Goal: Transaction & Acquisition: Download file/media

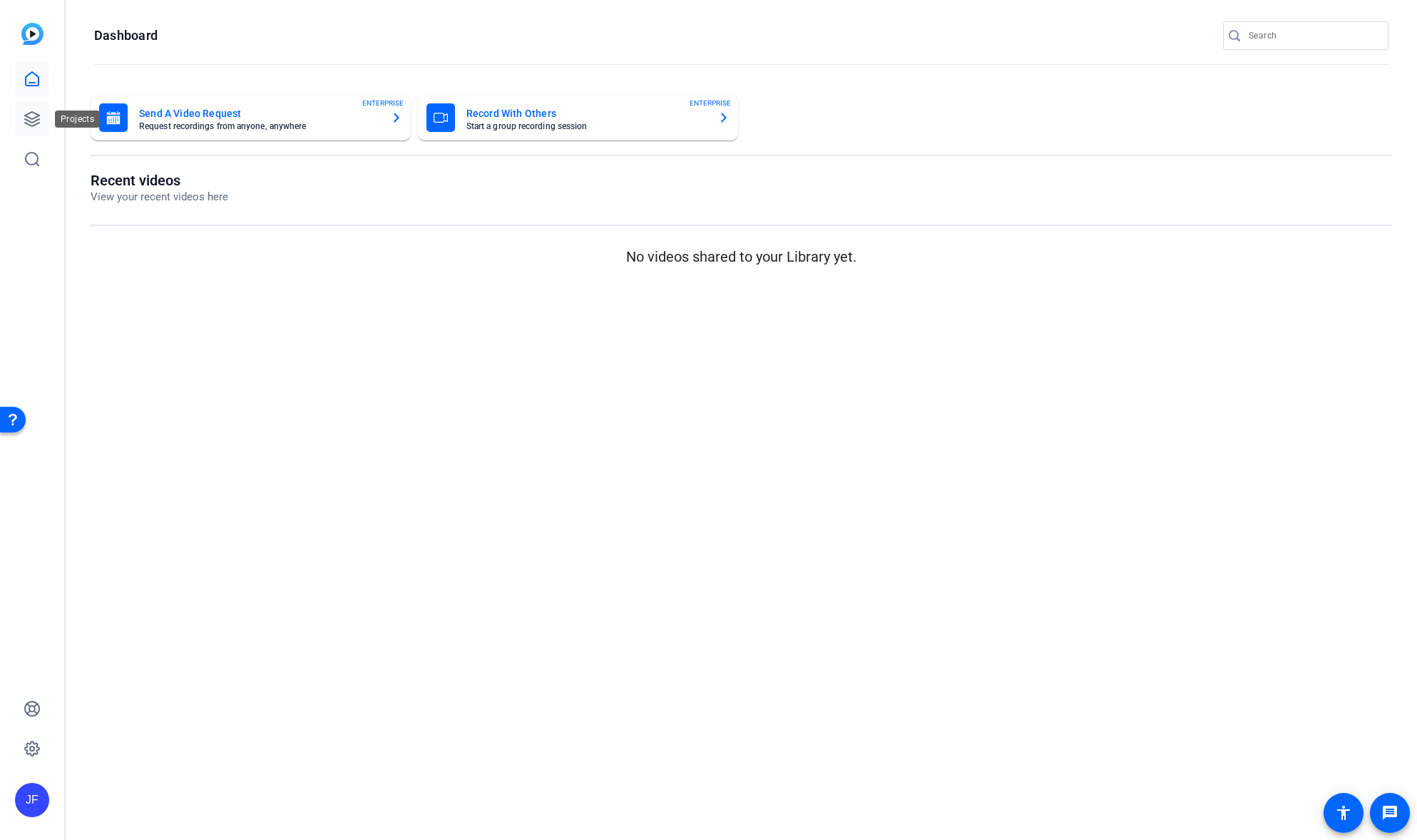
click at [28, 125] on icon at bounding box center [31, 119] width 14 height 14
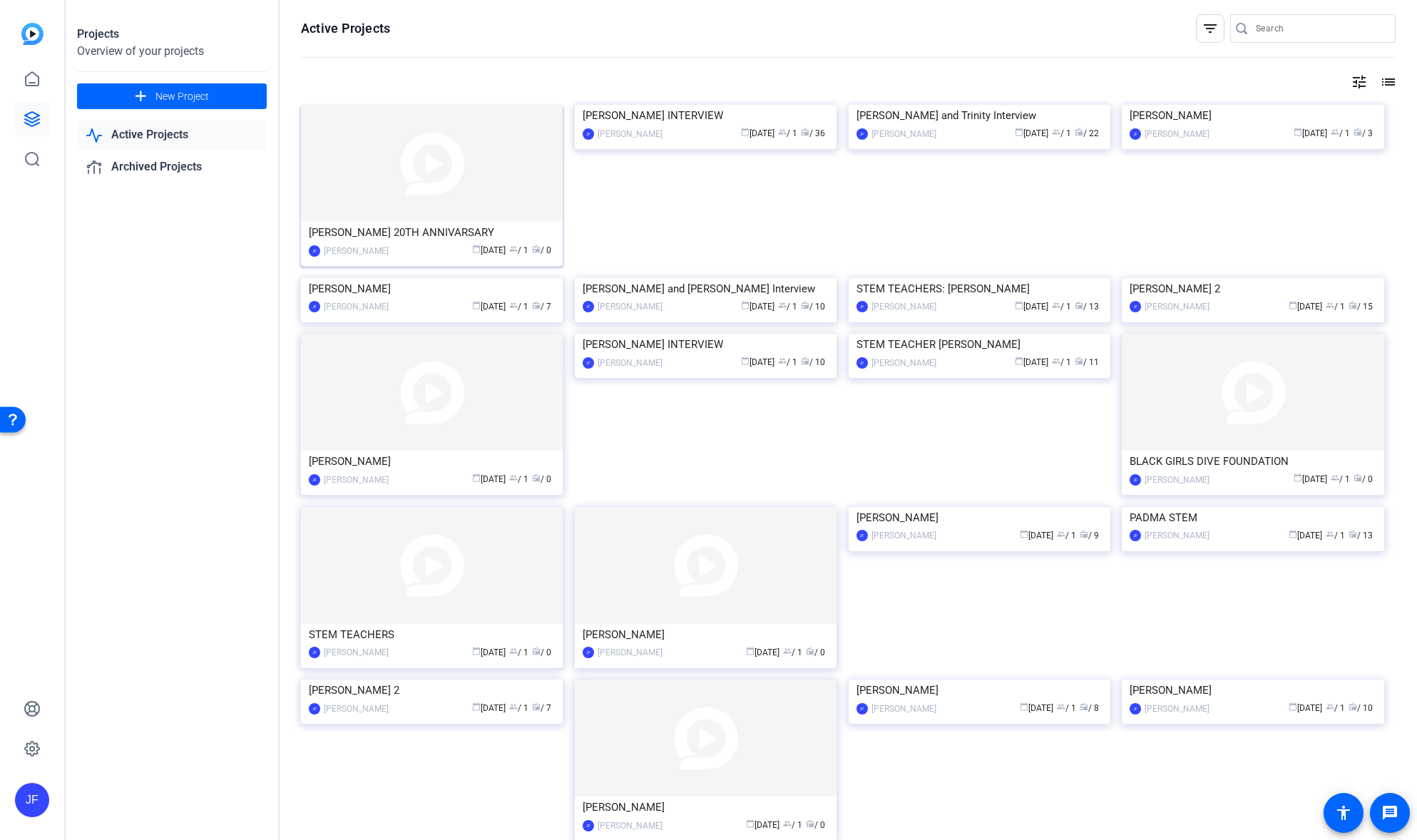
click at [393, 197] on img at bounding box center [431, 163] width 261 height 117
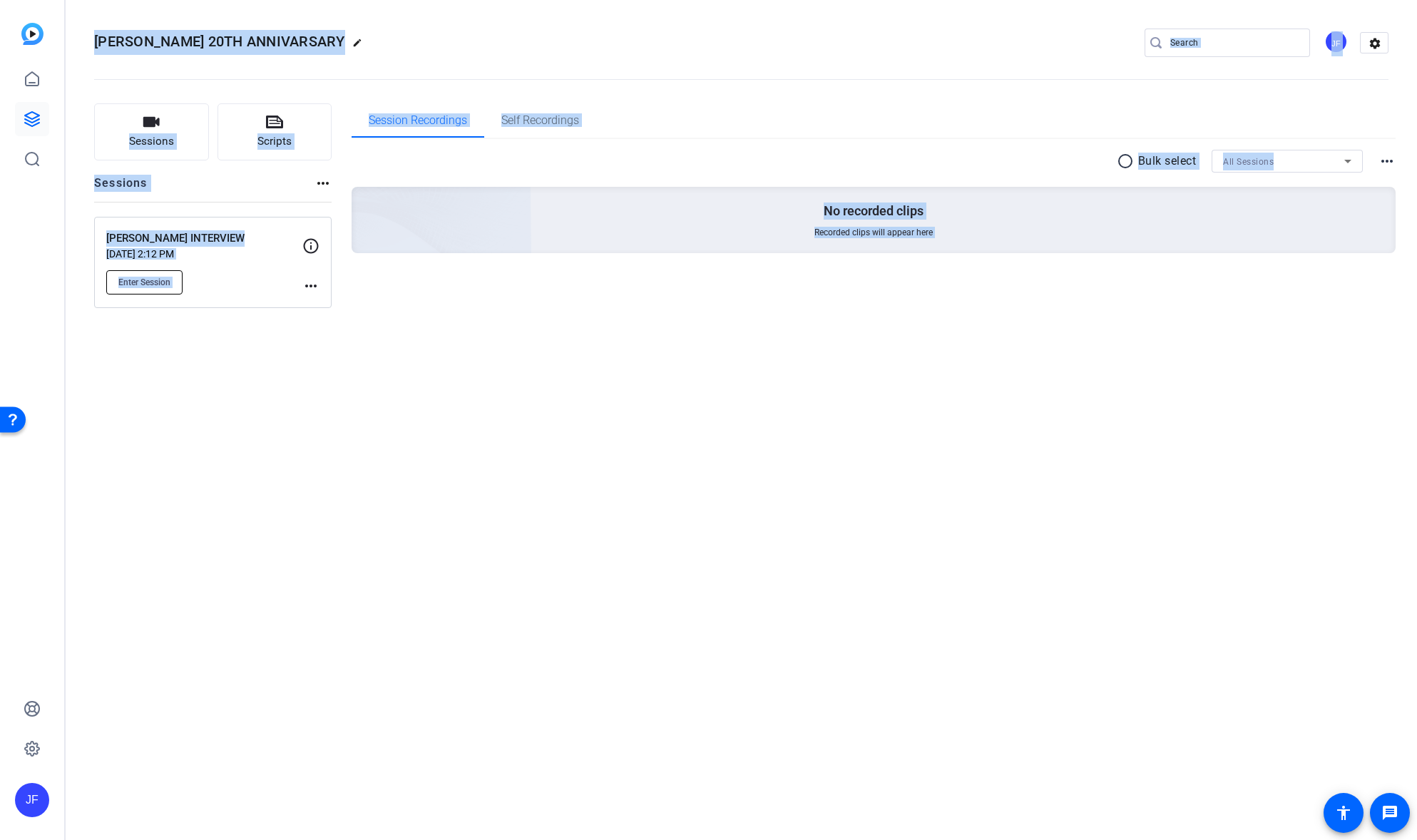
click at [148, 282] on span "Enter Session" at bounding box center [143, 282] width 52 height 11
click at [308, 287] on mat-icon "more_horiz" at bounding box center [311, 286] width 17 height 17
click at [332, 308] on span "Edit Session" at bounding box center [346, 307] width 65 height 17
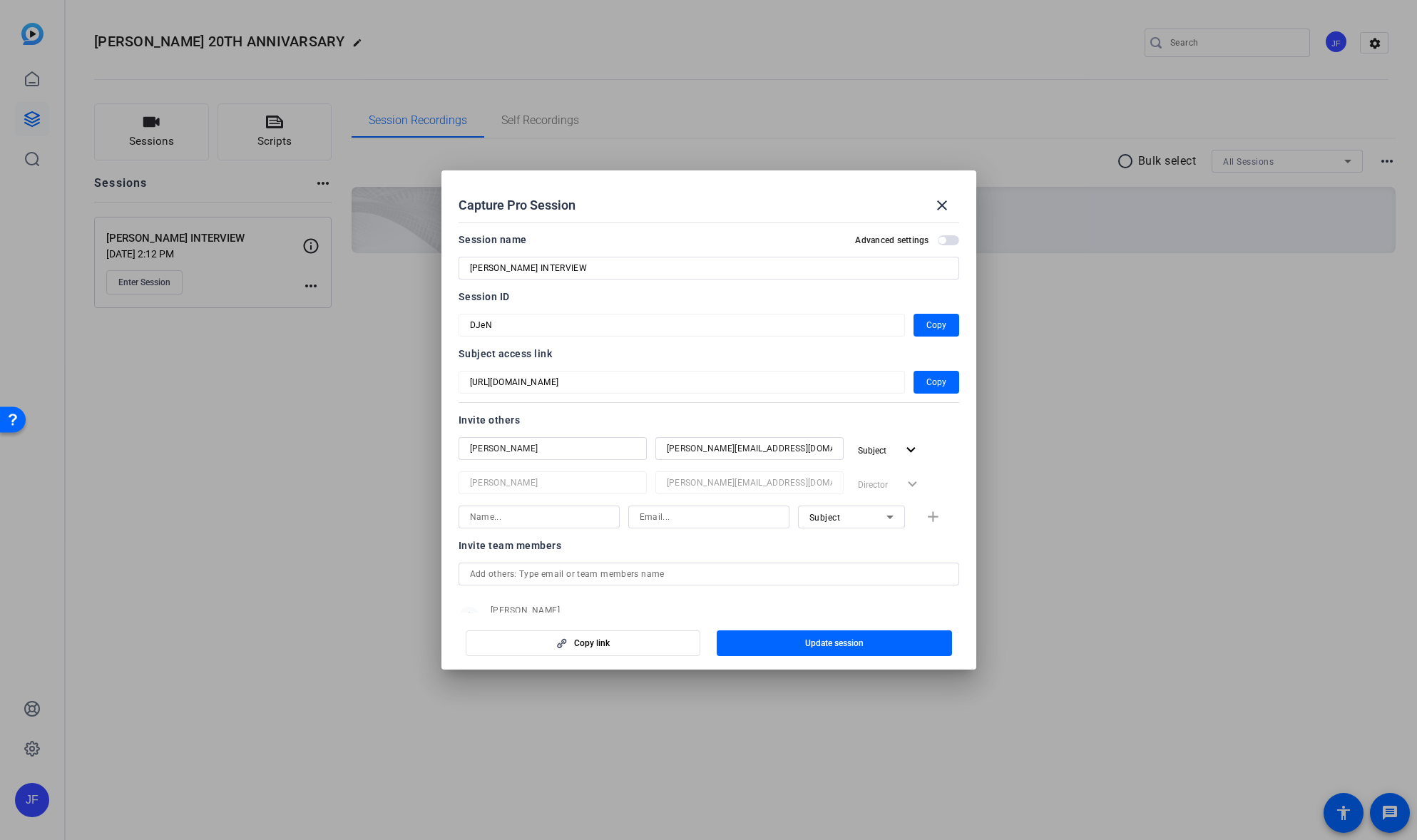
click at [436, 324] on div "Capture Pro Session close Session name Advanced settings BETH INTERVIEW Session…" at bounding box center [708, 420] width 1417 height 840
click at [937, 209] on mat-icon "close" at bounding box center [942, 206] width 17 height 17
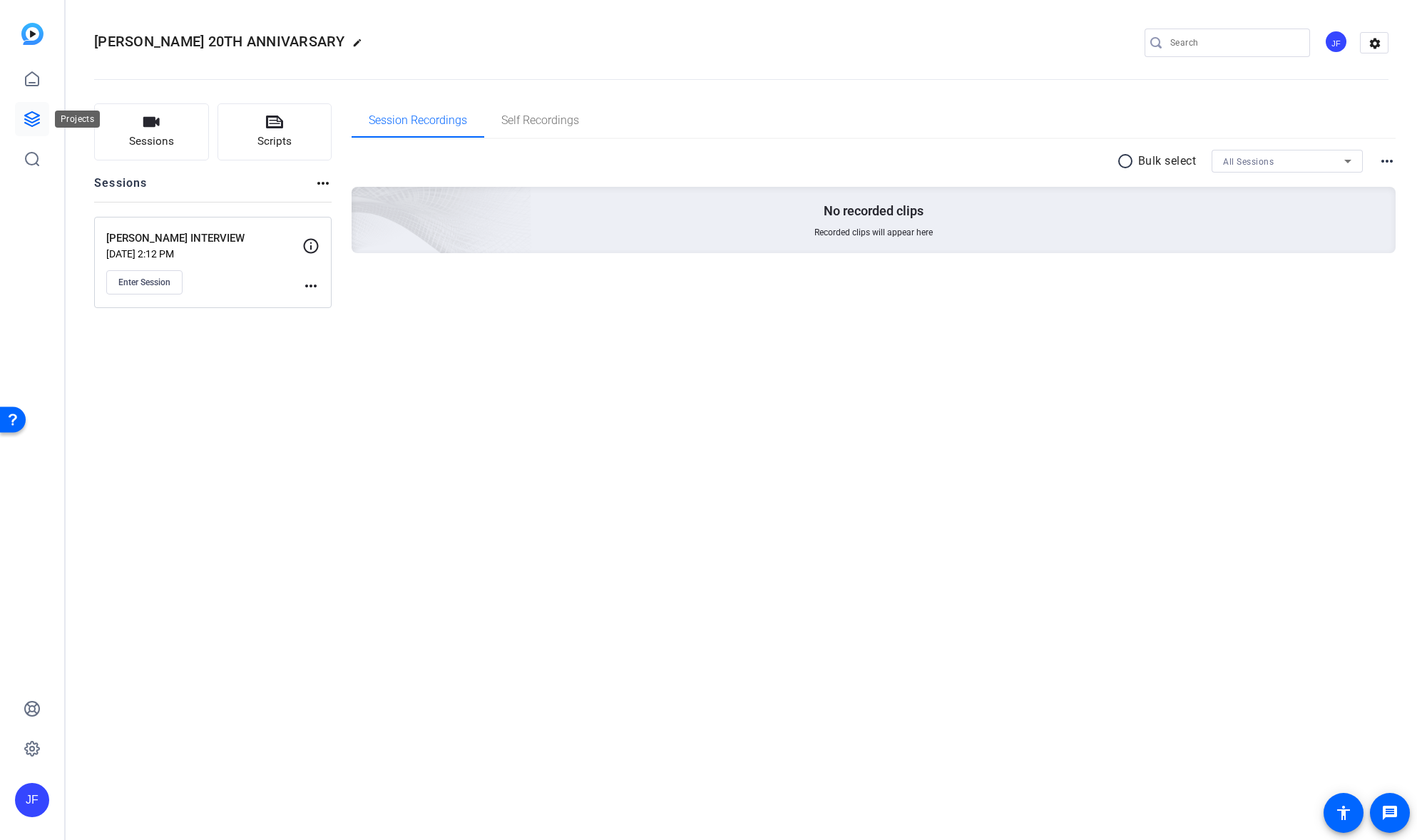
click at [35, 118] on icon at bounding box center [31, 119] width 14 height 14
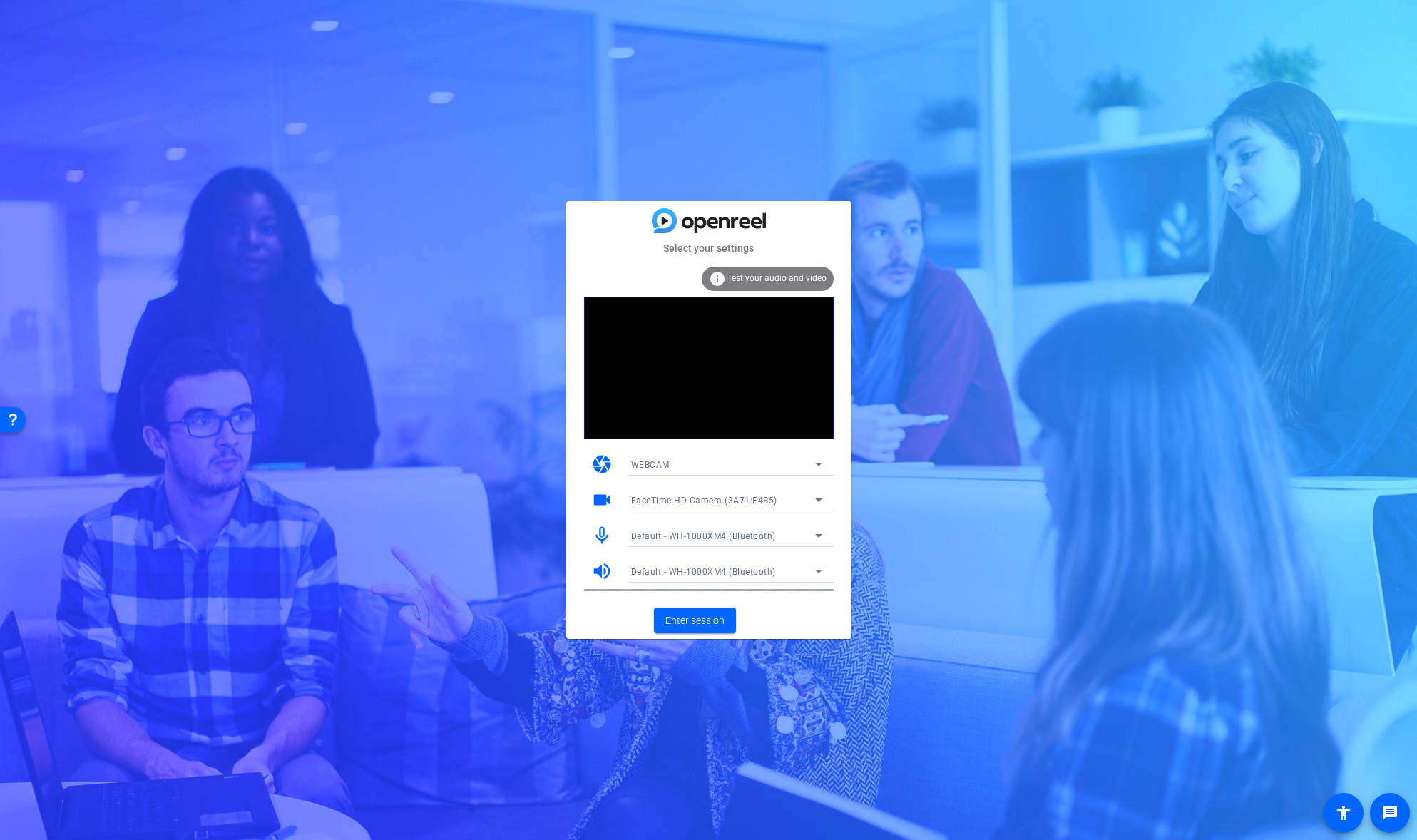
click at [705, 538] on span "Default - WH-1000XM4 (Bluetooth)" at bounding box center [703, 536] width 144 height 10
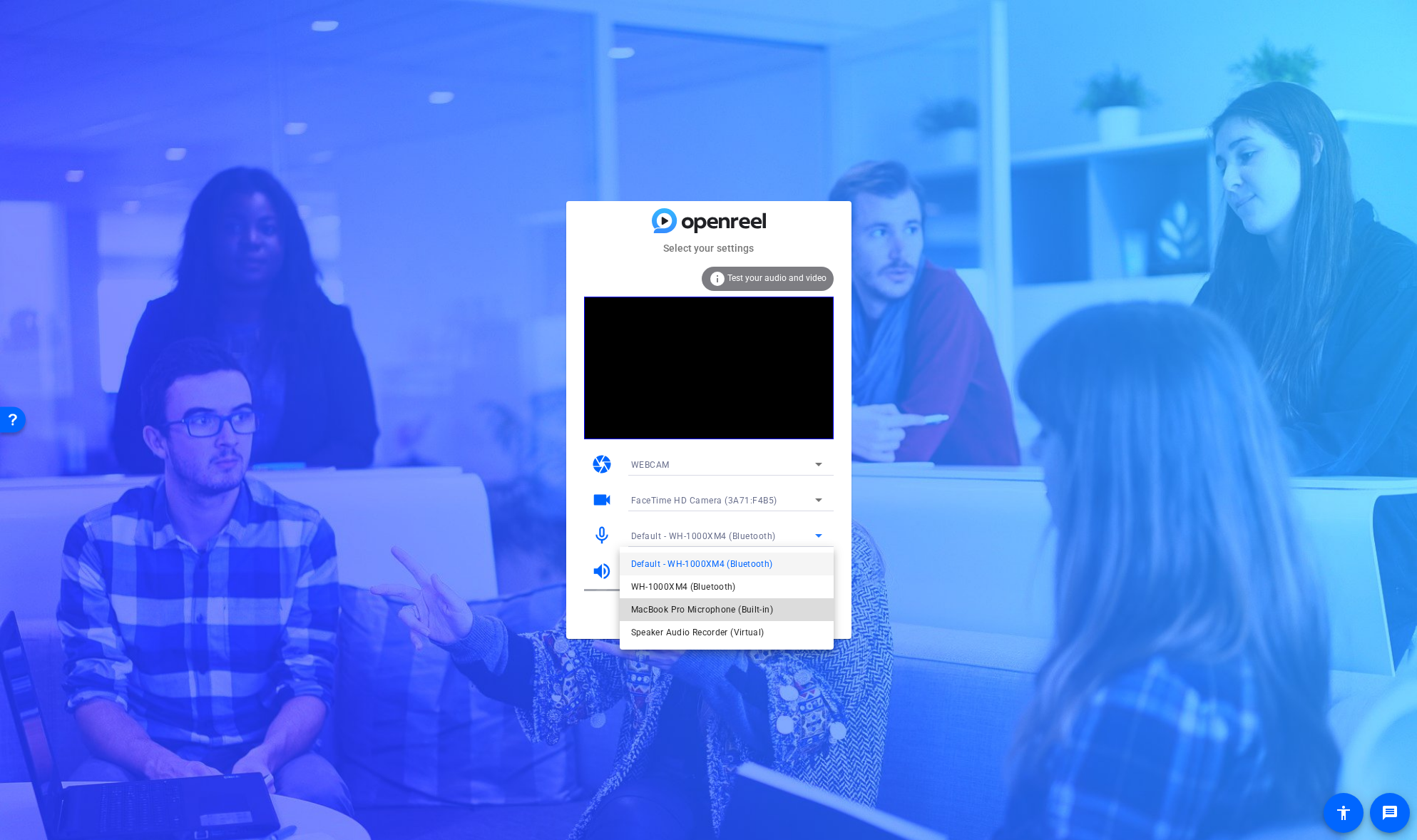
click at [705, 607] on span "MacBook Pro Microphone (Built-in)" at bounding box center [702, 610] width 142 height 17
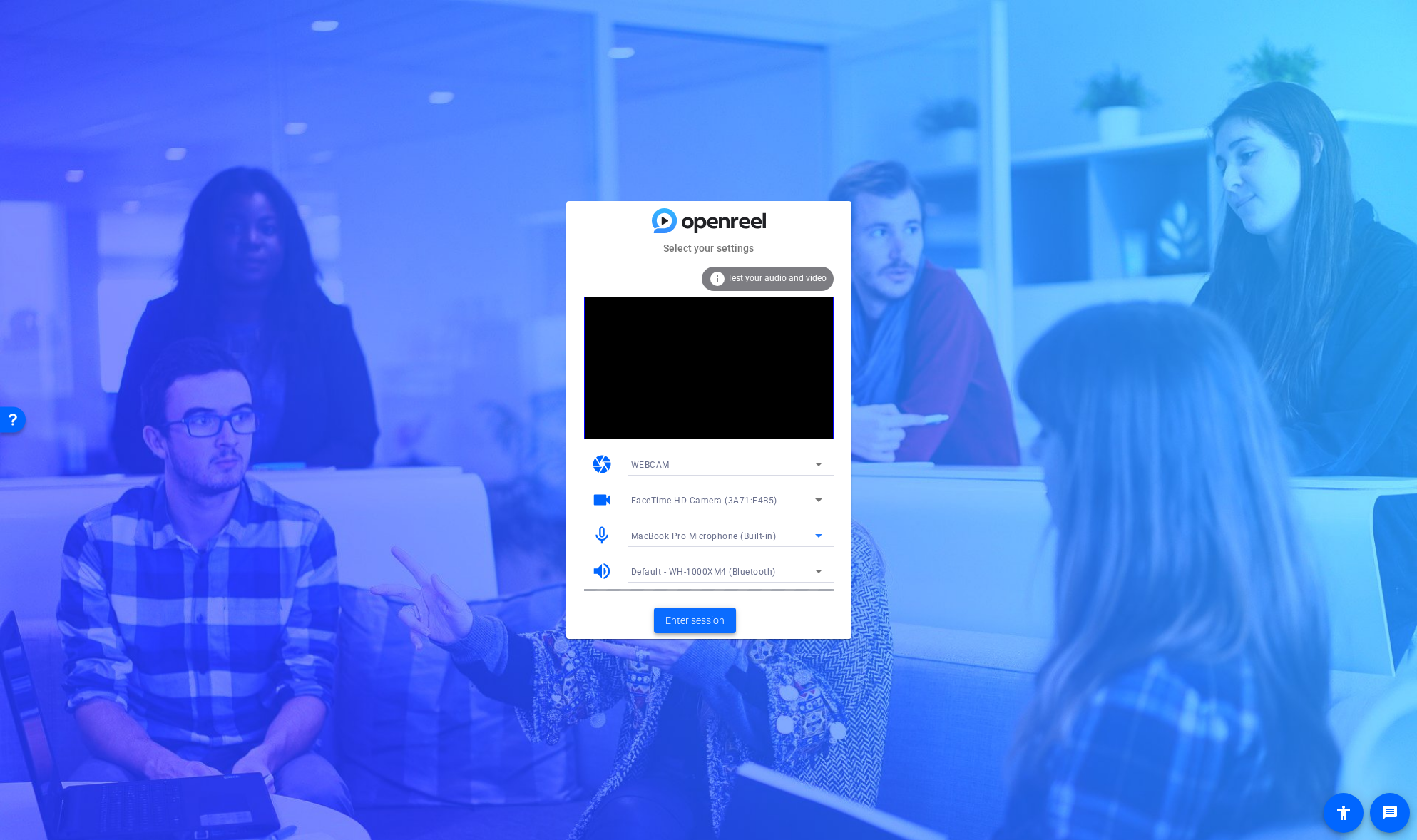
click at [699, 620] on span "Enter session" at bounding box center [695, 621] width 59 height 15
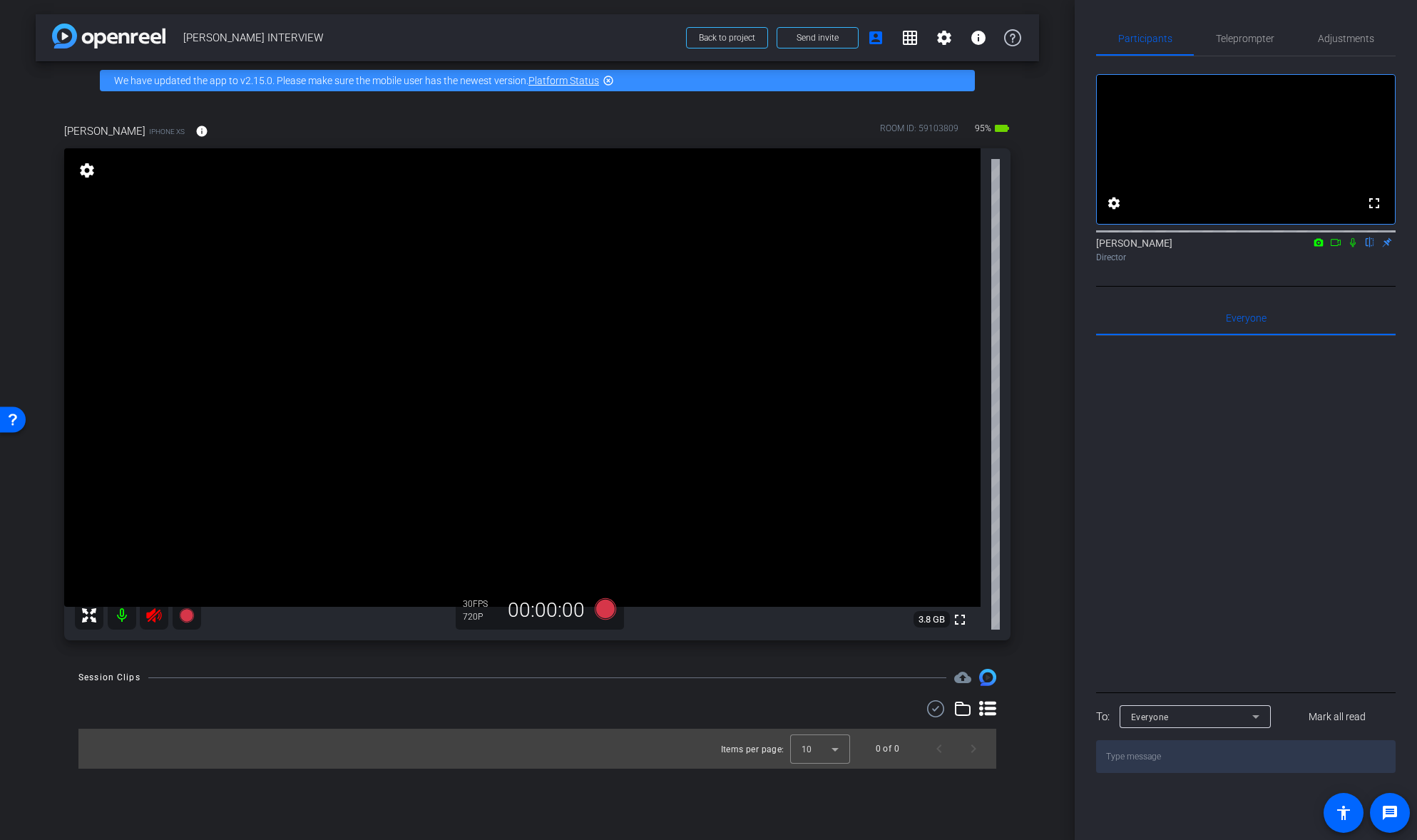
click at [150, 619] on icon at bounding box center [154, 614] width 15 height 14
click at [157, 616] on icon at bounding box center [154, 615] width 17 height 17
click at [188, 618] on icon at bounding box center [186, 614] width 14 height 14
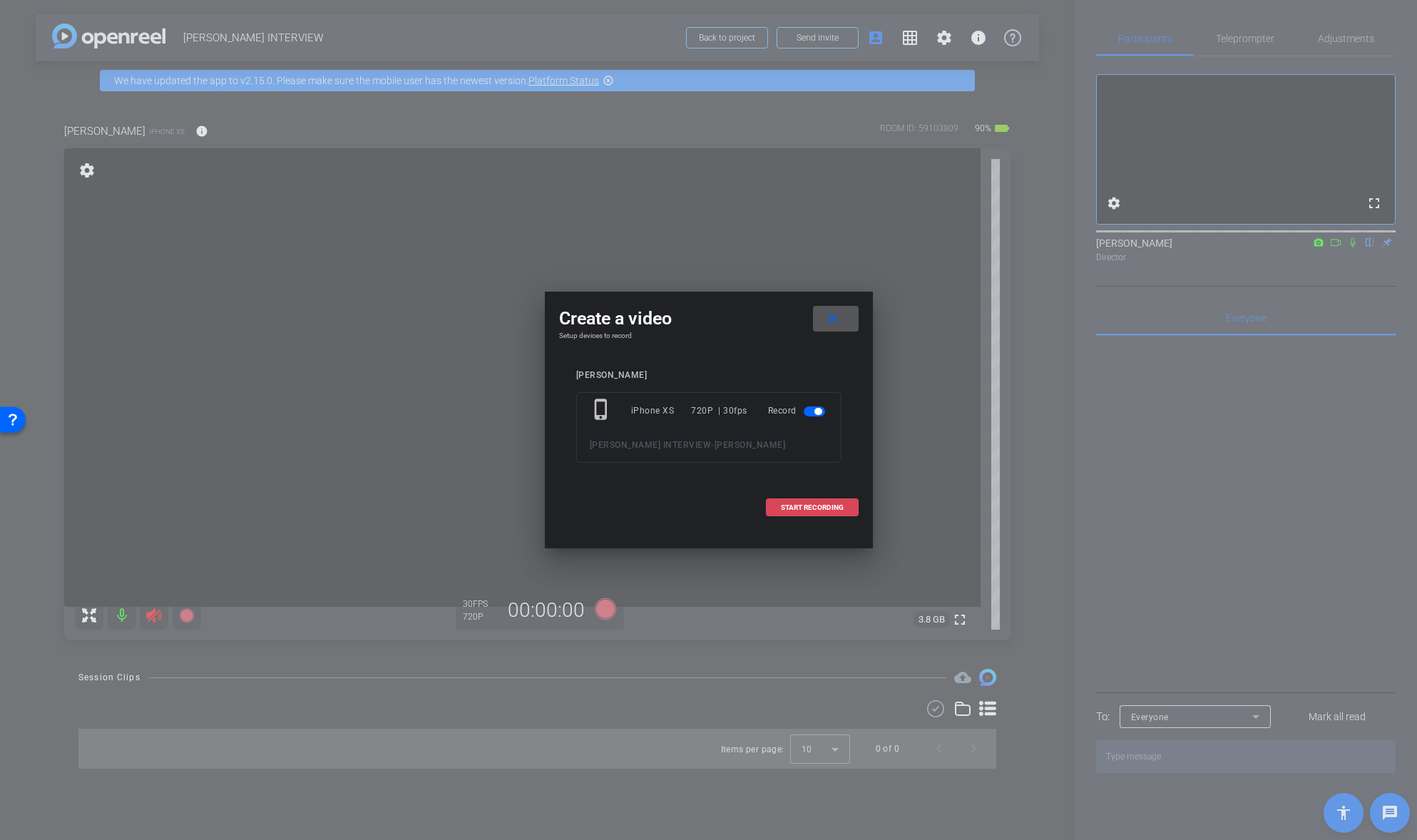
click at [792, 509] on span "START RECORDING" at bounding box center [812, 508] width 62 height 8
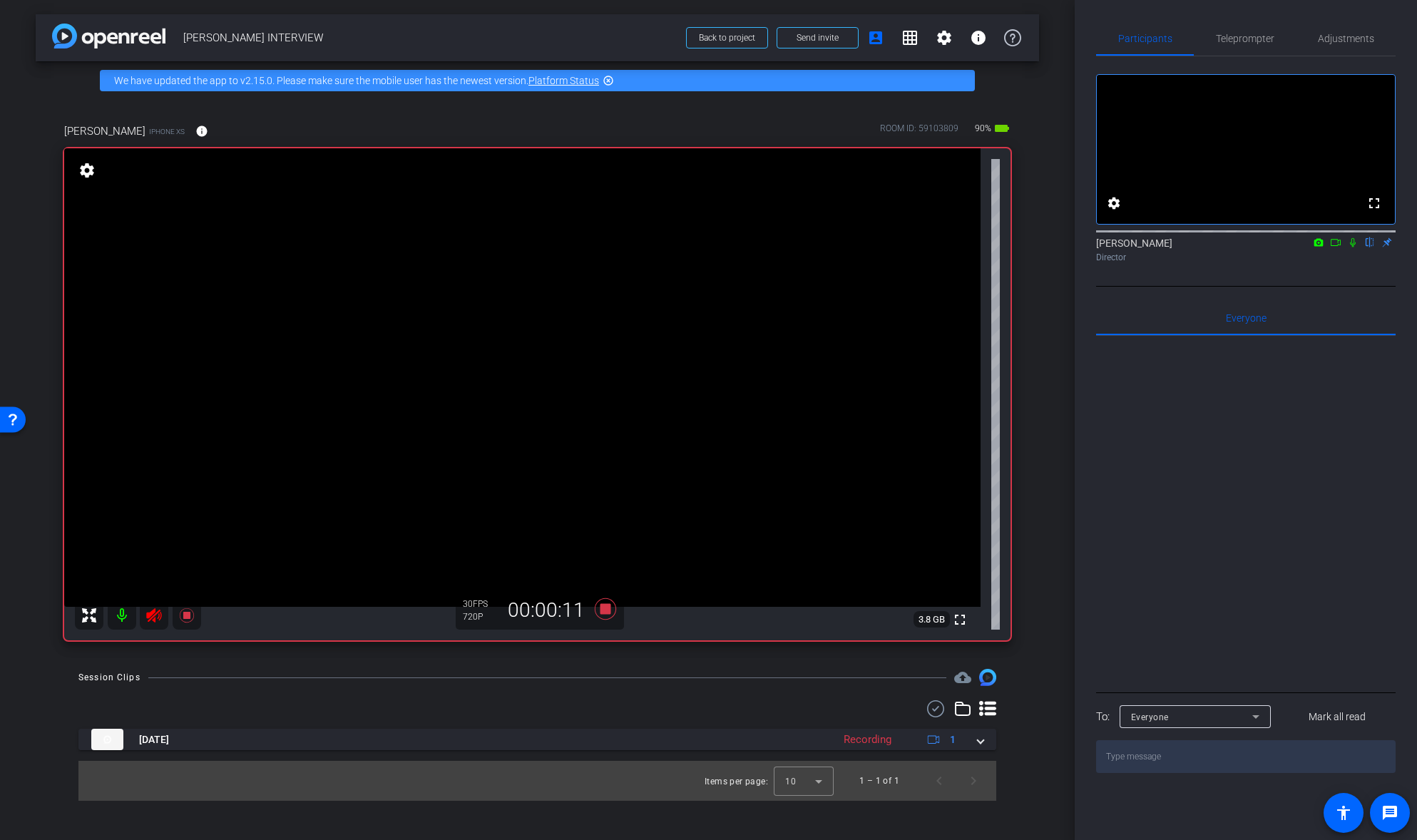
click at [486, 517] on video at bounding box center [522, 378] width 917 height 459
click at [185, 616] on icon at bounding box center [186, 614] width 14 height 14
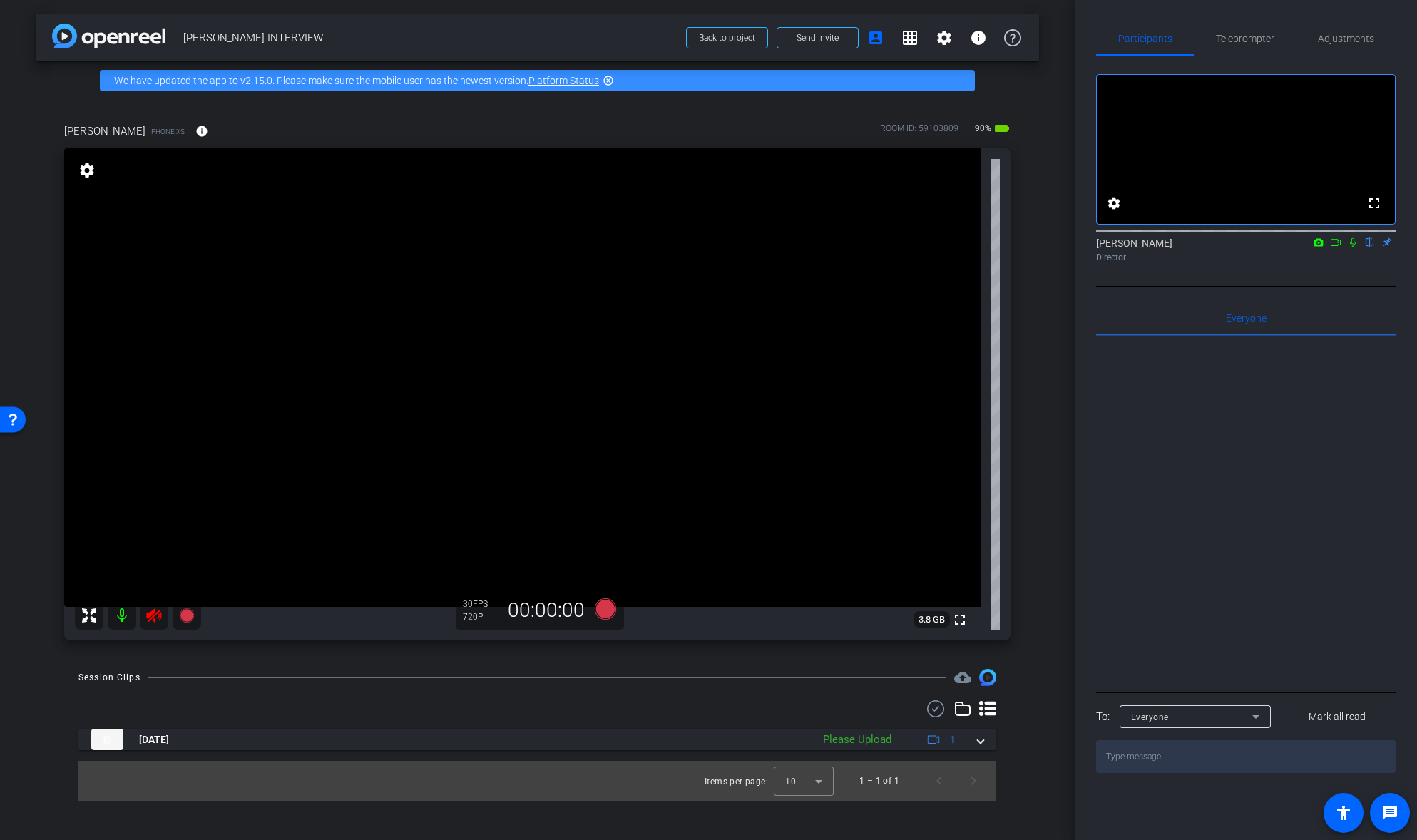
click at [153, 618] on icon at bounding box center [154, 615] width 17 height 17
click at [1333, 36] on span "Adjustments" at bounding box center [1346, 39] width 57 height 10
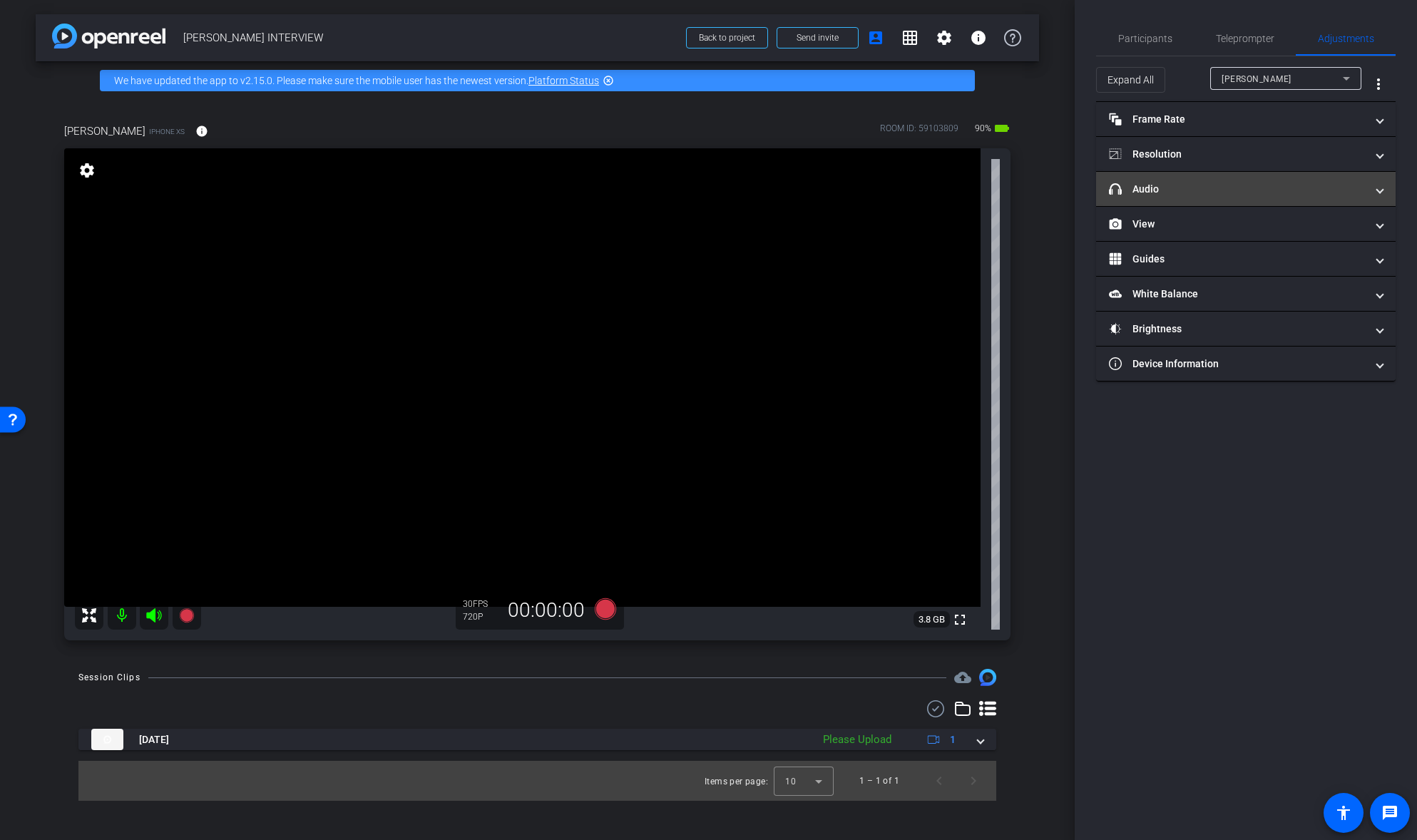
click at [1181, 189] on mat-panel-title "headphone icon Audio" at bounding box center [1238, 190] width 257 height 15
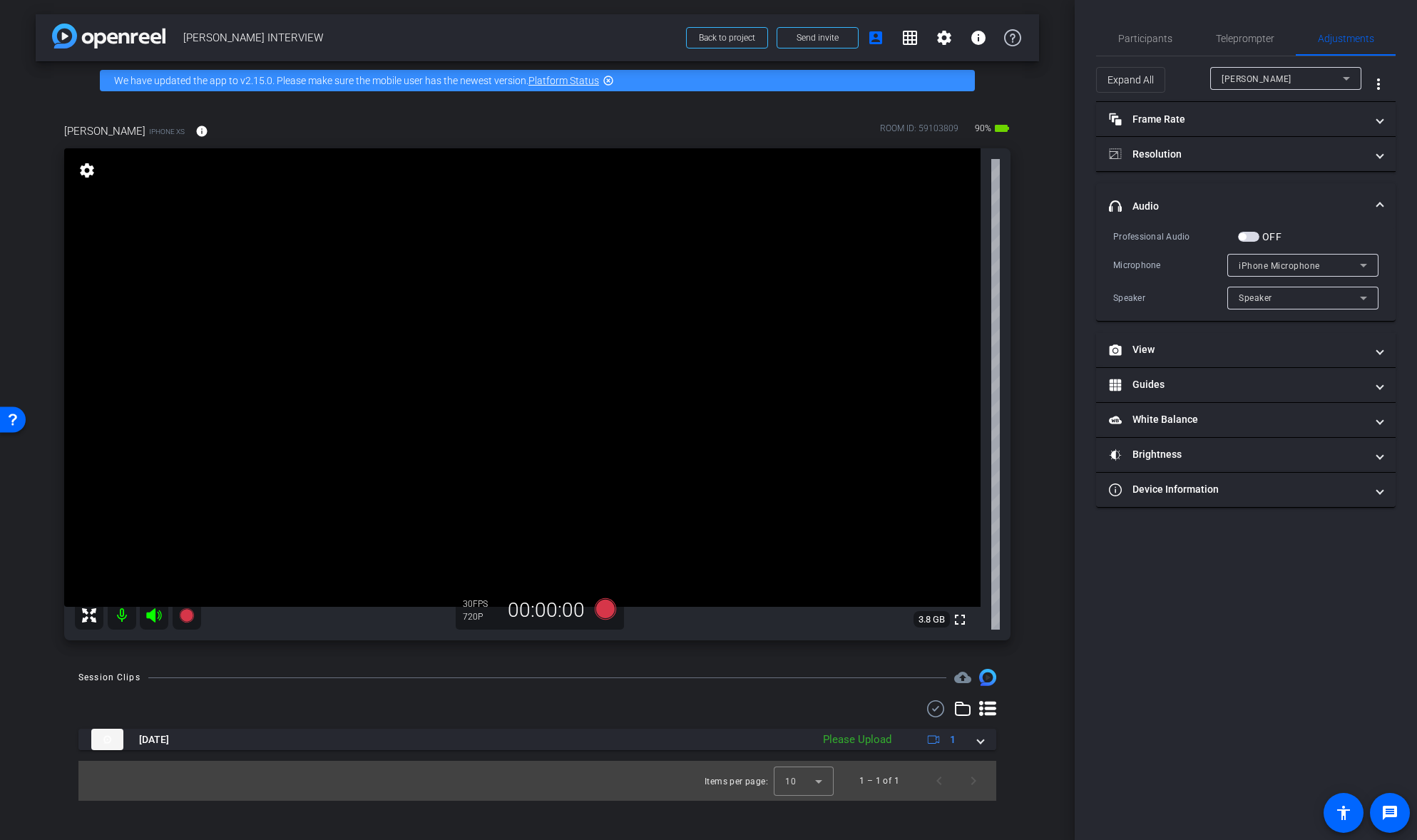
click at [1258, 234] on span "button" at bounding box center [1249, 237] width 22 height 10
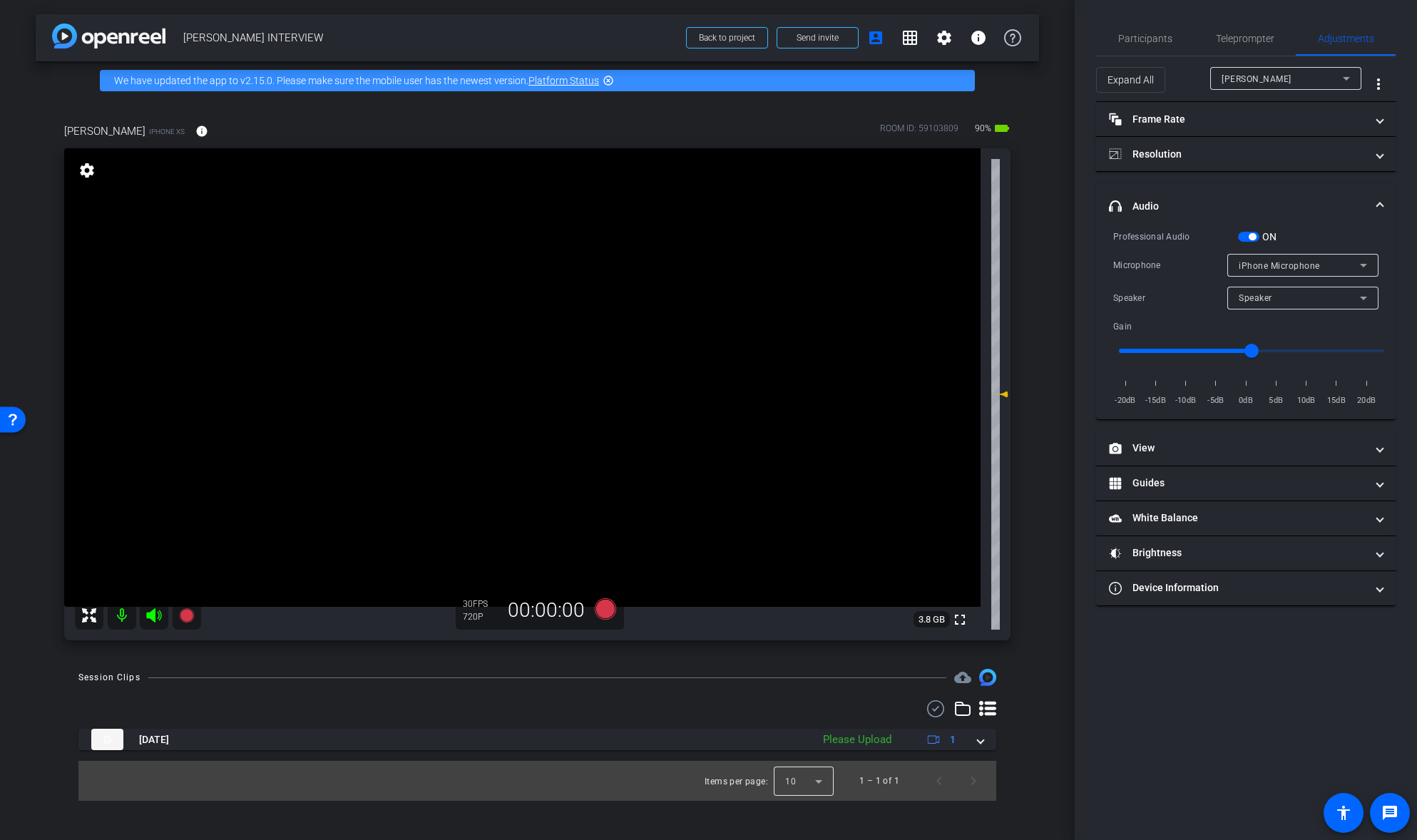
click at [814, 783] on div at bounding box center [803, 781] width 59 height 34
click at [809, 754] on mat-option "25" at bounding box center [803, 749] width 59 height 23
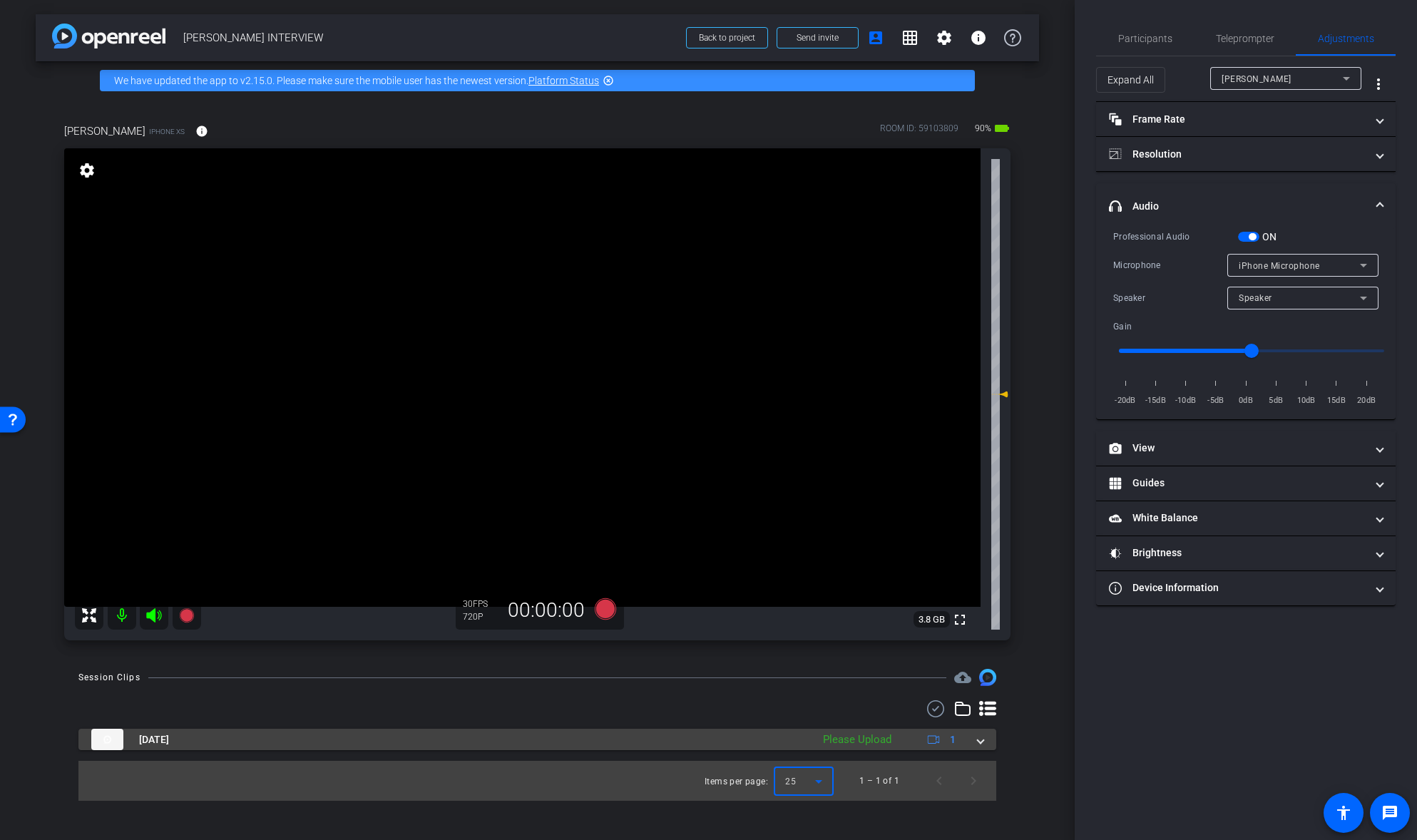
click at [985, 745] on mat-expansion-panel-header "[DATE] Please Upload 1" at bounding box center [537, 739] width 918 height 22
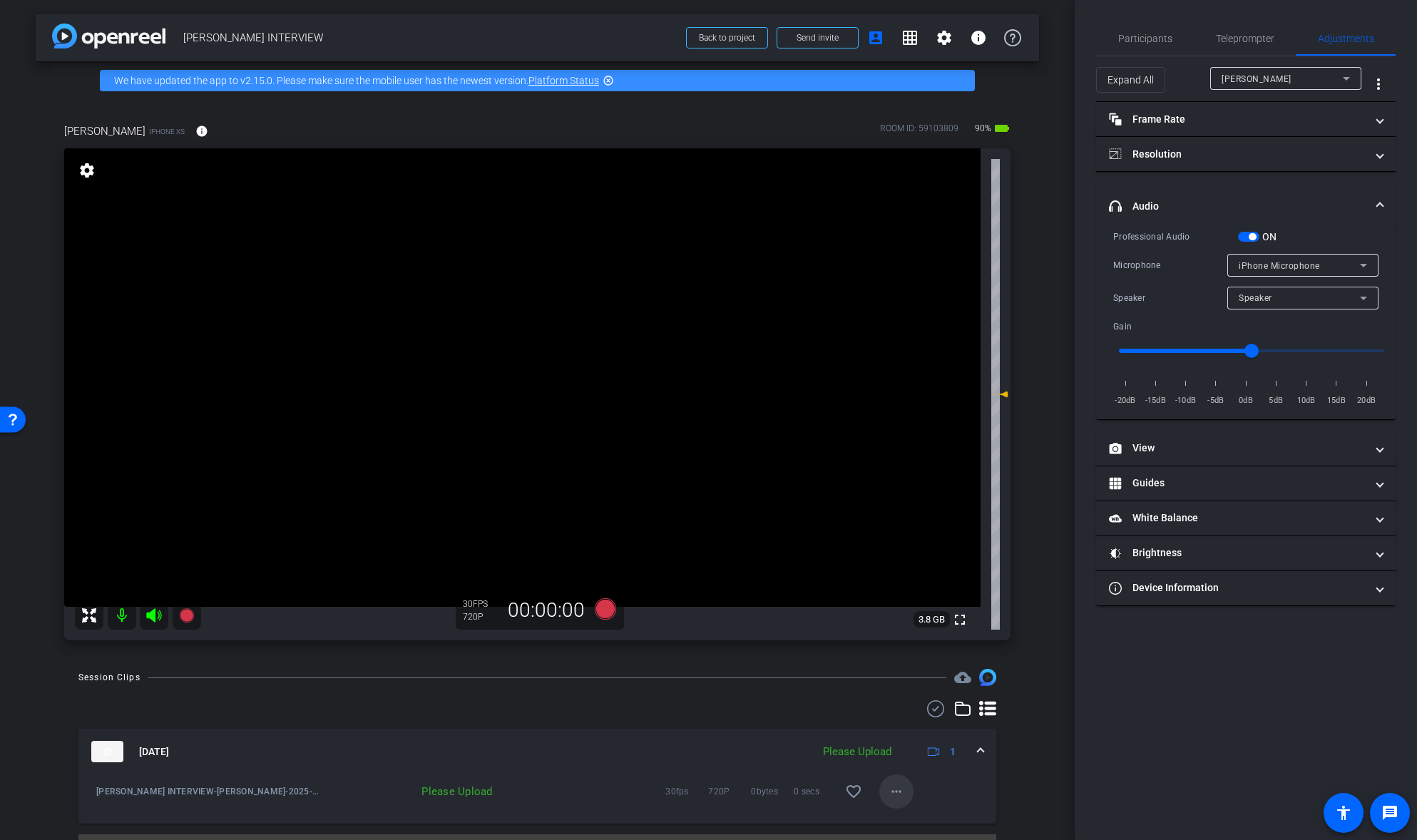
click at [901, 794] on mat-icon "more_horiz" at bounding box center [897, 792] width 17 height 17
click at [899, 728] on span "Upload" at bounding box center [919, 727] width 57 height 17
click at [900, 792] on mat-icon "more_horiz" at bounding box center [897, 792] width 17 height 17
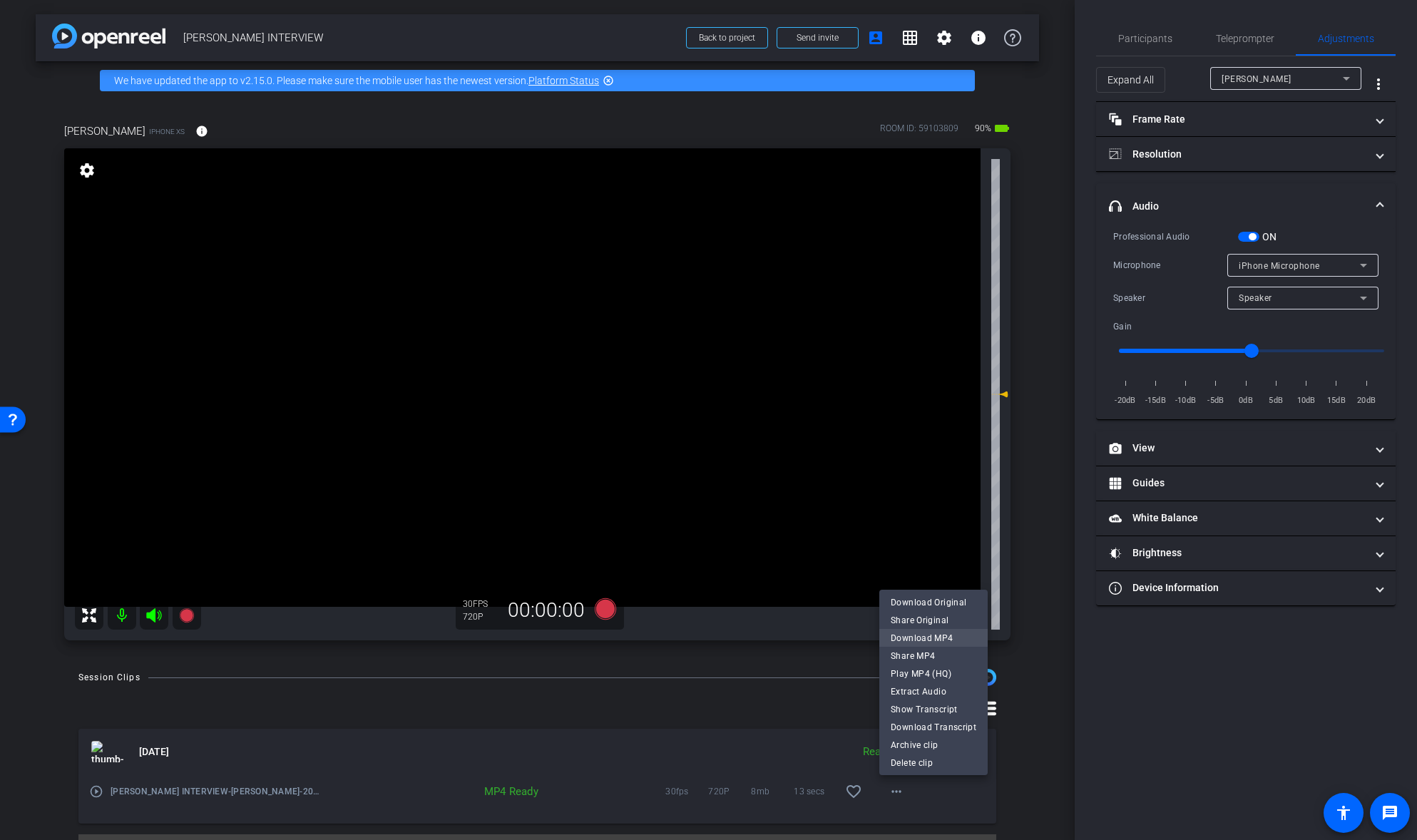
click at [941, 635] on span "Download MP4" at bounding box center [934, 637] width 86 height 17
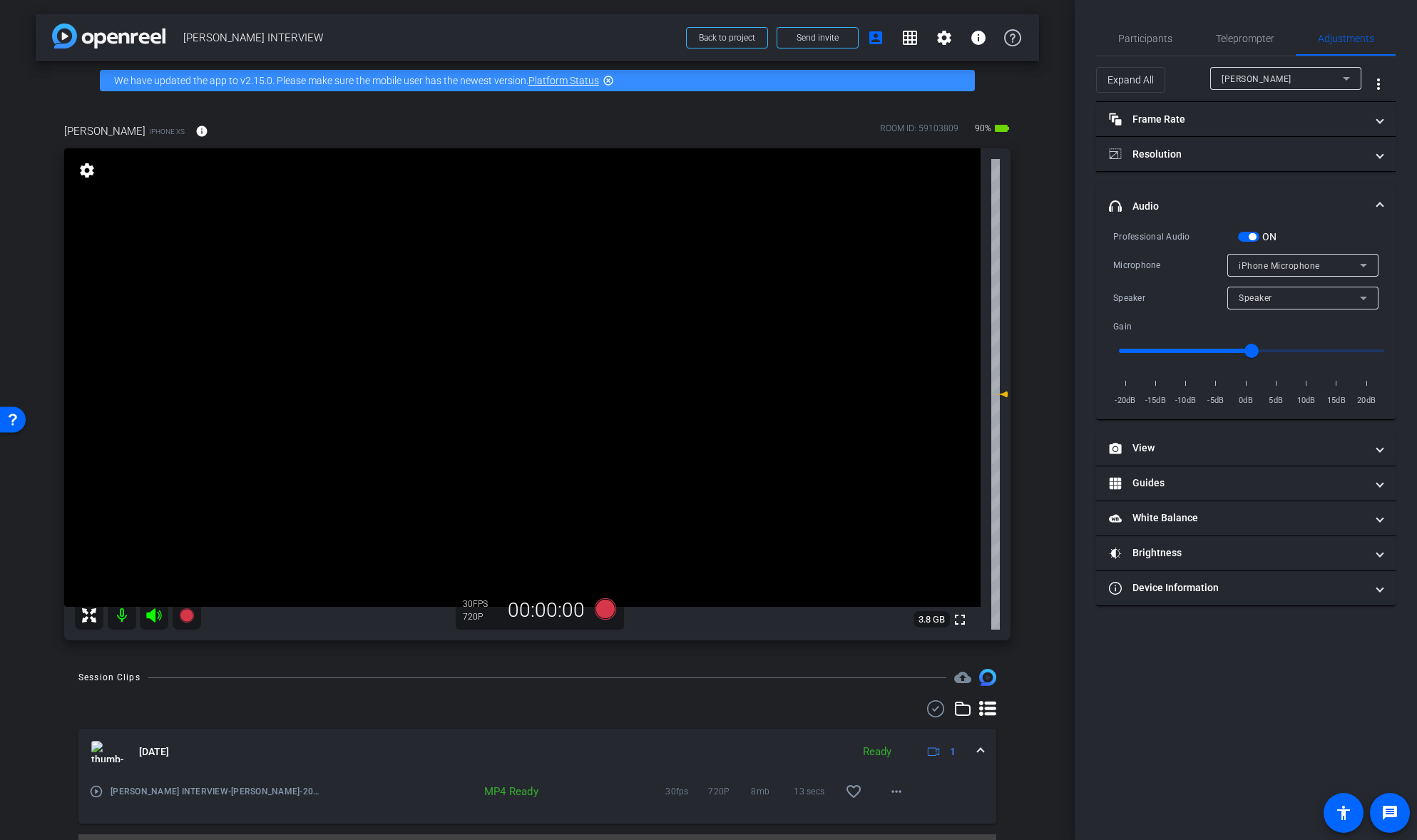
click at [1252, 234] on span "button" at bounding box center [1253, 237] width 8 height 8
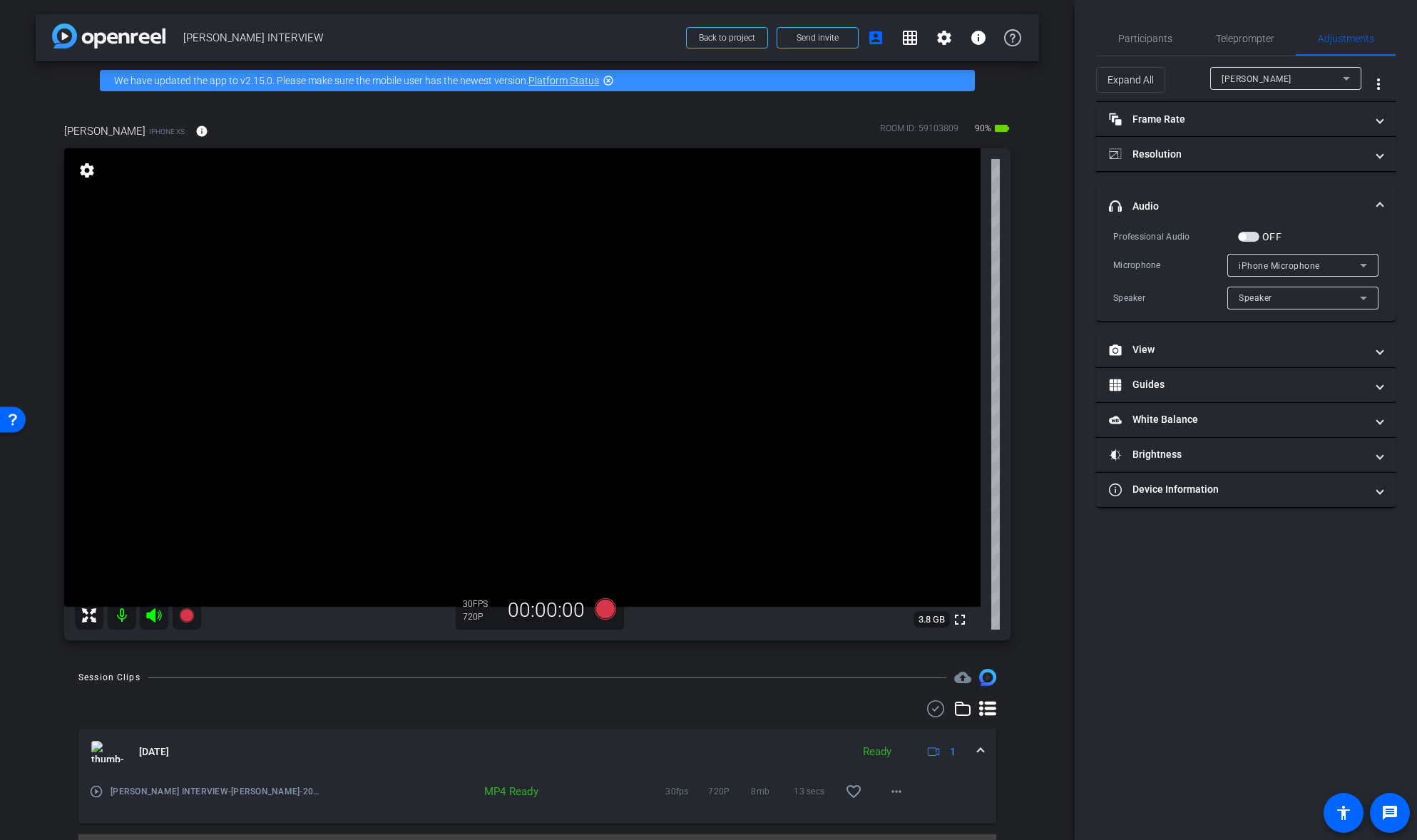
click at [1251, 233] on span "button" at bounding box center [1249, 237] width 22 height 10
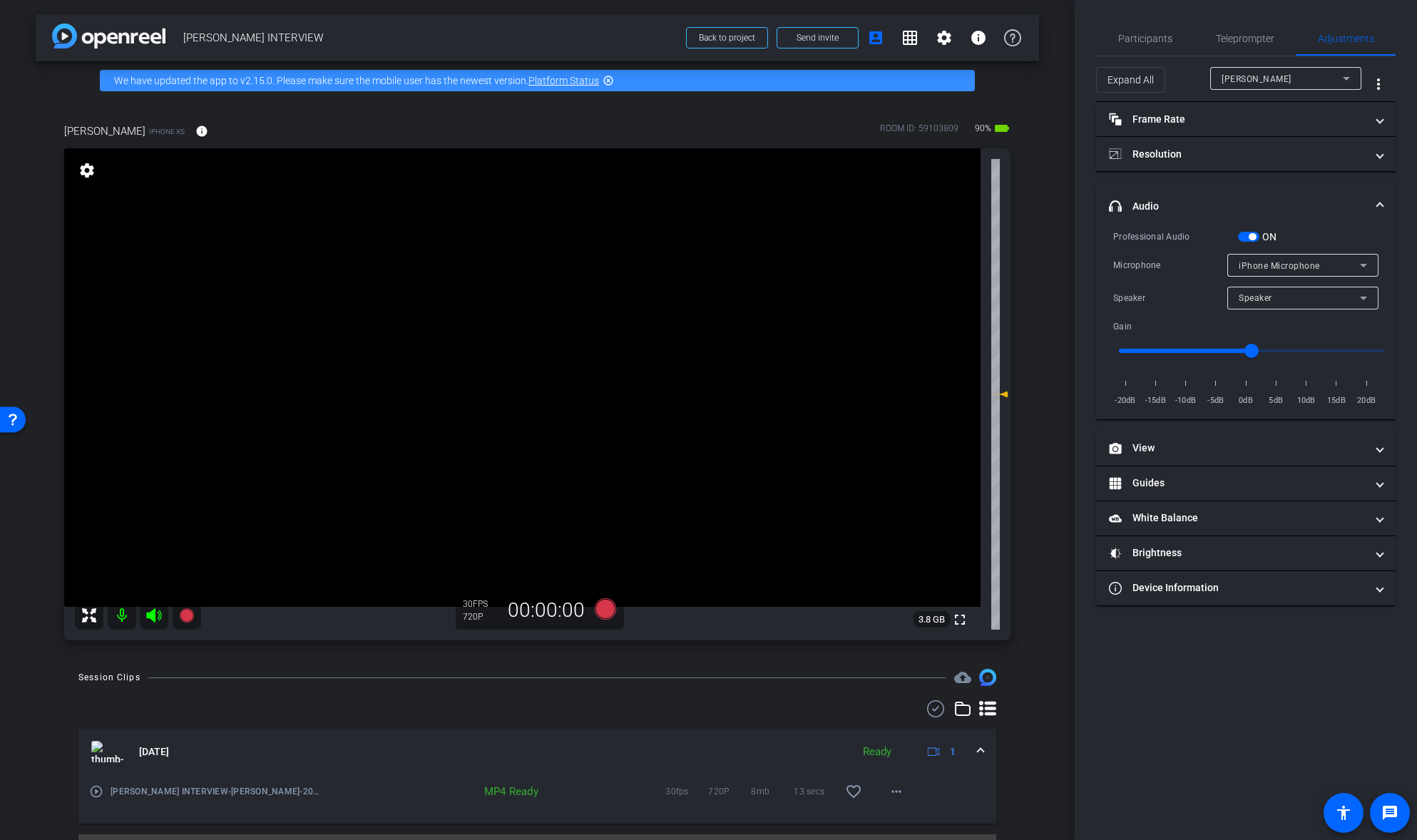
click at [150, 613] on icon at bounding box center [154, 614] width 15 height 14
click at [188, 618] on icon at bounding box center [186, 614] width 14 height 14
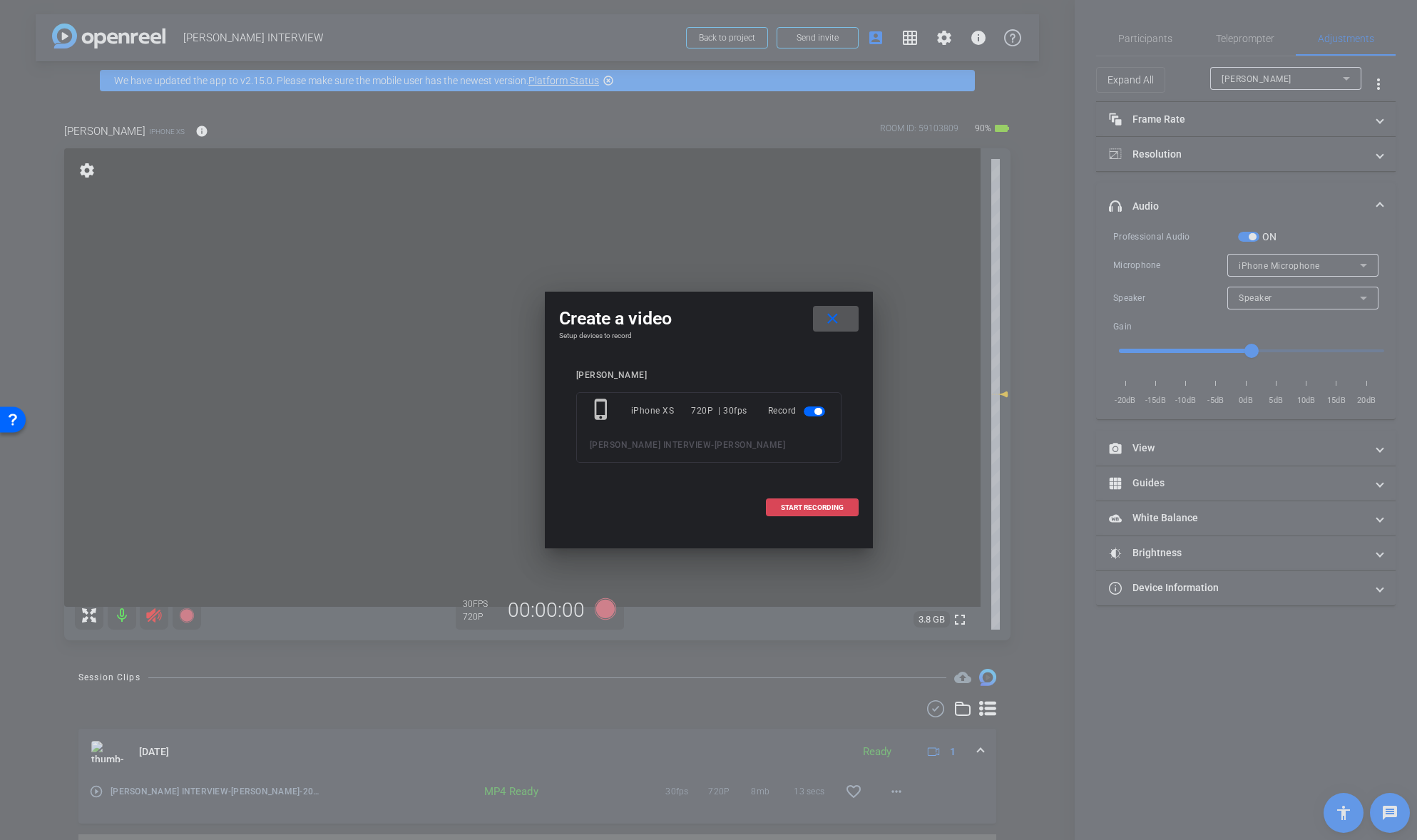
click at [803, 508] on span "START RECORDING" at bounding box center [812, 508] width 62 height 8
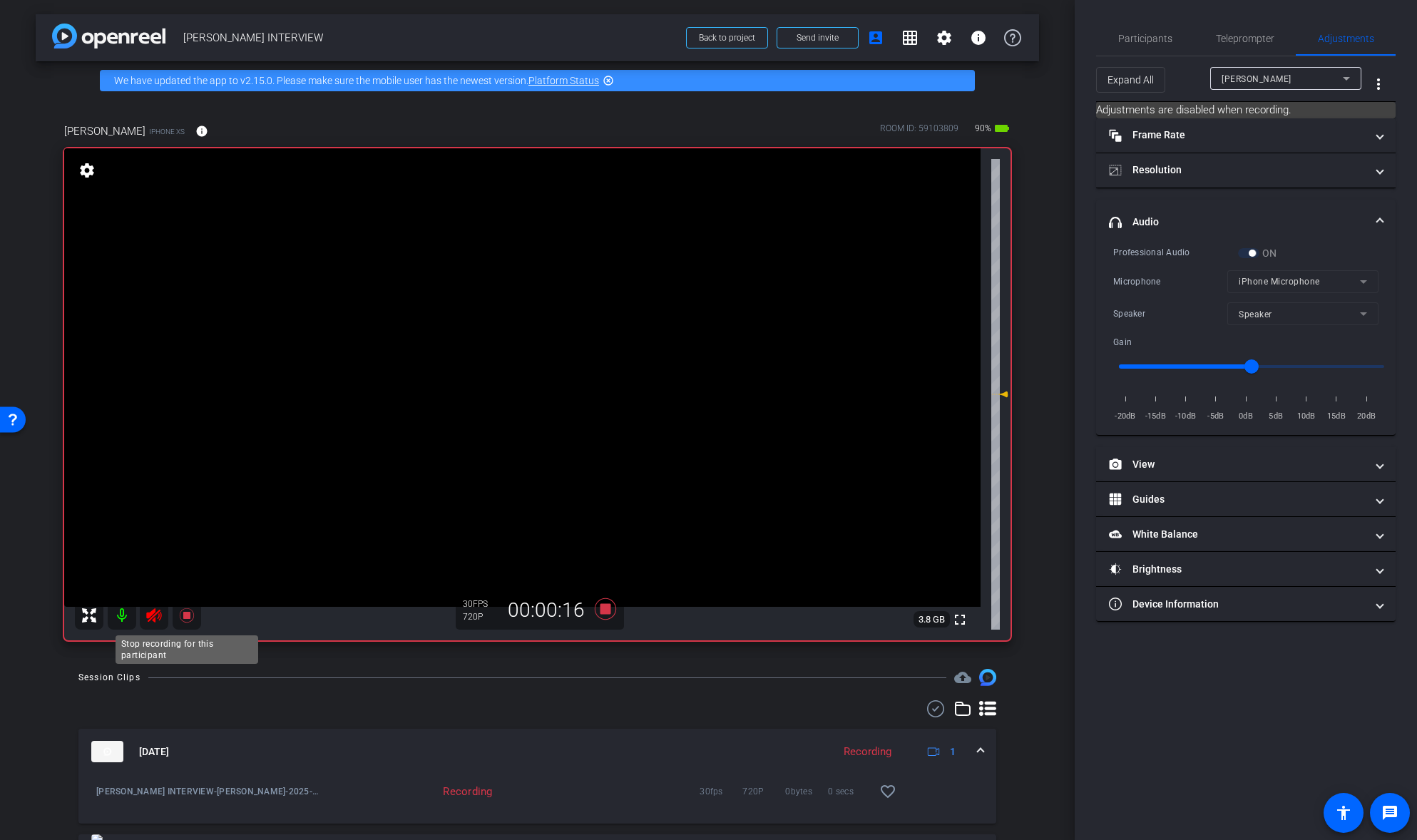
click at [187, 613] on icon at bounding box center [186, 614] width 14 height 14
click at [150, 616] on icon at bounding box center [154, 614] width 15 height 14
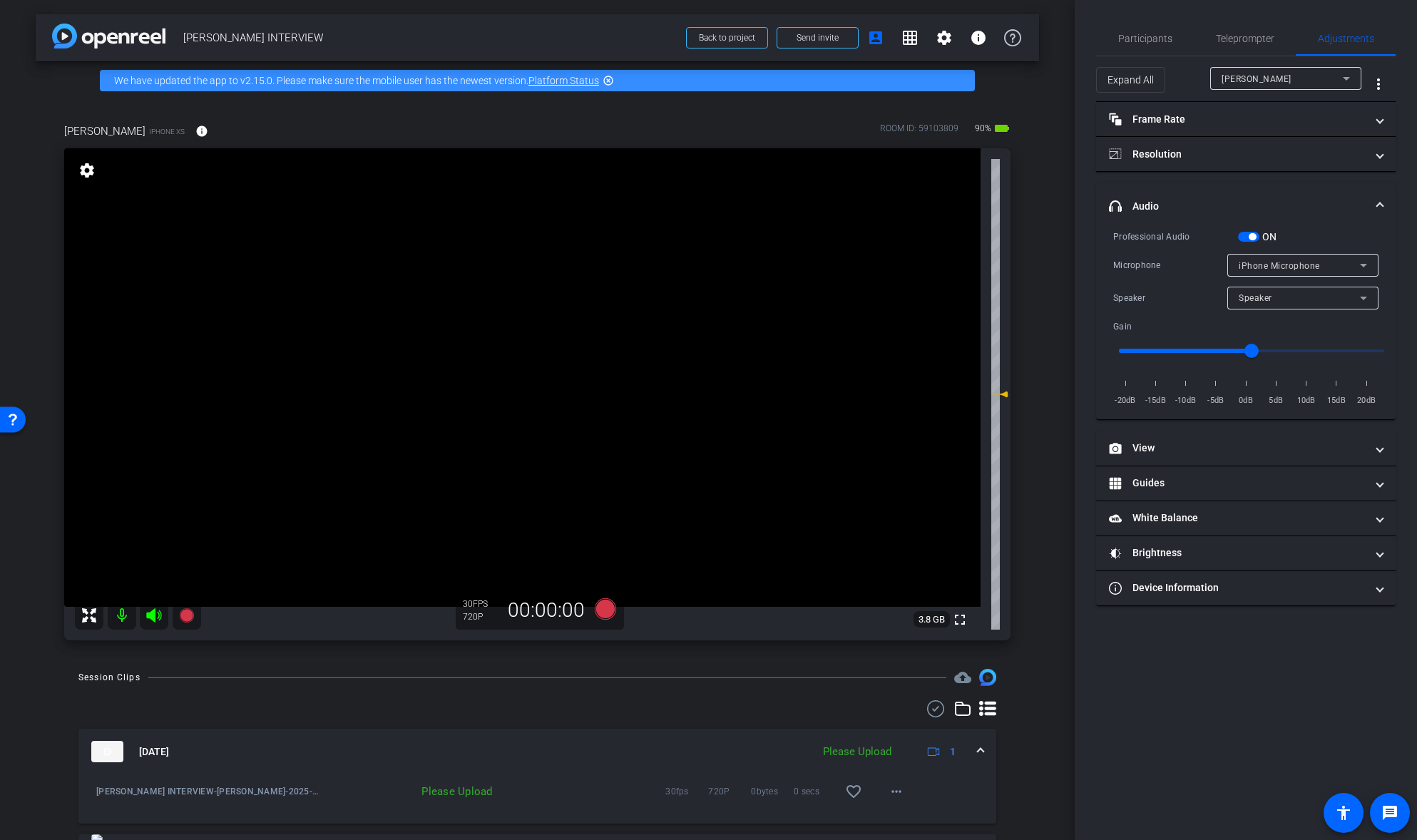
scroll to position [66, 0]
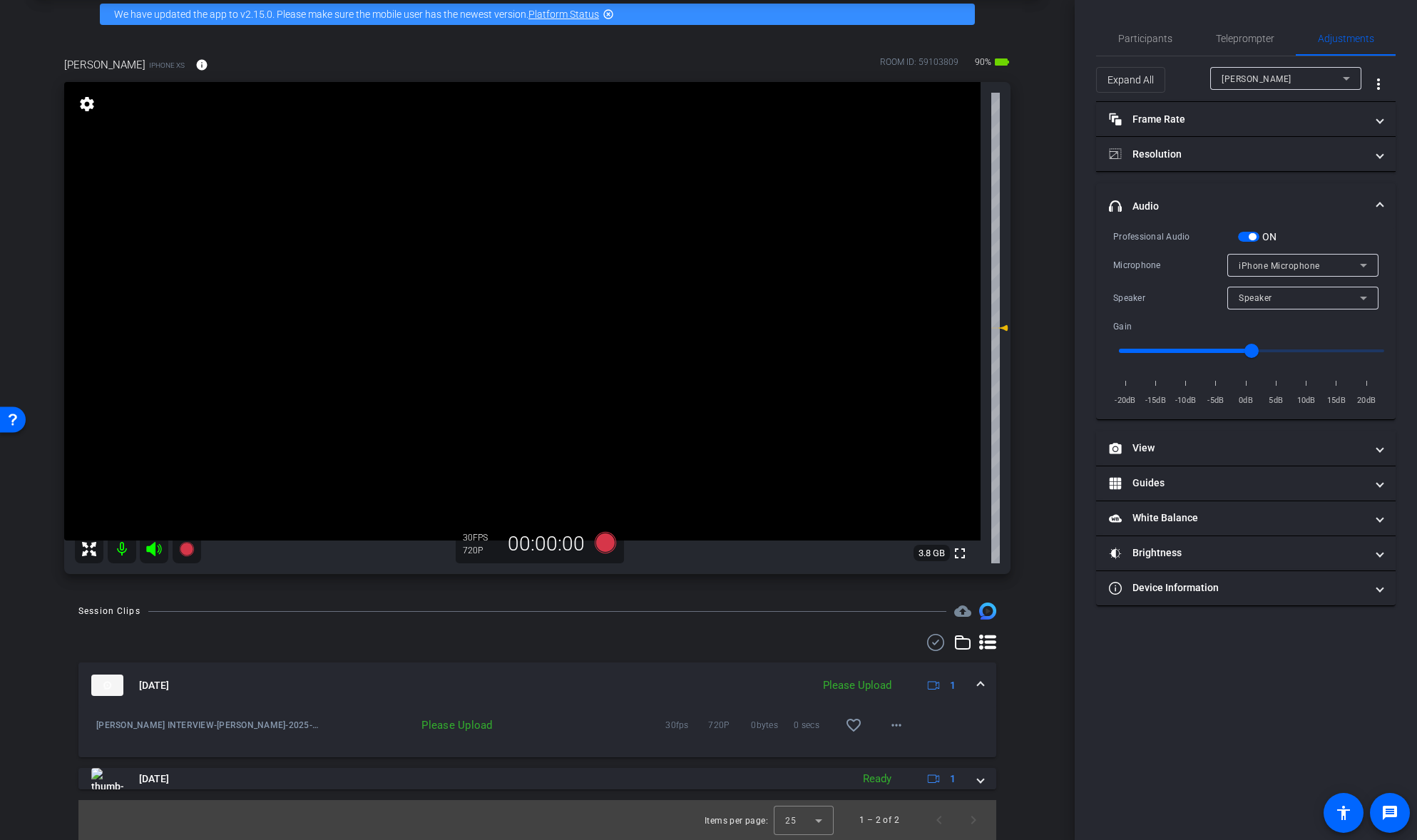
click at [983, 680] on span at bounding box center [981, 685] width 6 height 15
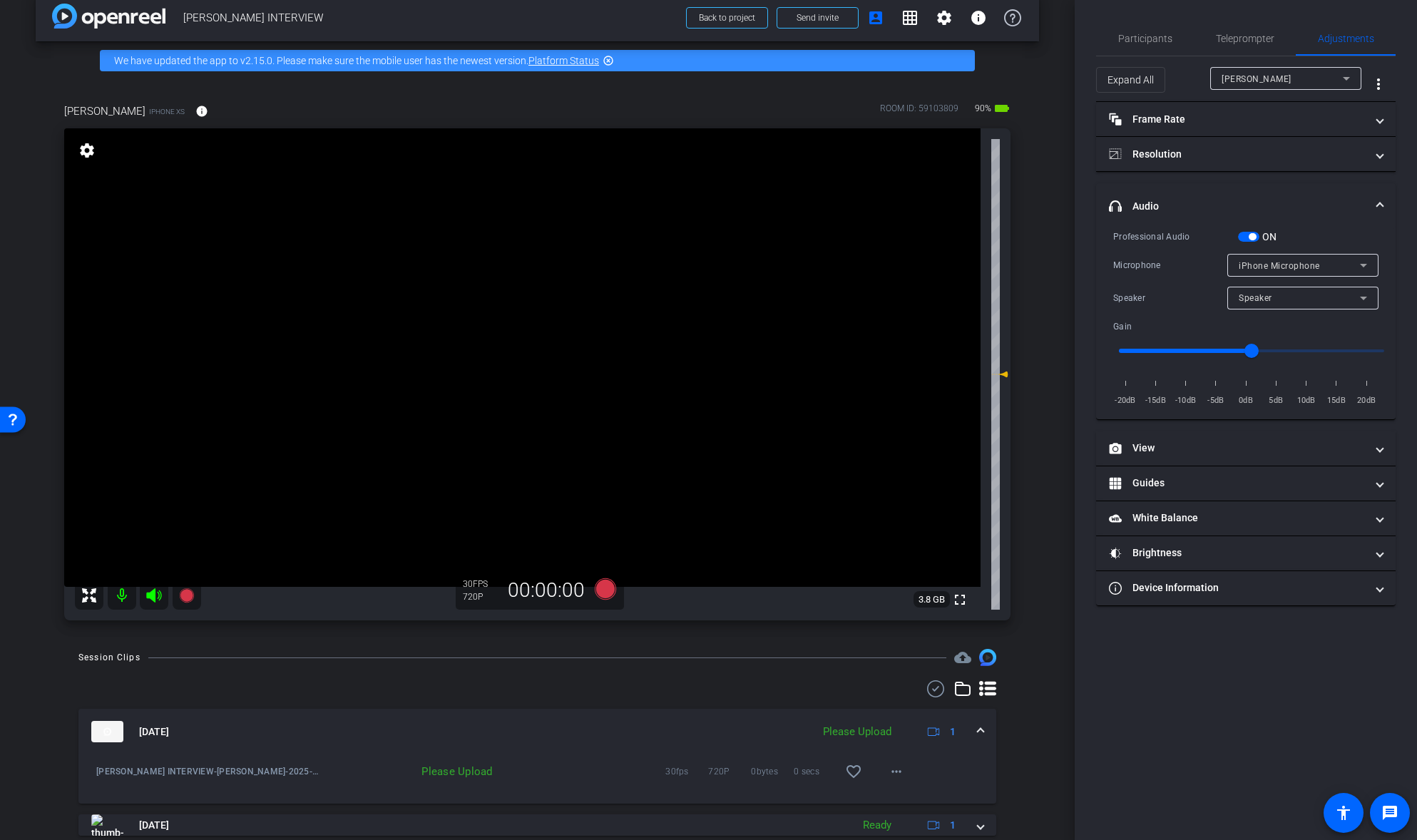
scroll to position [0, 0]
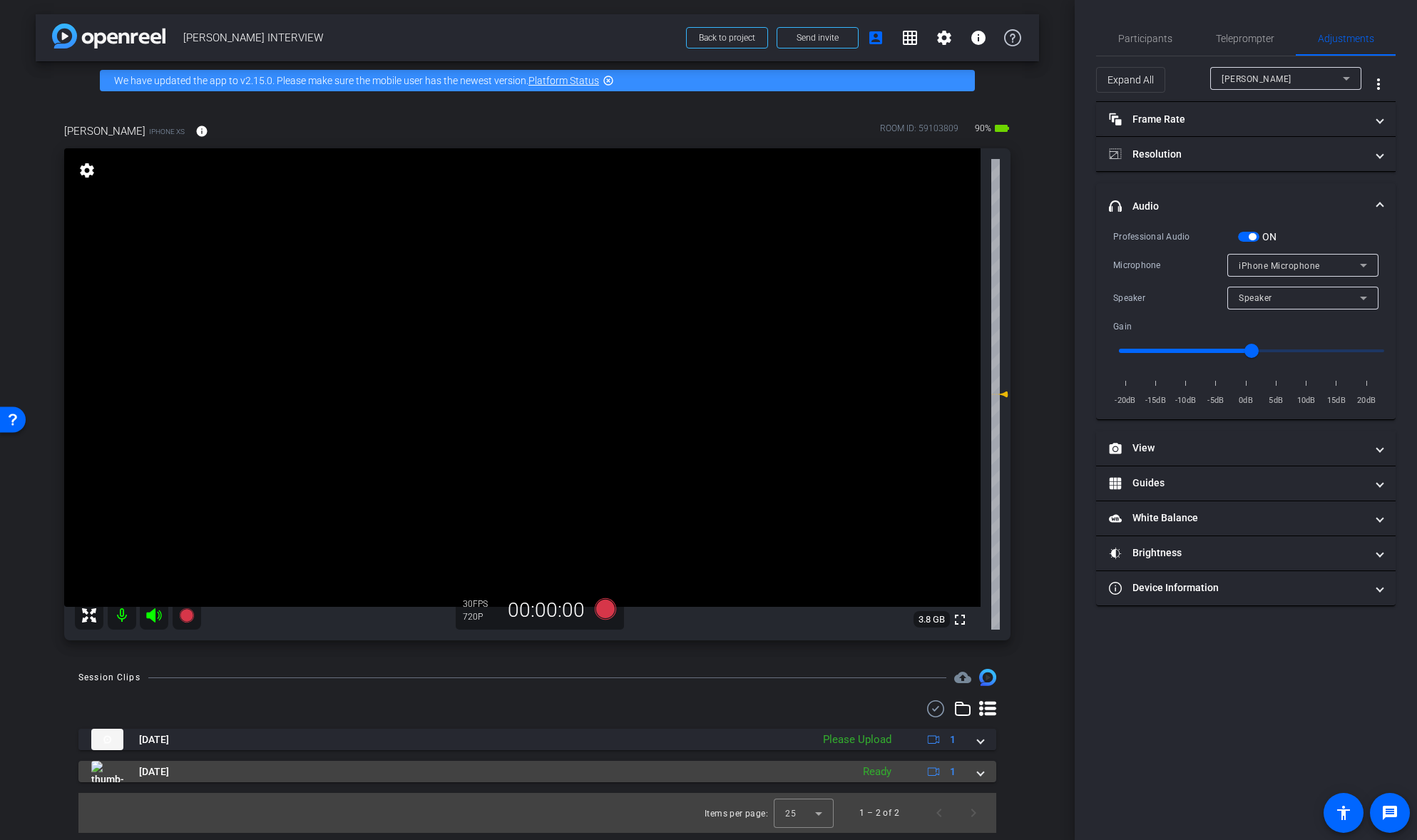
click at [982, 772] on span at bounding box center [981, 772] width 6 height 15
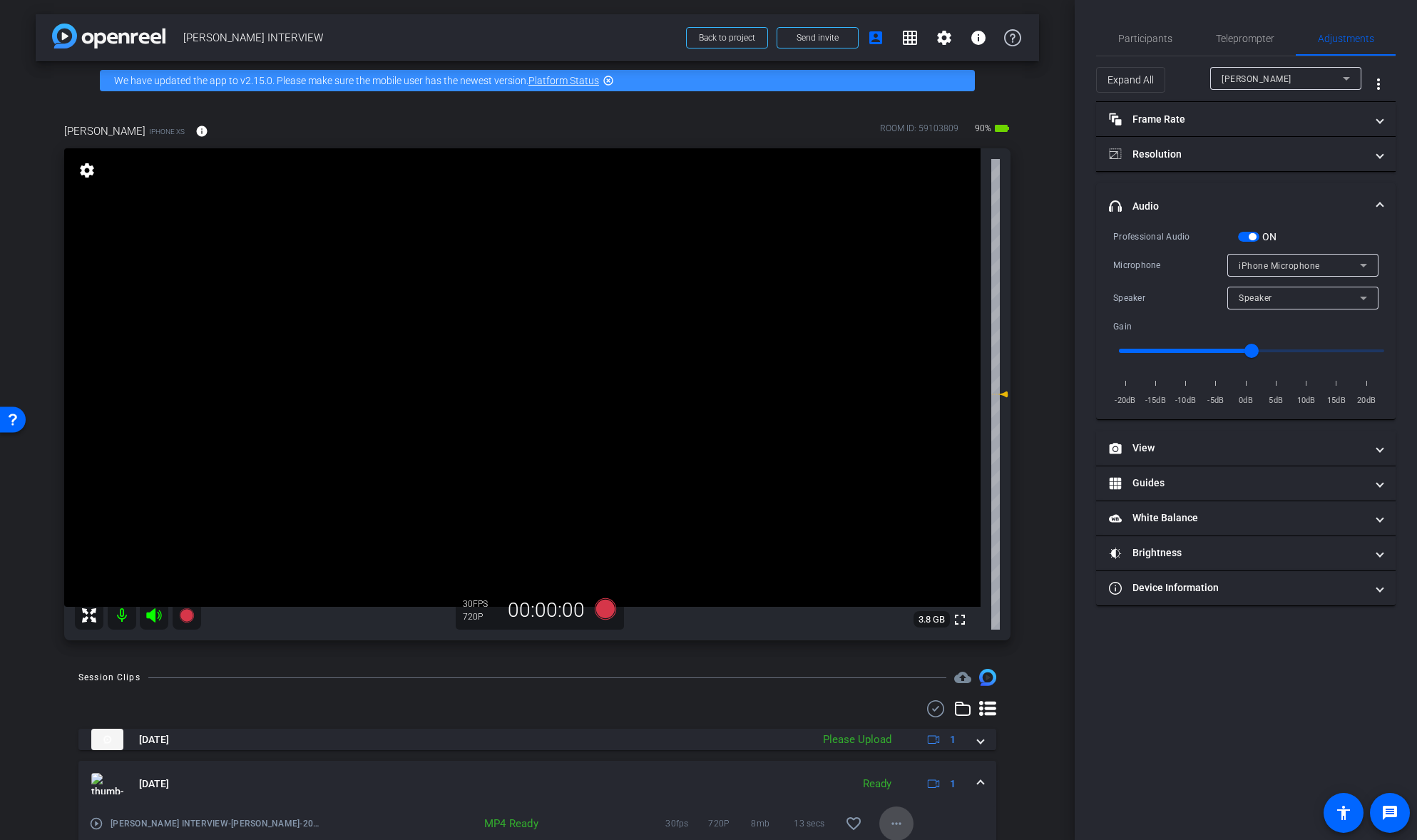
click at [893, 822] on mat-icon "more_horiz" at bounding box center [897, 824] width 17 height 17
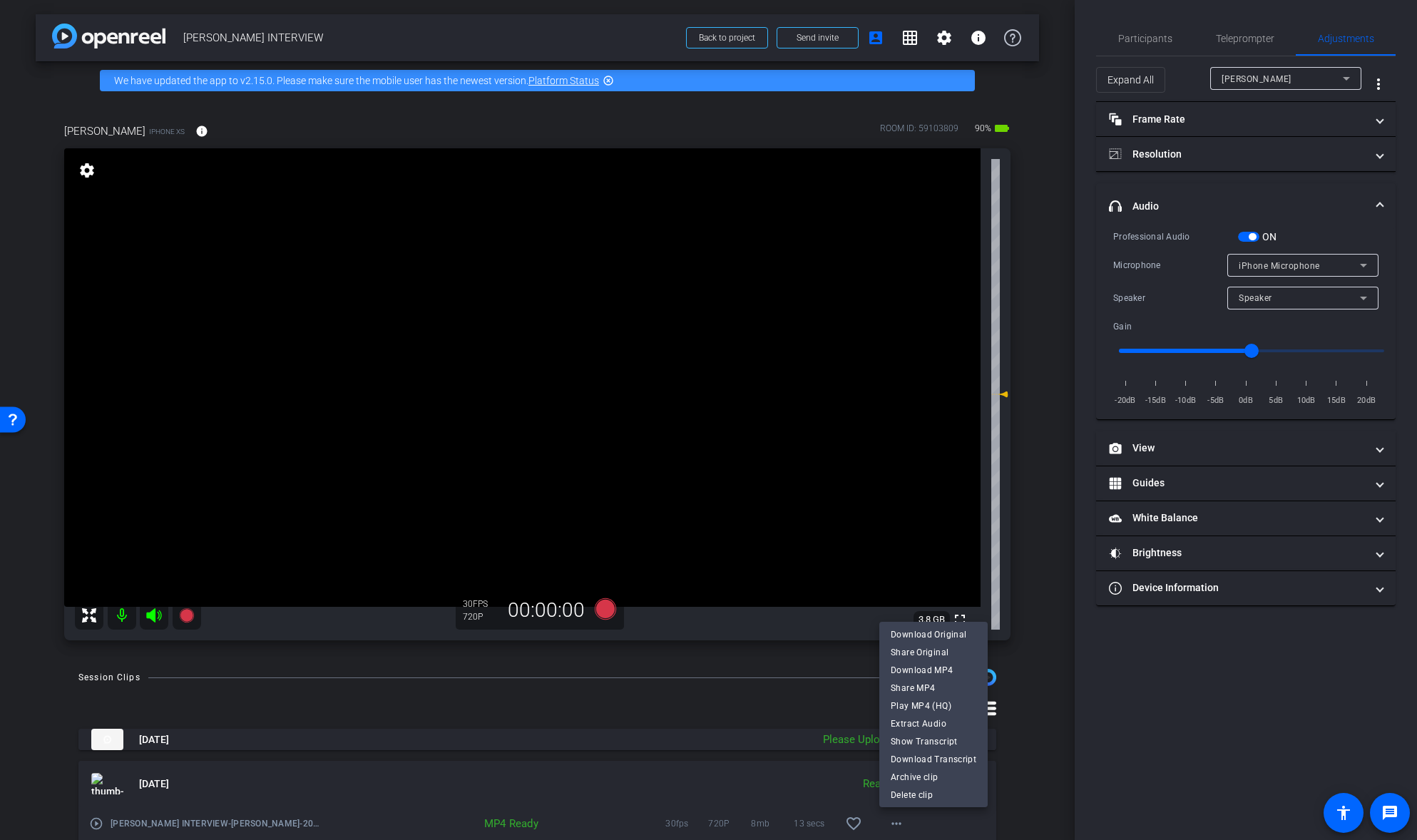
click at [774, 781] on div at bounding box center [708, 420] width 1417 height 840
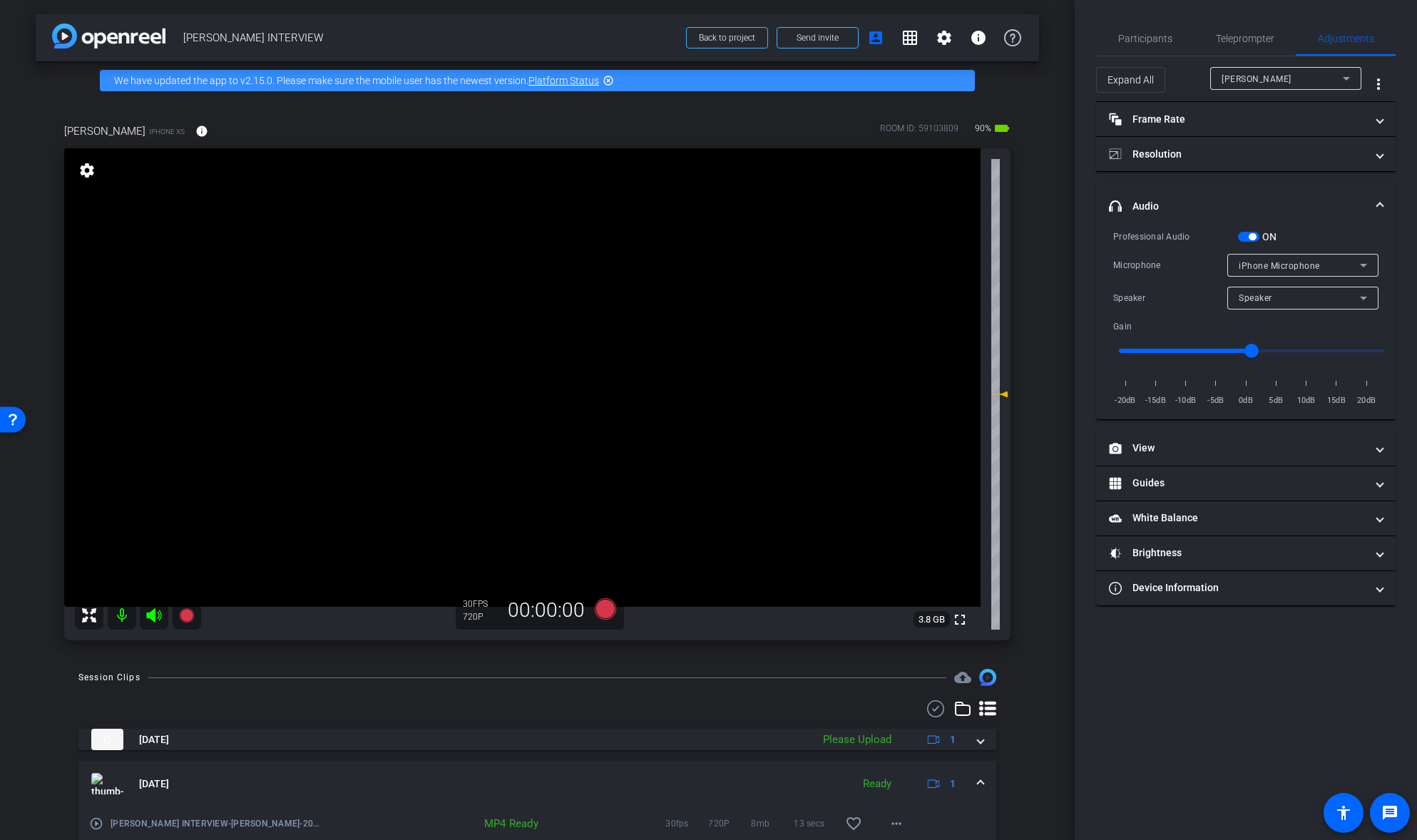
scroll to position [1, 0]
click at [898, 827] on mat-icon "more_horiz" at bounding box center [897, 823] width 17 height 17
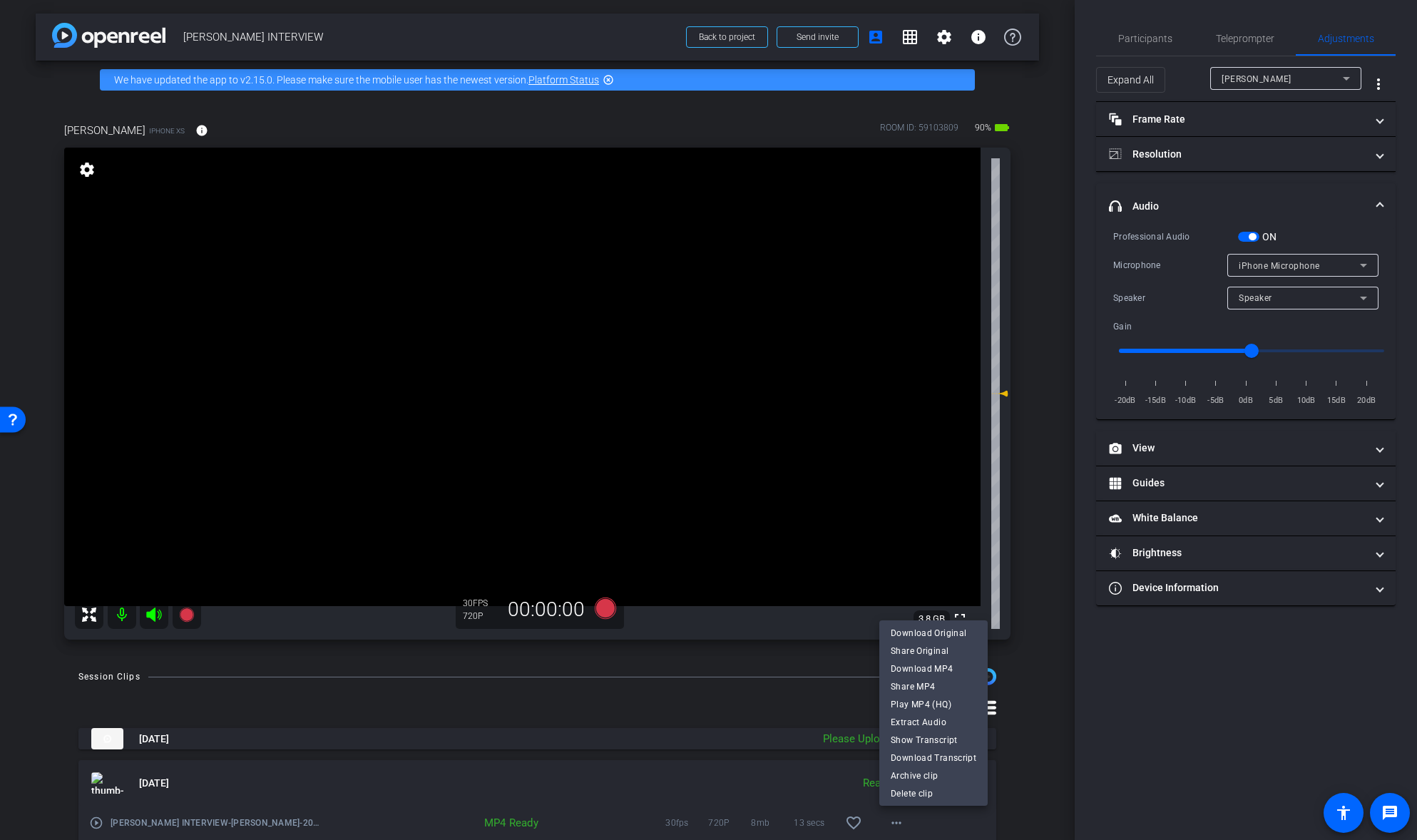
click at [680, 774] on div at bounding box center [708, 420] width 1417 height 840
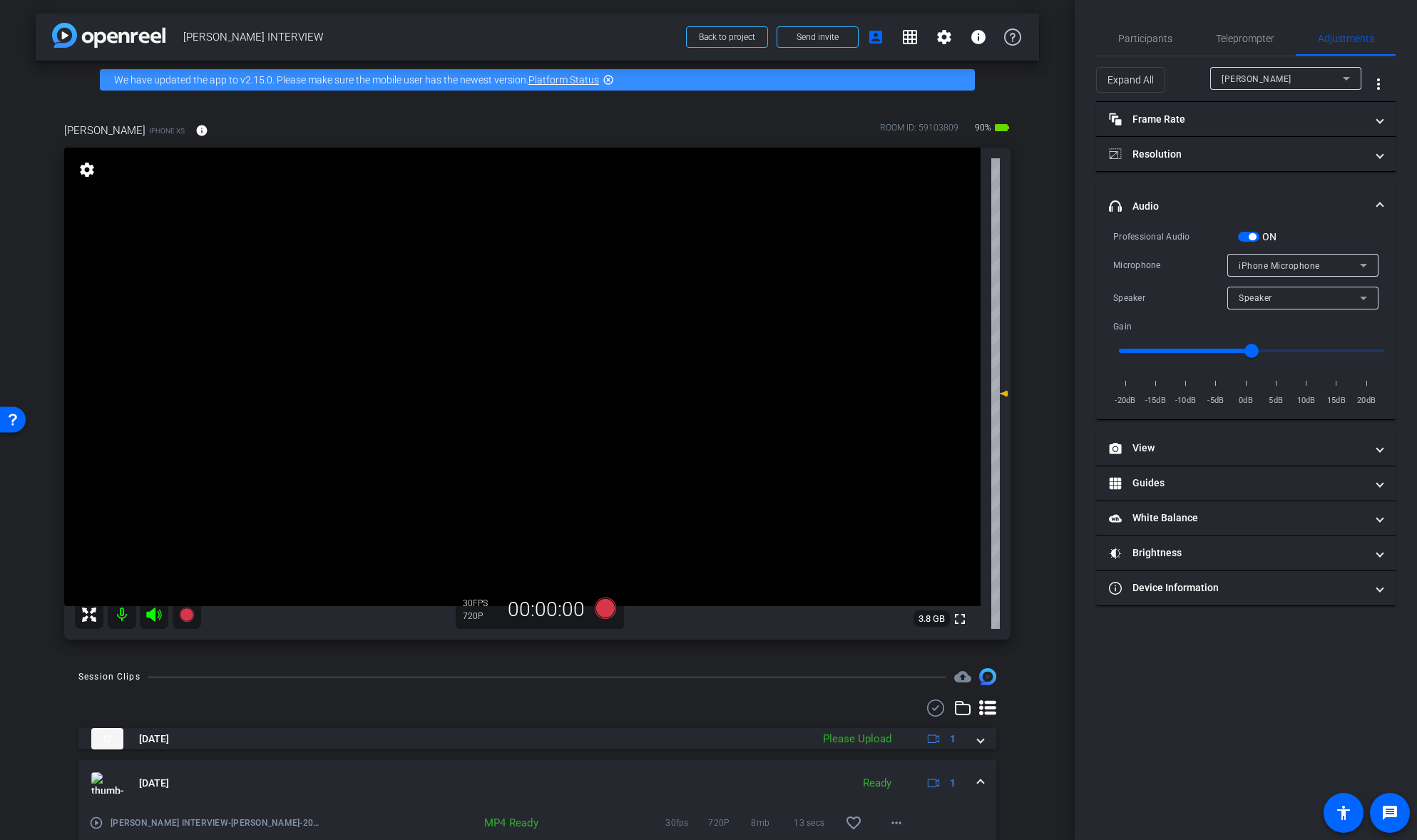
scroll to position [66, 0]
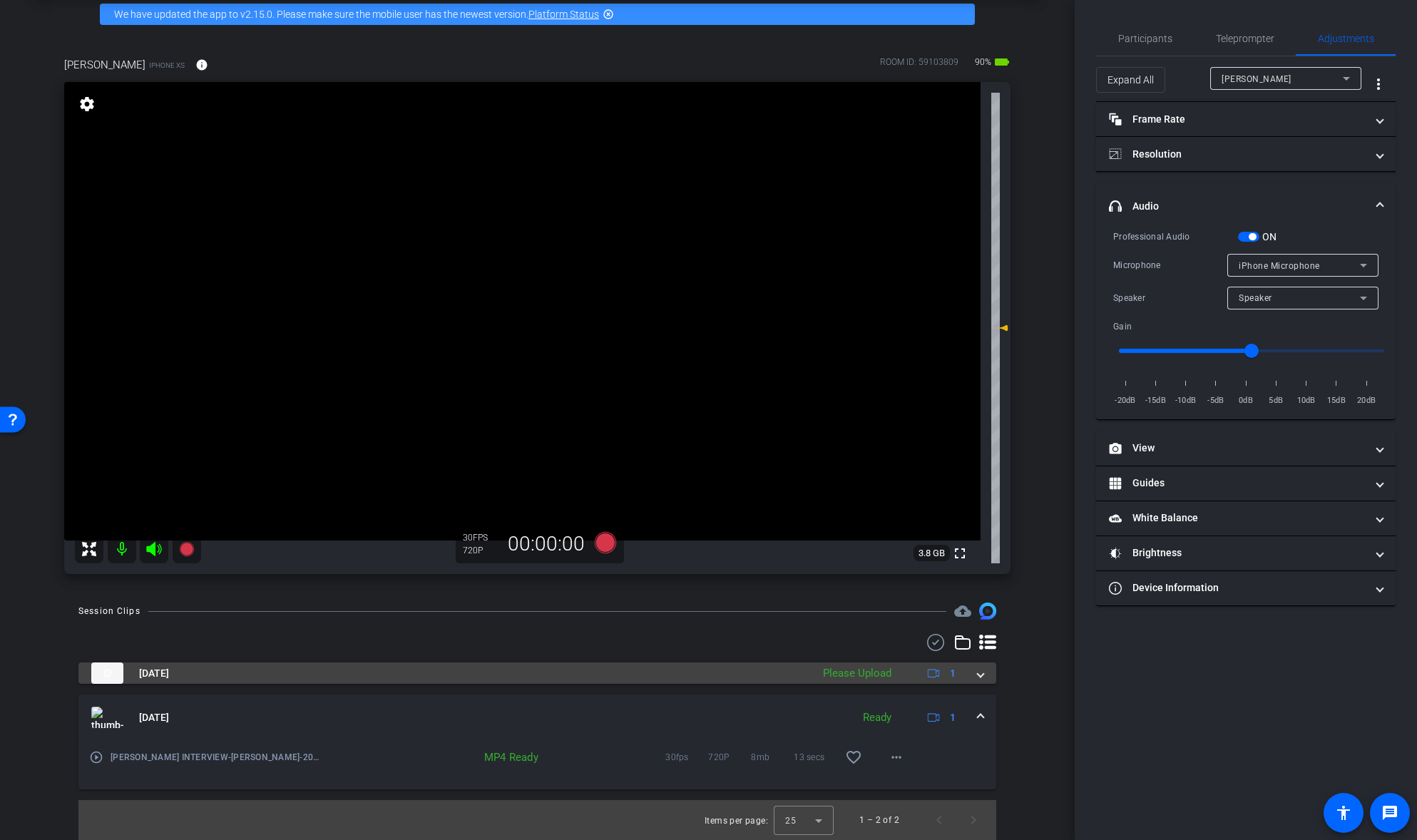
click at [982, 675] on span at bounding box center [981, 674] width 6 height 15
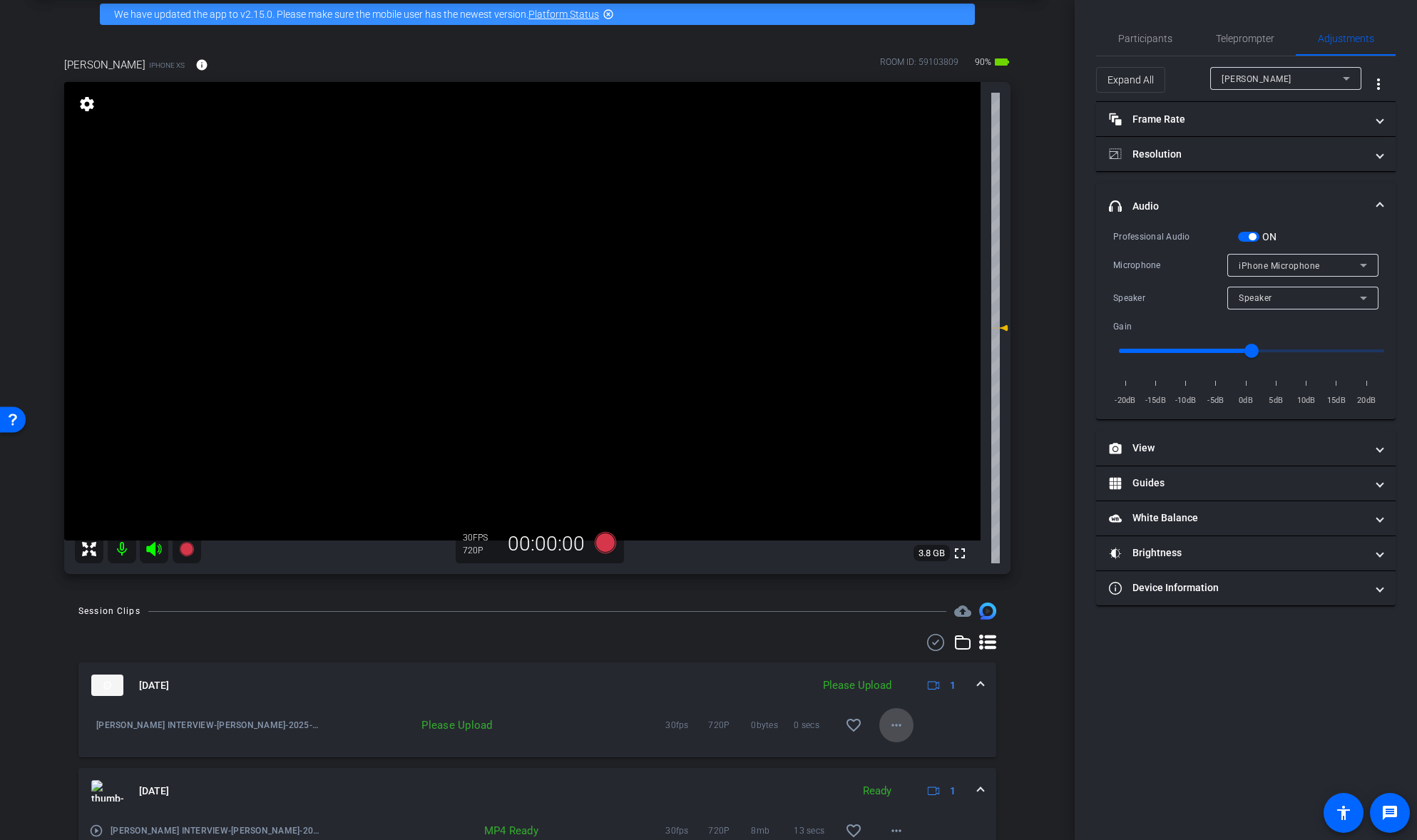
click at [900, 722] on mat-icon "more_horiz" at bounding box center [897, 725] width 17 height 17
click at [903, 753] on span "Upload" at bounding box center [919, 755] width 57 height 17
click at [1242, 240] on span "button" at bounding box center [1249, 237] width 22 height 10
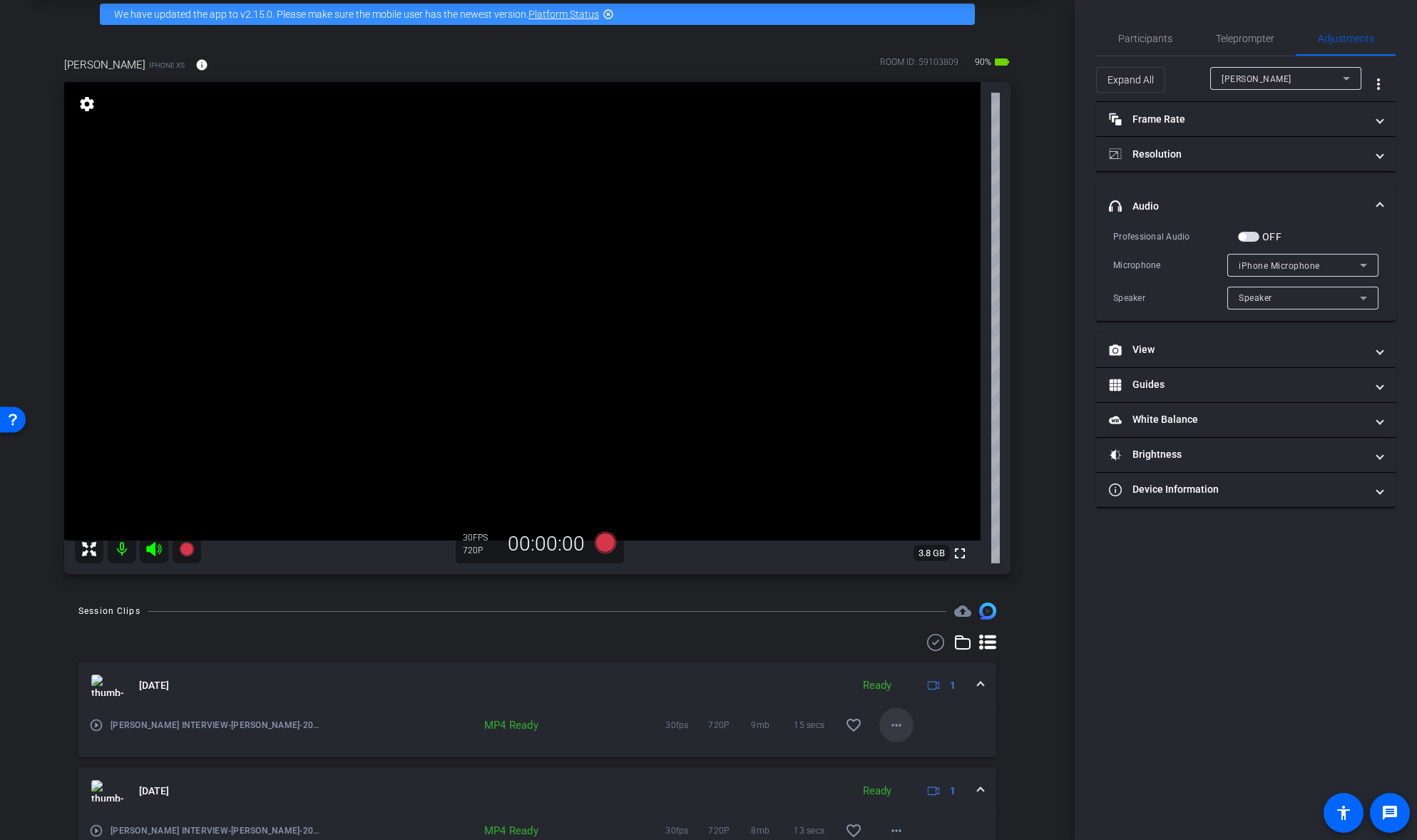
click at [902, 726] on mat-icon "more_horiz" at bounding box center [897, 725] width 17 height 17
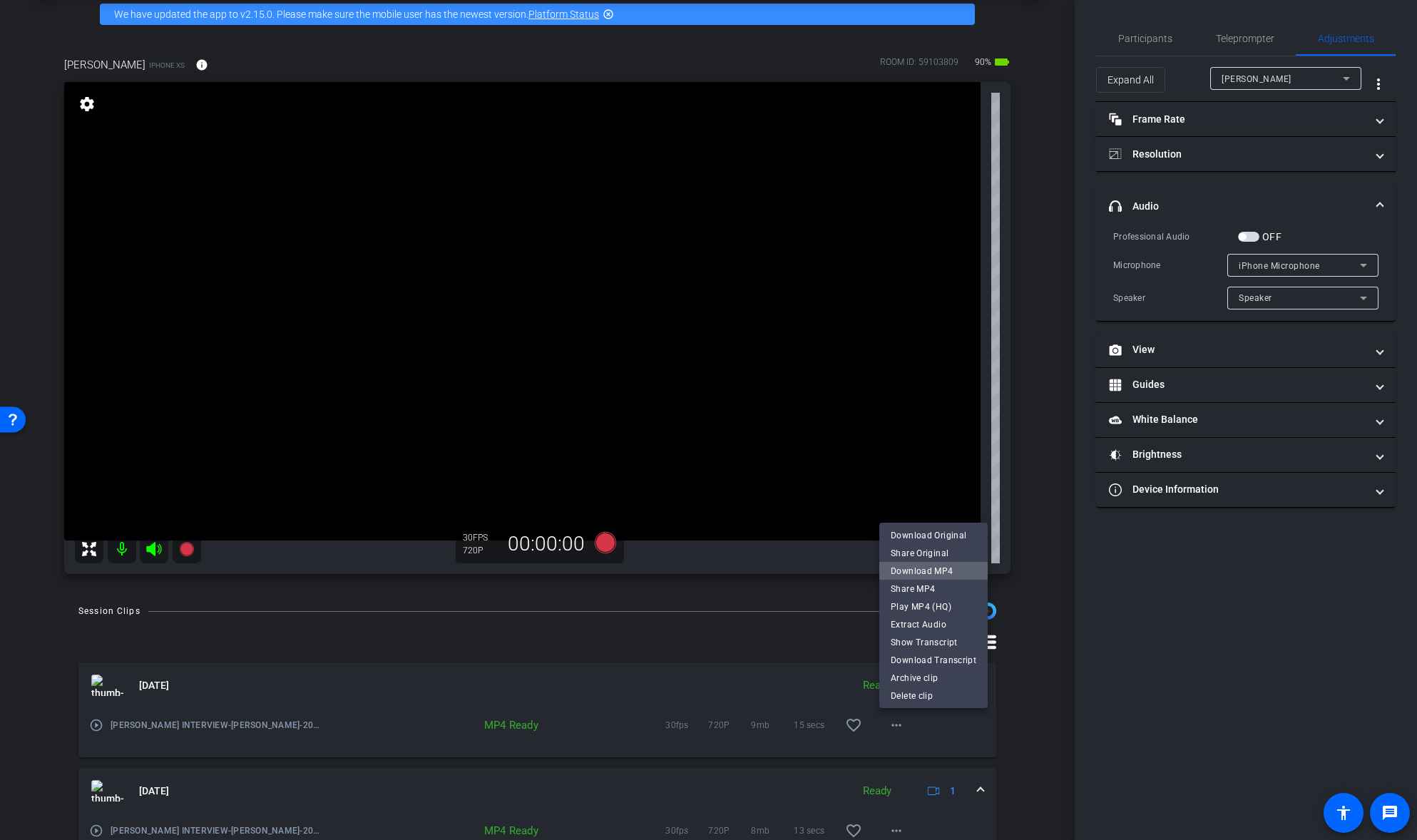
click at [943, 568] on span "Download MP4" at bounding box center [934, 571] width 86 height 17
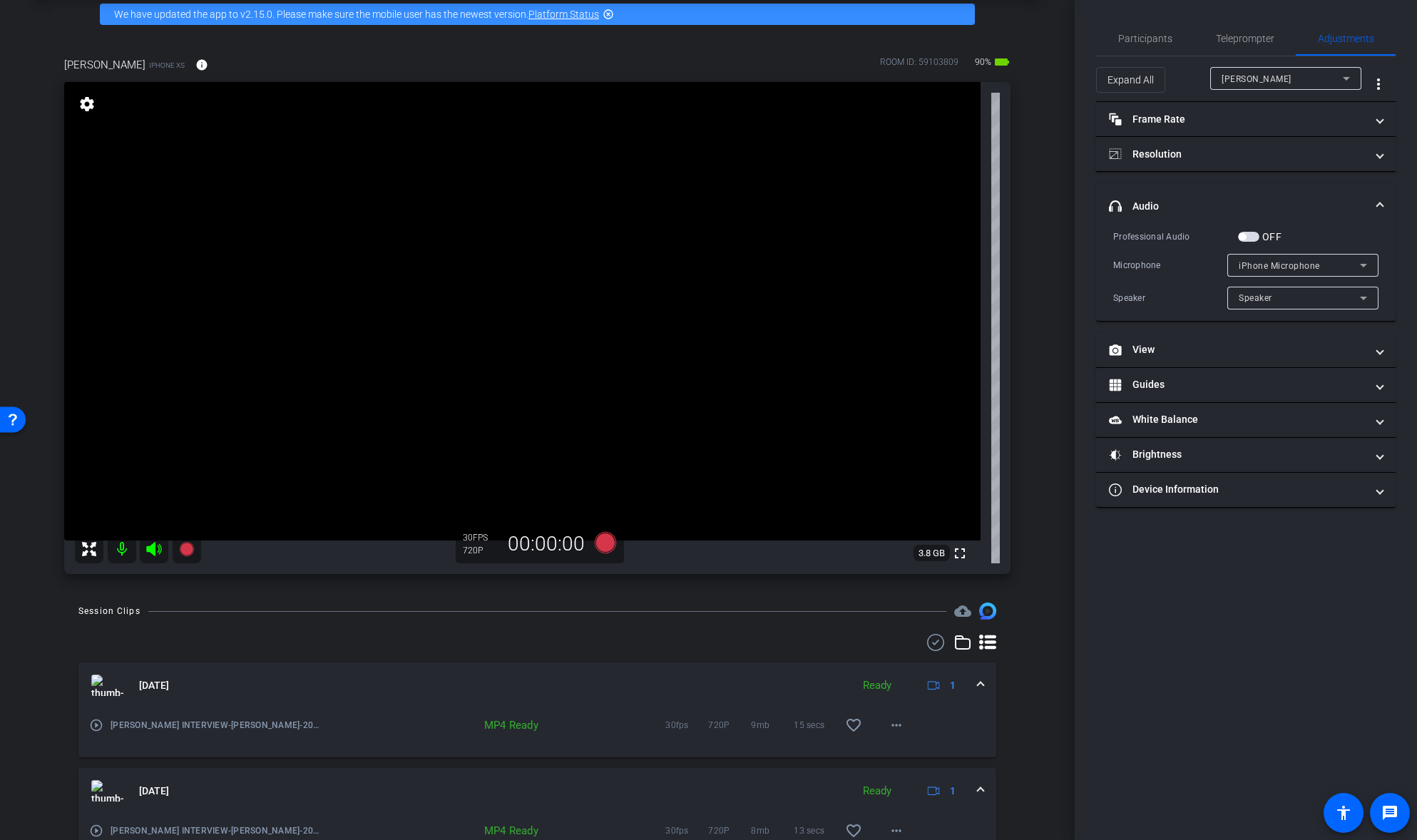
click at [1247, 239] on span "button" at bounding box center [1249, 237] width 22 height 10
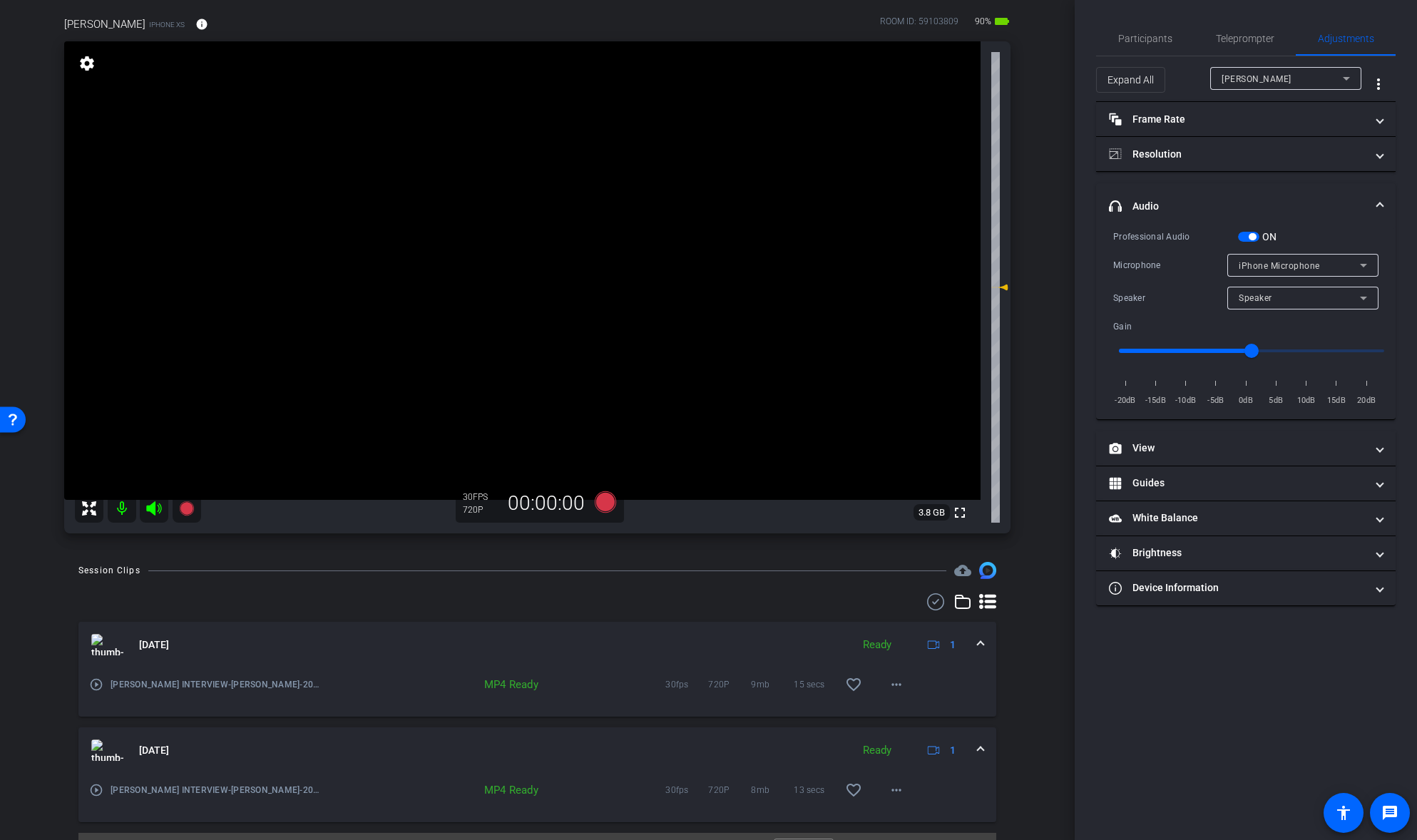
scroll to position [140, 0]
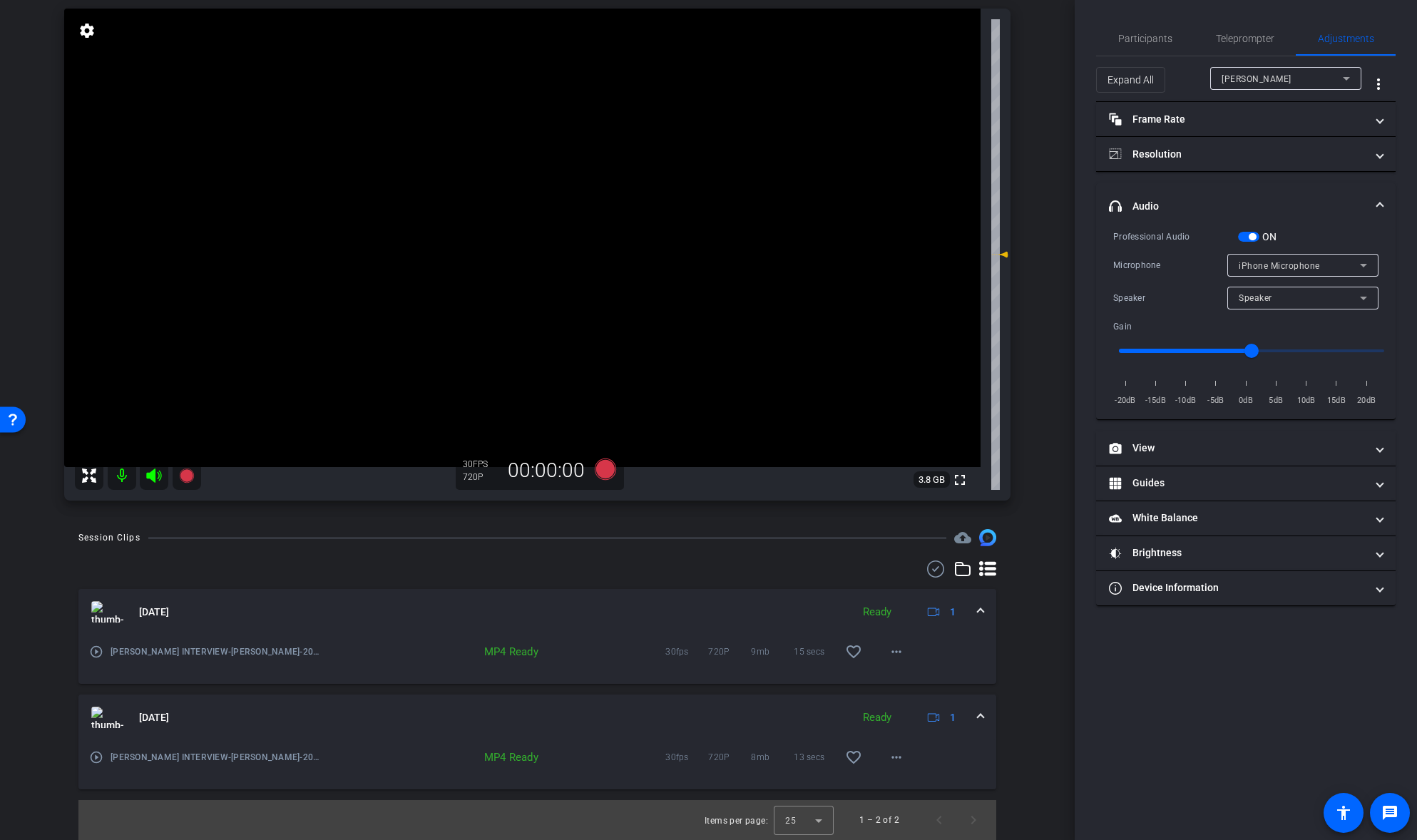
click at [155, 476] on icon at bounding box center [154, 476] width 17 height 17
click at [191, 477] on icon at bounding box center [186, 475] width 14 height 14
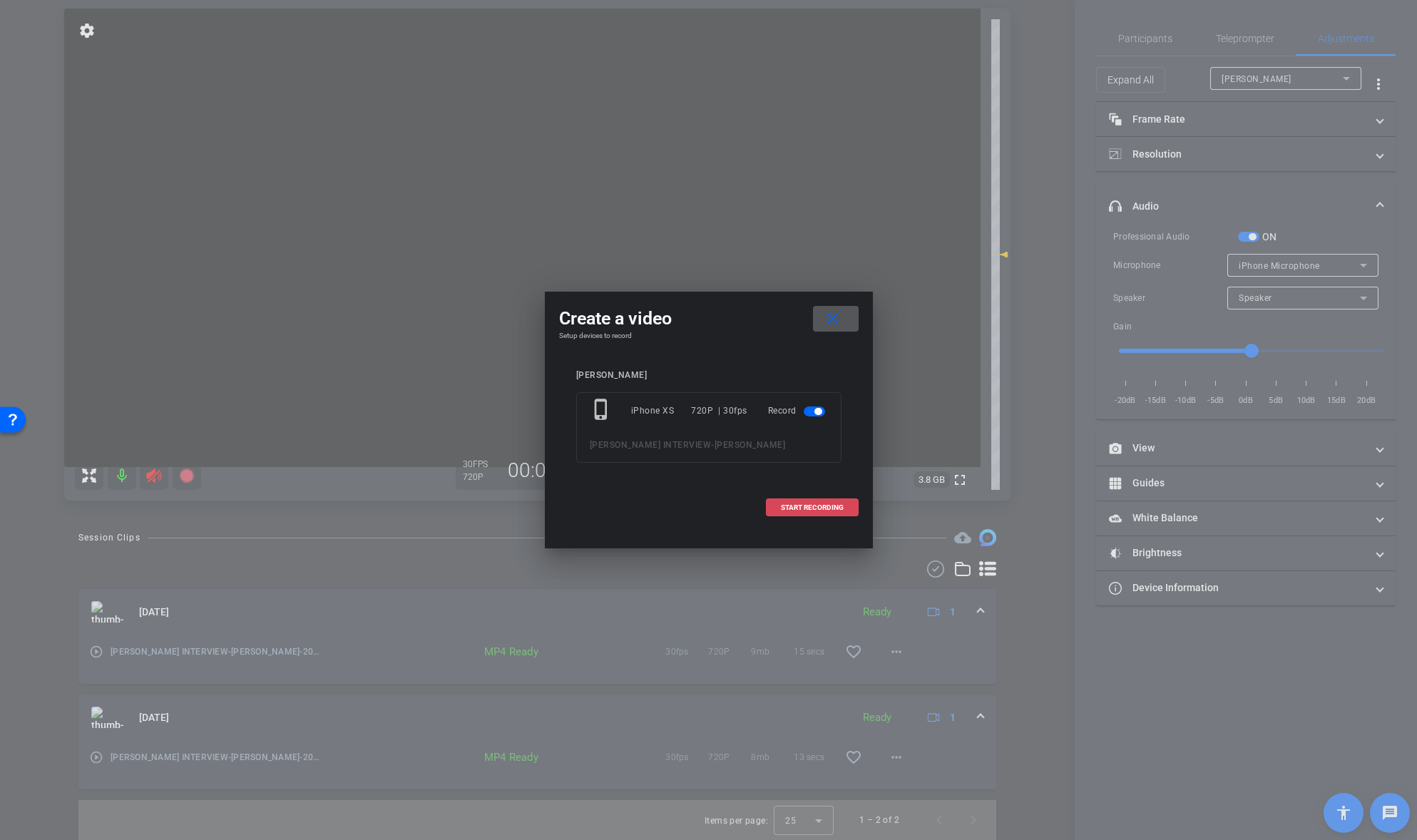
click at [812, 506] on span "START RECORDING" at bounding box center [812, 508] width 62 height 8
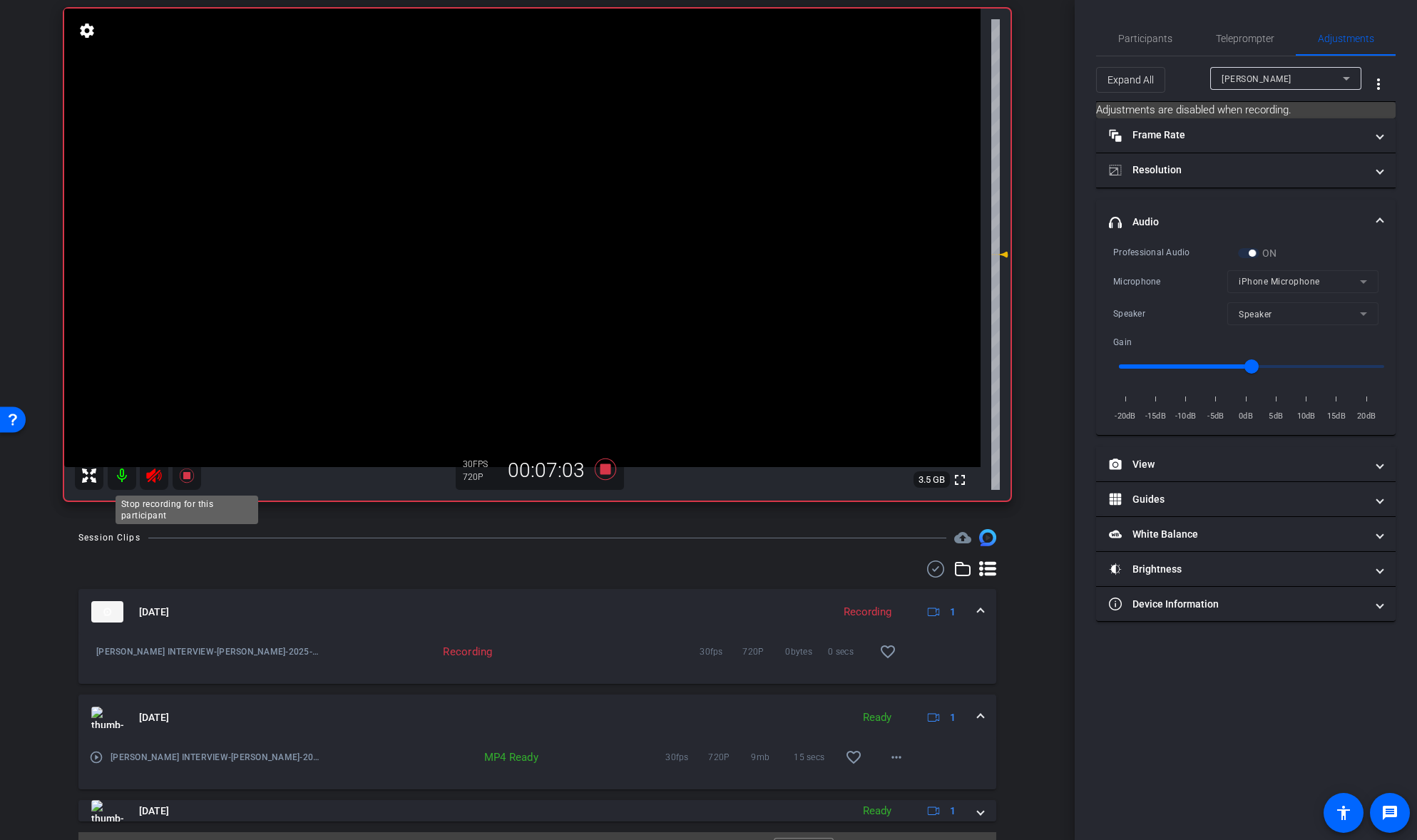
click at [185, 475] on icon at bounding box center [186, 475] width 14 height 14
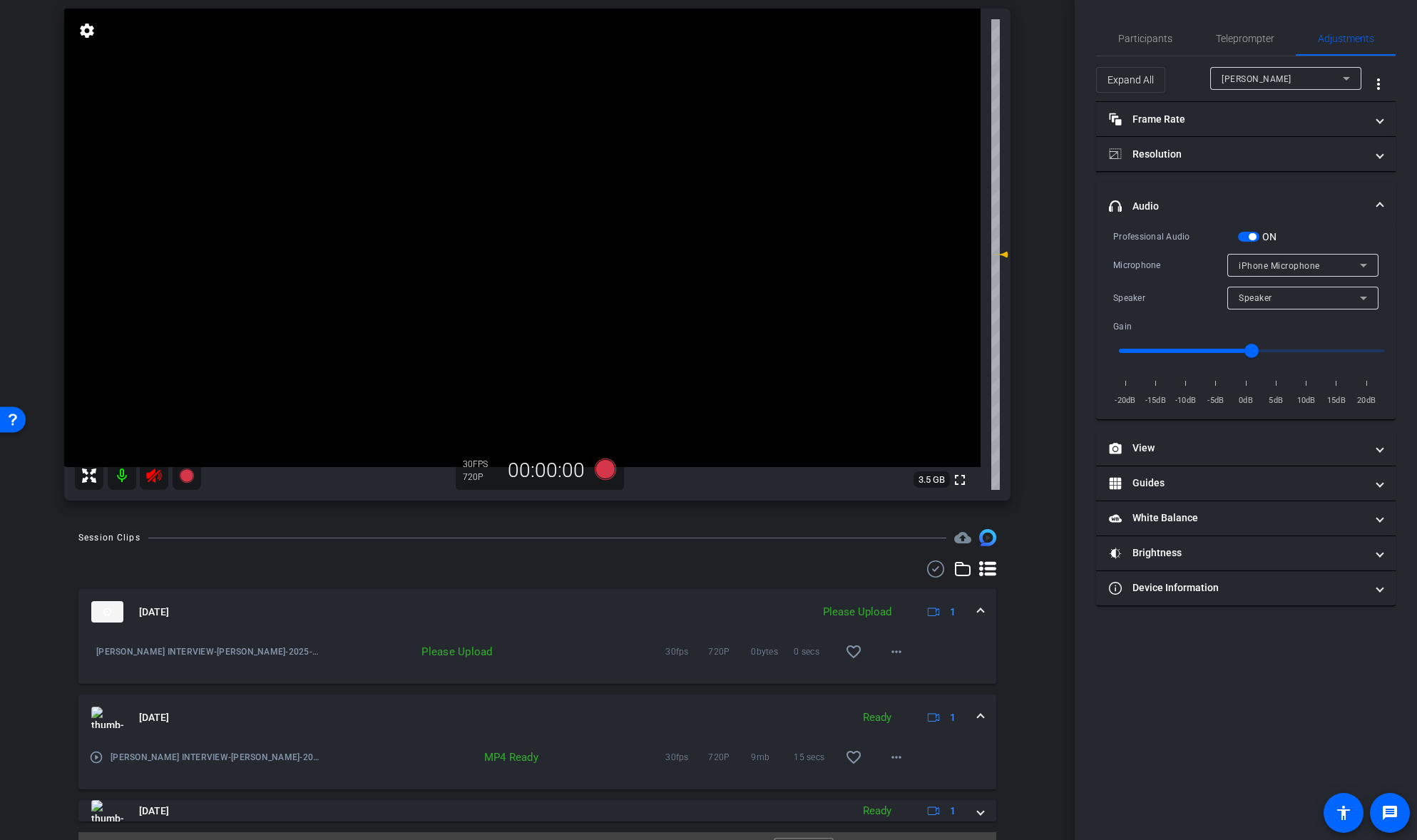
click at [156, 478] on icon at bounding box center [154, 476] width 17 height 17
click at [153, 474] on icon at bounding box center [154, 475] width 15 height 14
click at [185, 477] on icon at bounding box center [186, 475] width 14 height 14
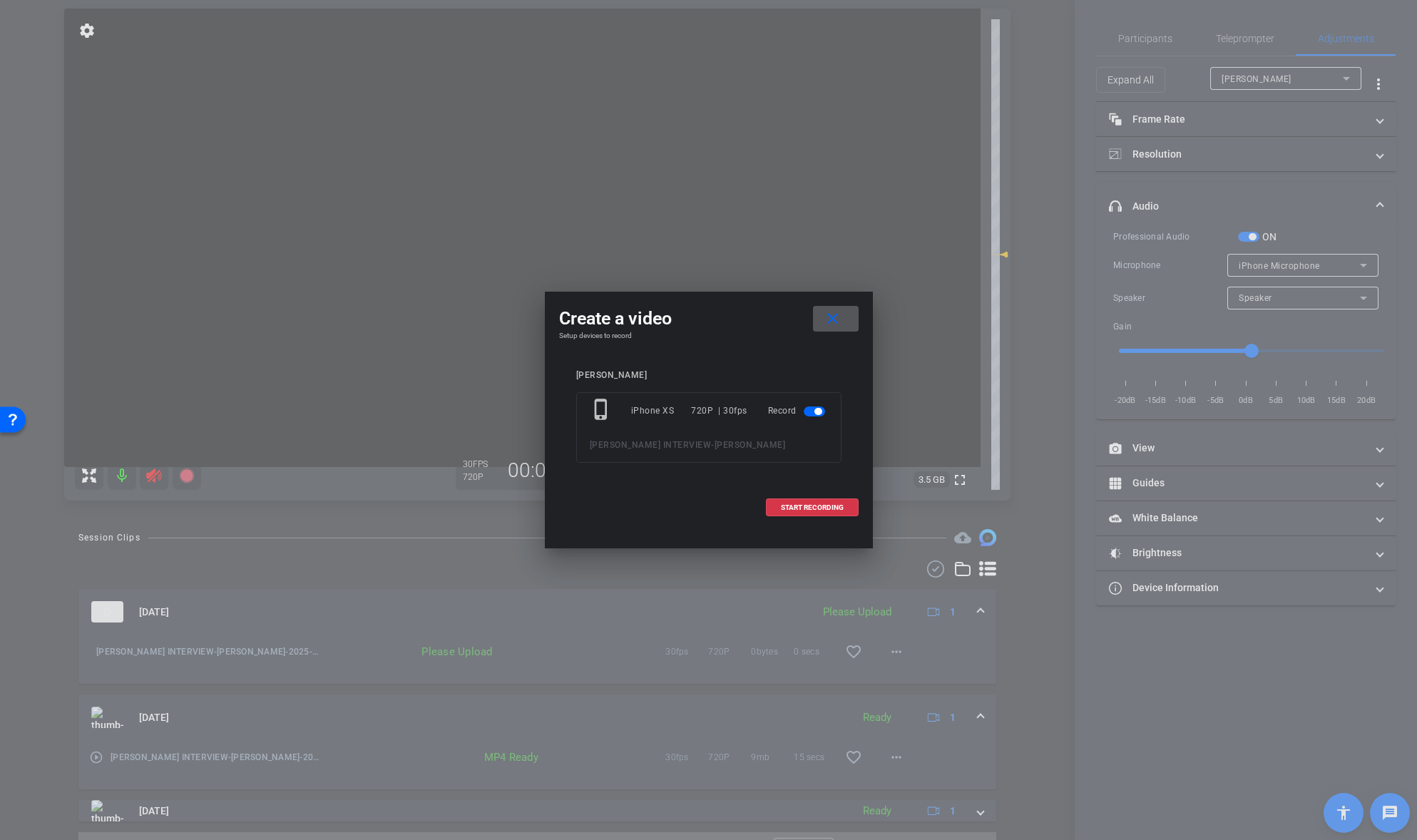
click at [815, 509] on span "START RECORDING" at bounding box center [812, 508] width 62 height 8
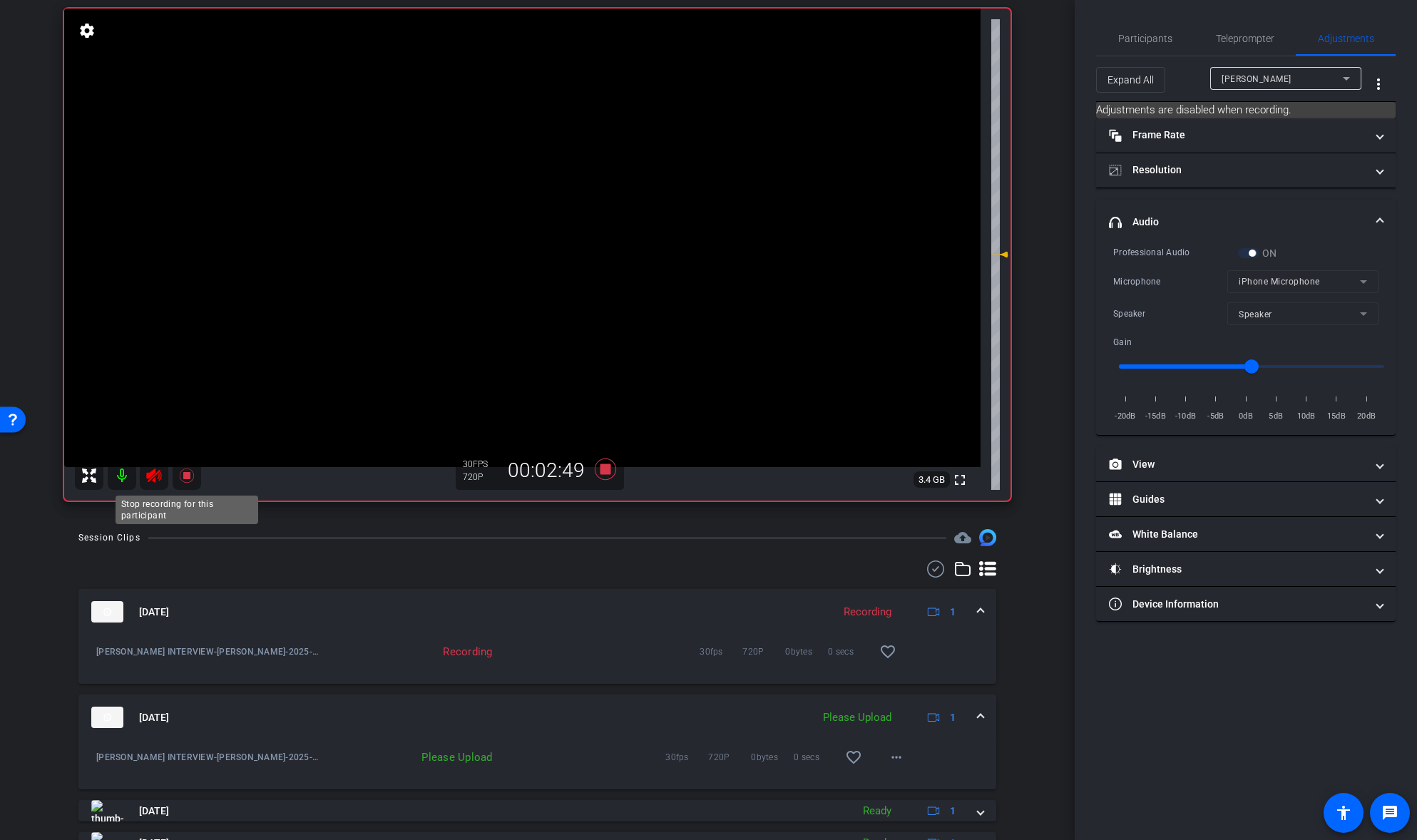
click at [180, 471] on icon at bounding box center [187, 476] width 17 height 17
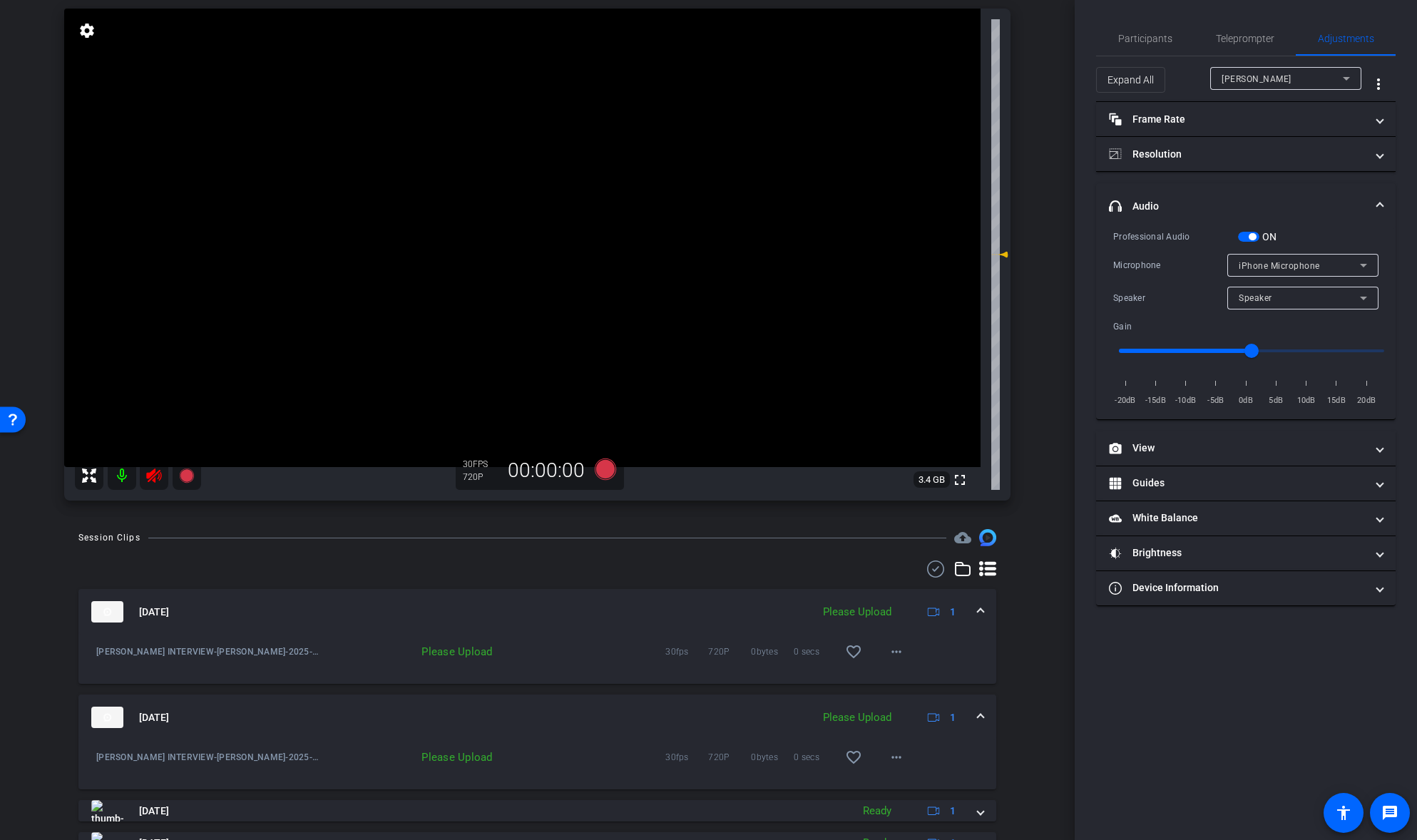
click at [157, 474] on icon at bounding box center [154, 476] width 17 height 17
click at [150, 471] on icon at bounding box center [154, 475] width 15 height 14
click at [183, 477] on icon at bounding box center [186, 475] width 14 height 14
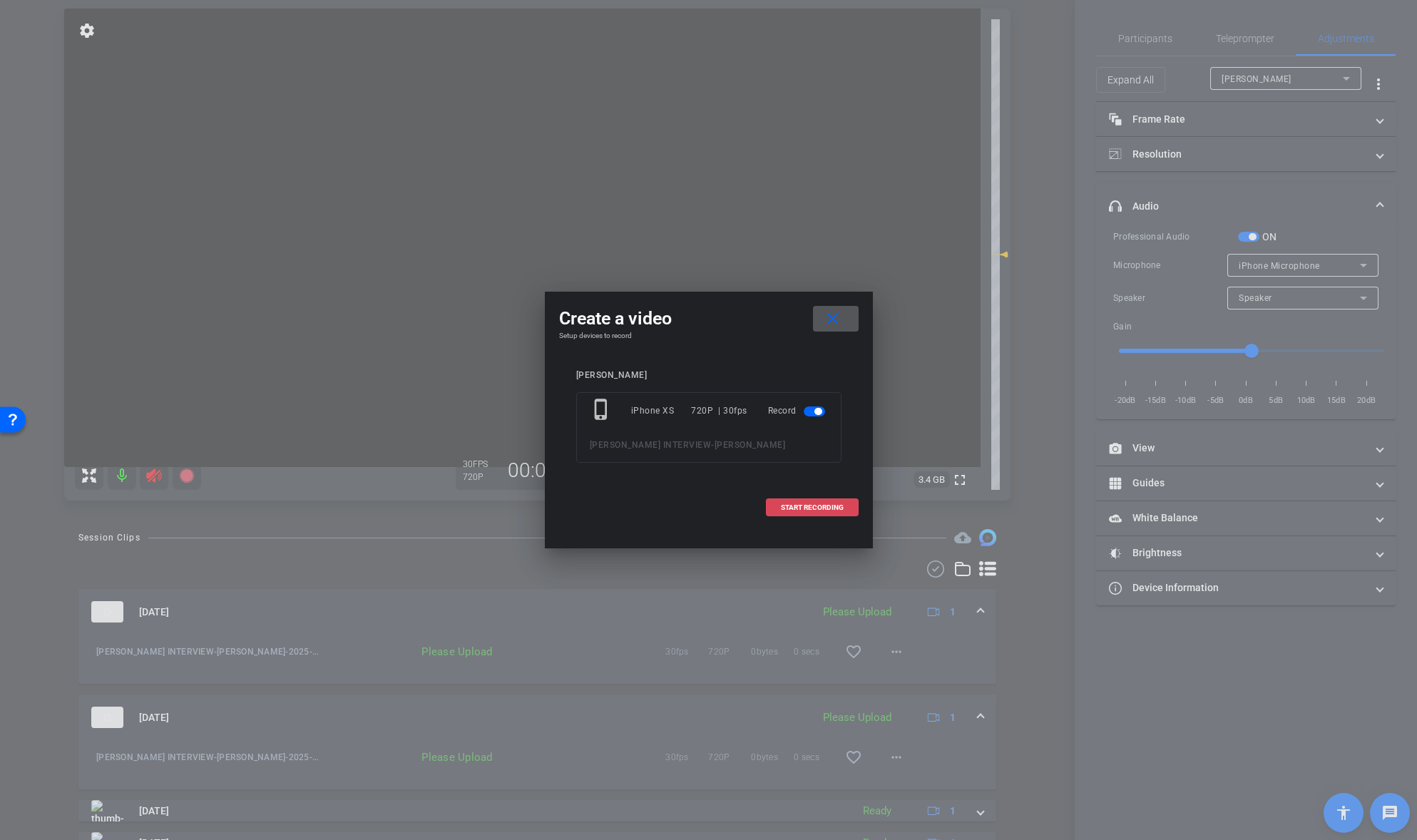
click at [803, 506] on span "START RECORDING" at bounding box center [812, 508] width 62 height 8
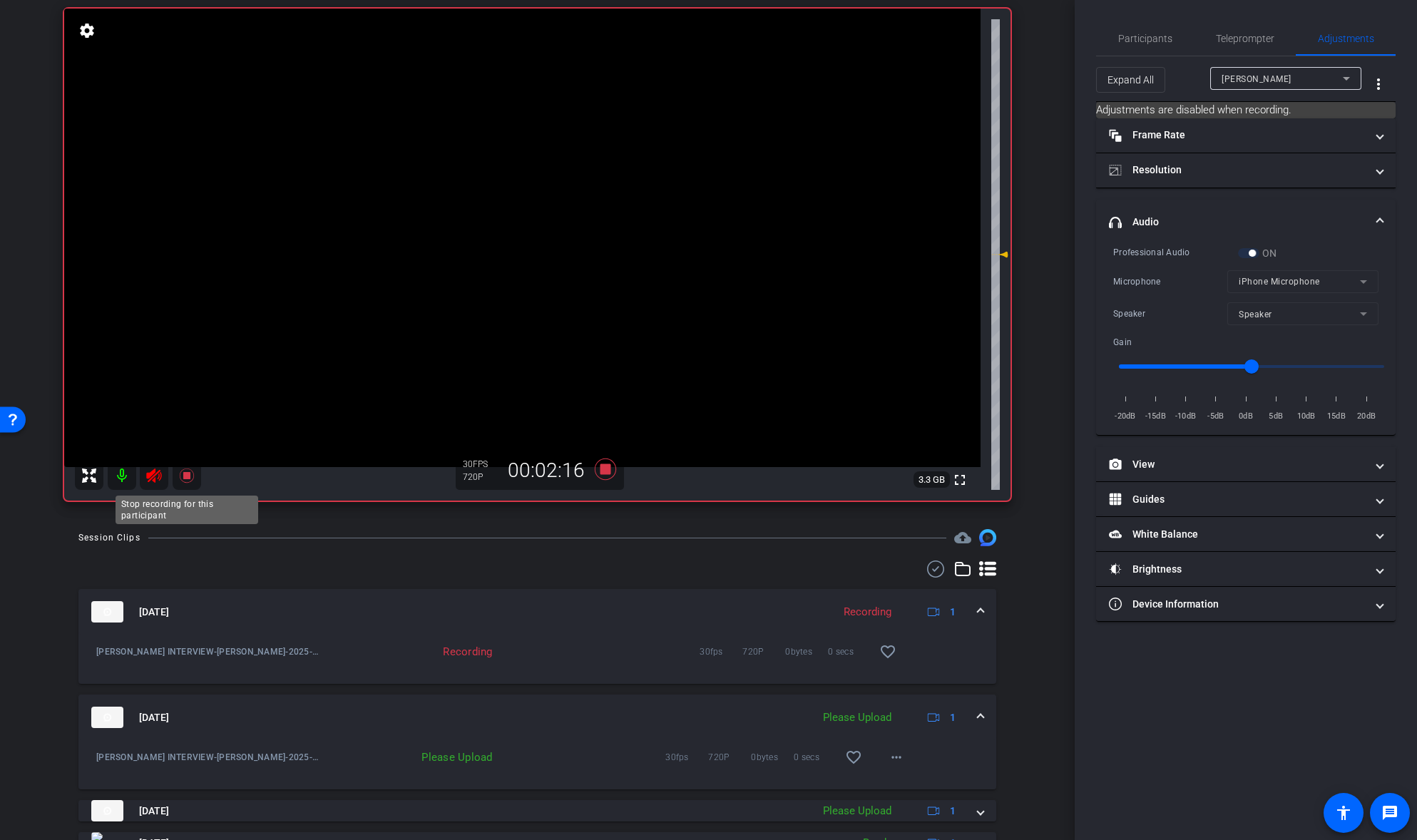
click at [187, 474] on icon at bounding box center [186, 475] width 14 height 14
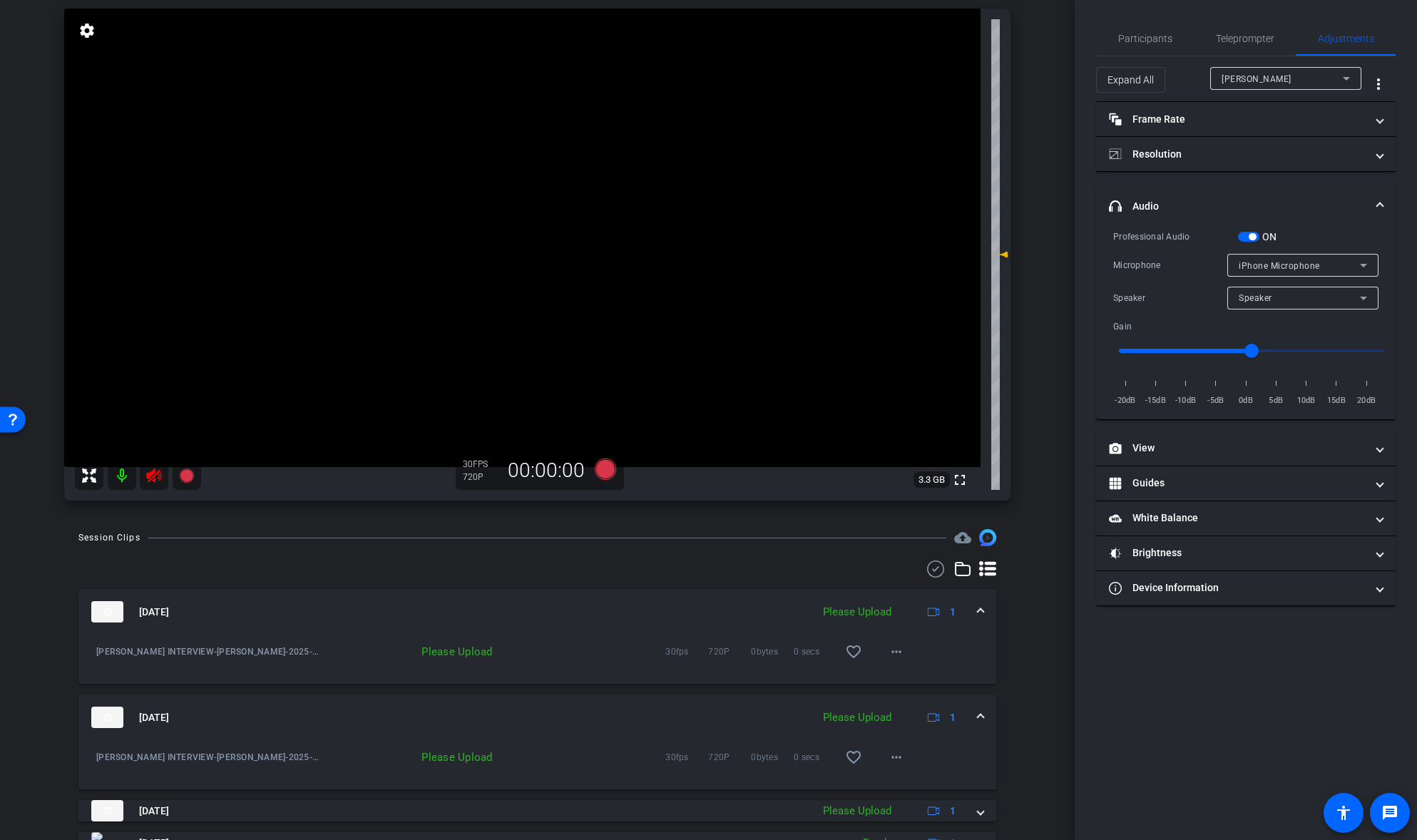
click at [157, 476] on icon at bounding box center [154, 476] width 17 height 17
click at [148, 474] on icon at bounding box center [154, 475] width 15 height 14
click at [185, 475] on icon at bounding box center [186, 475] width 14 height 14
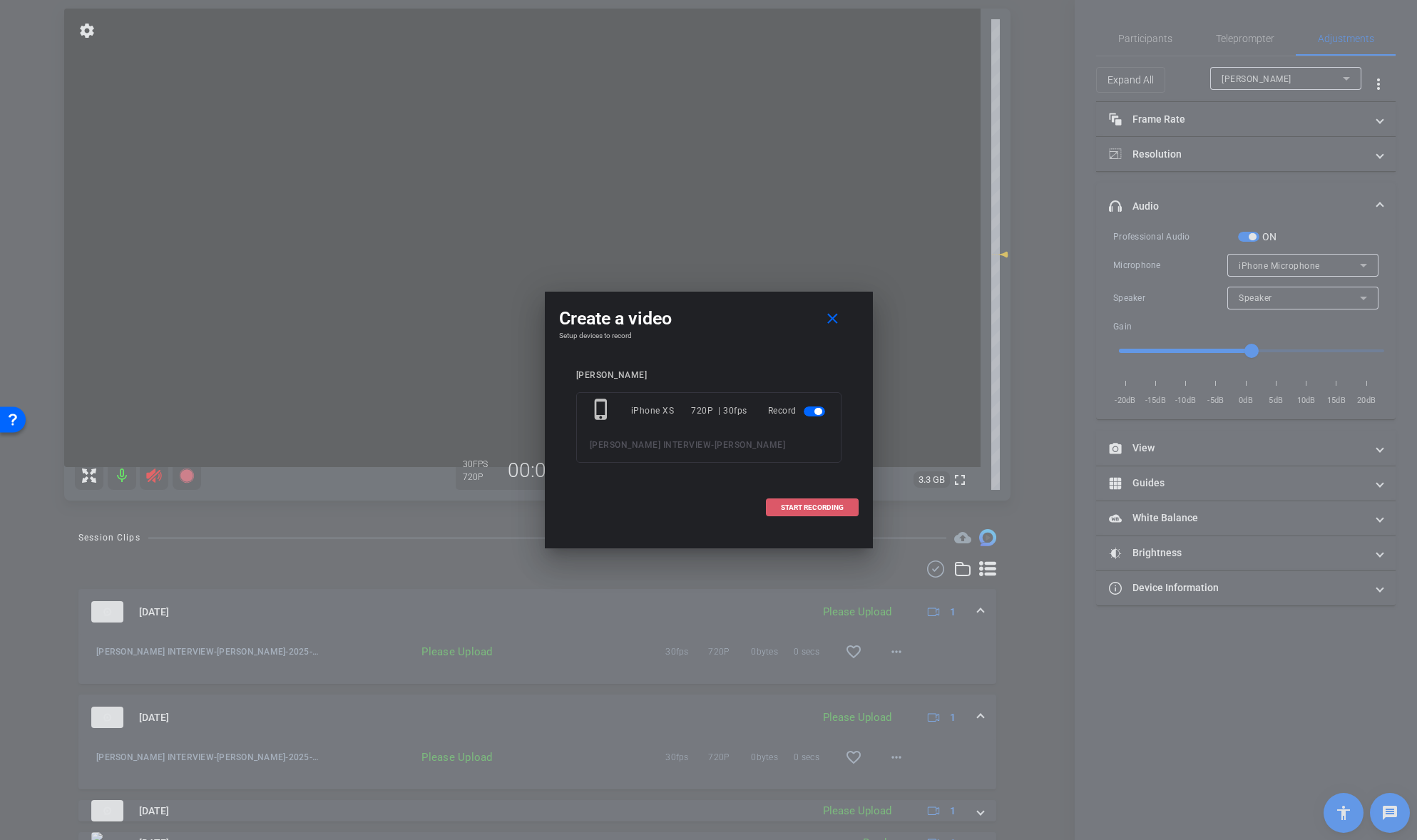
click at [803, 504] on span "START RECORDING" at bounding box center [812, 508] width 62 height 8
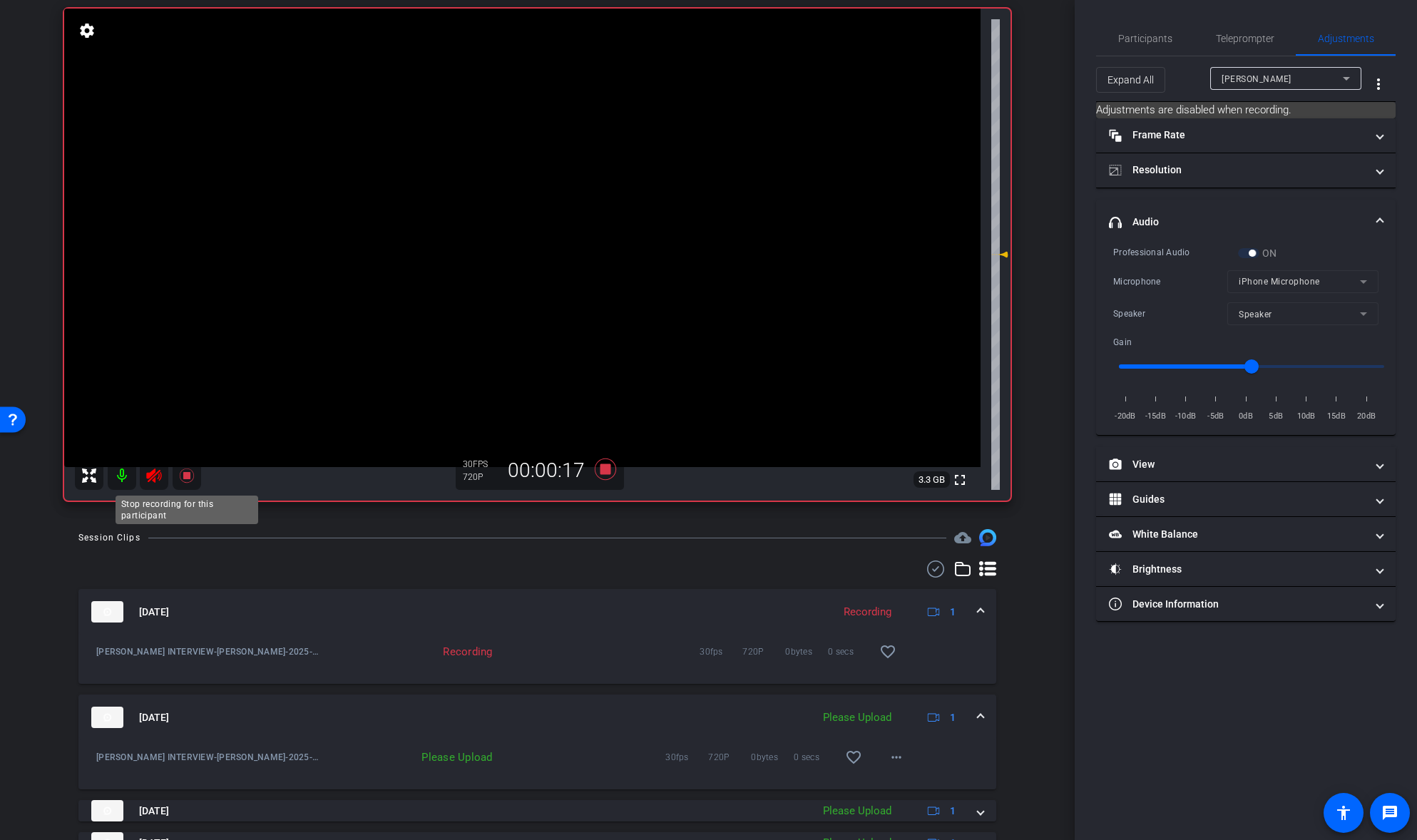
click at [191, 479] on icon at bounding box center [187, 476] width 17 height 17
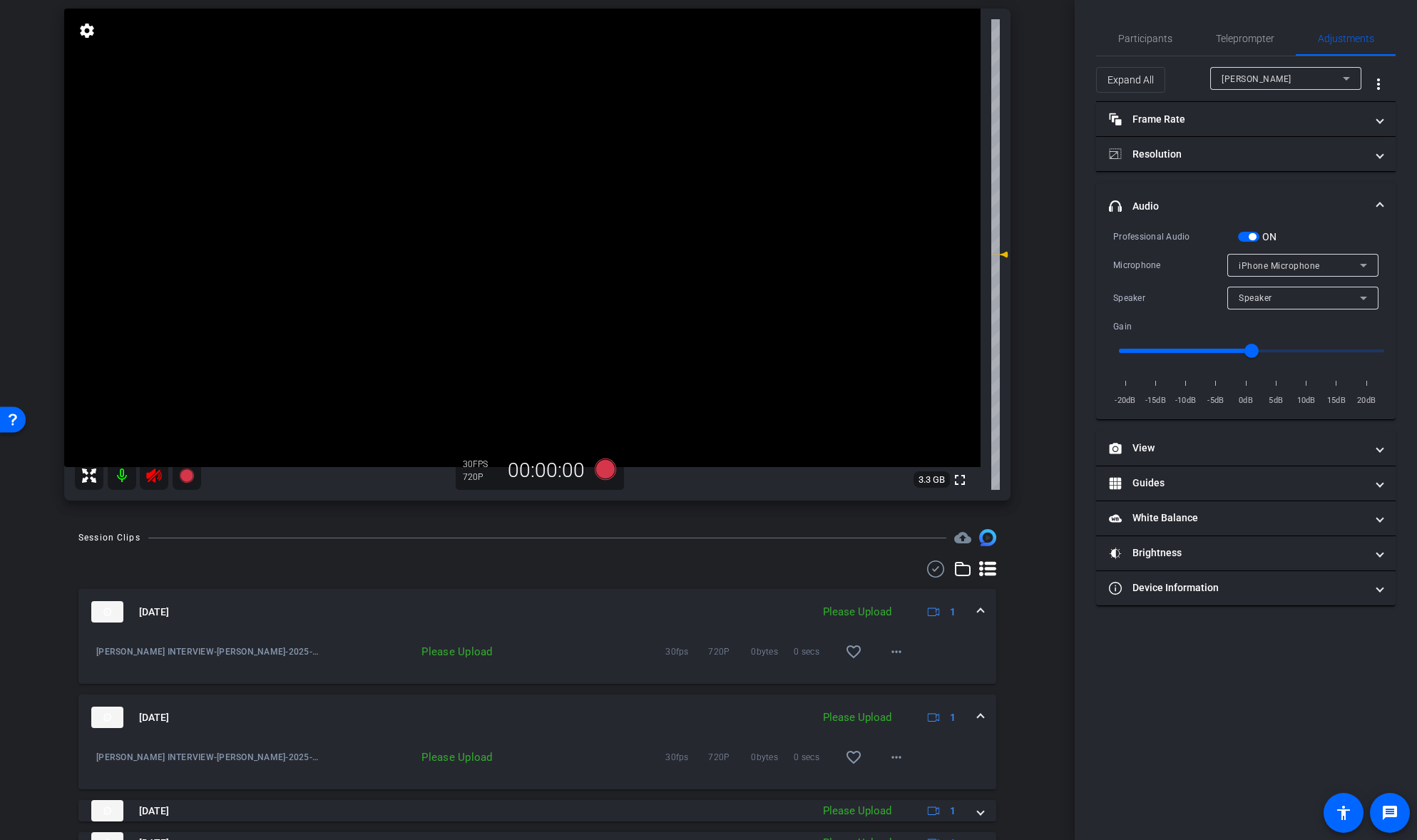
click at [157, 479] on icon at bounding box center [154, 476] width 17 height 17
click at [156, 477] on icon at bounding box center [154, 476] width 17 height 17
click at [185, 477] on icon at bounding box center [186, 475] width 14 height 14
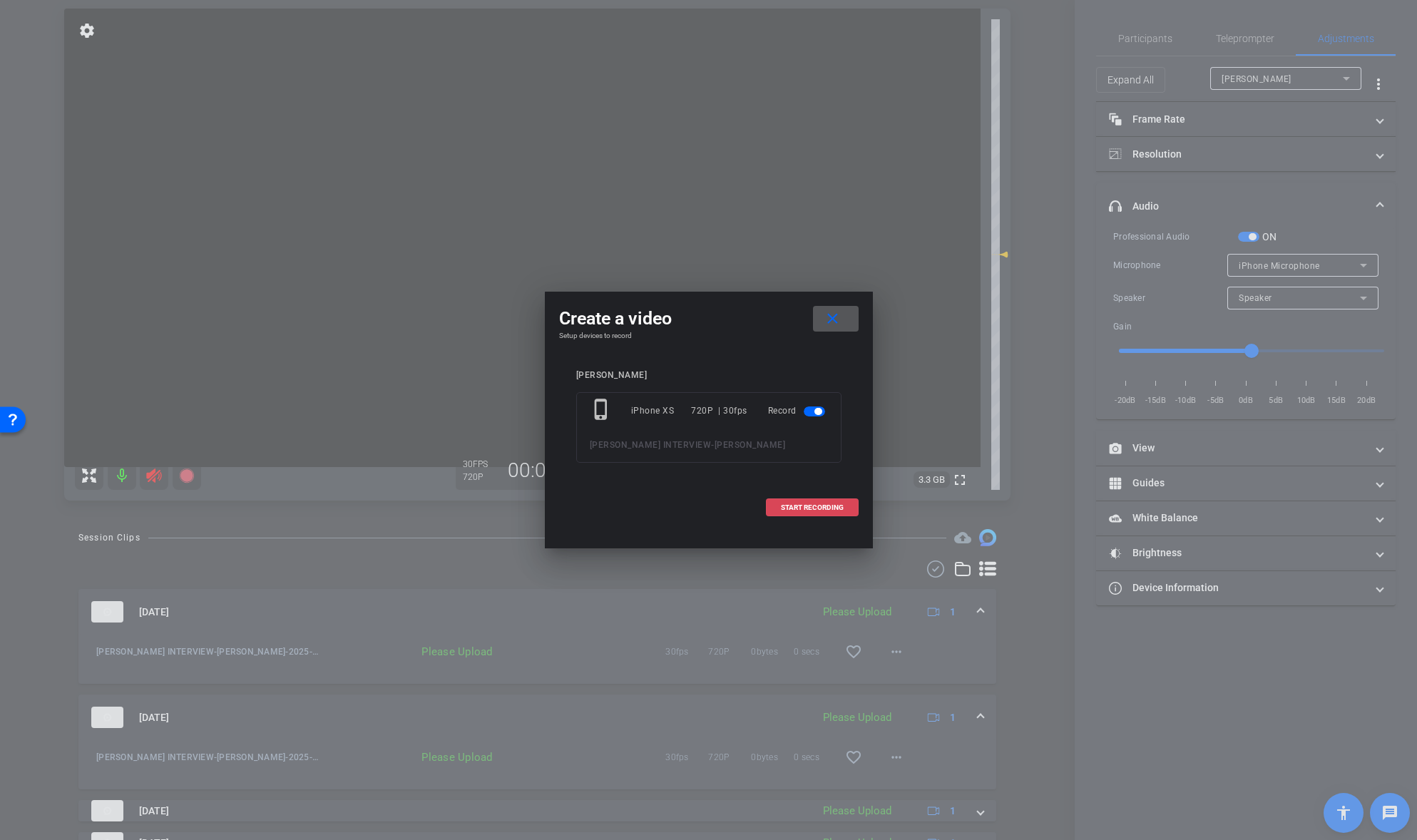
click at [801, 506] on span "START RECORDING" at bounding box center [812, 508] width 62 height 8
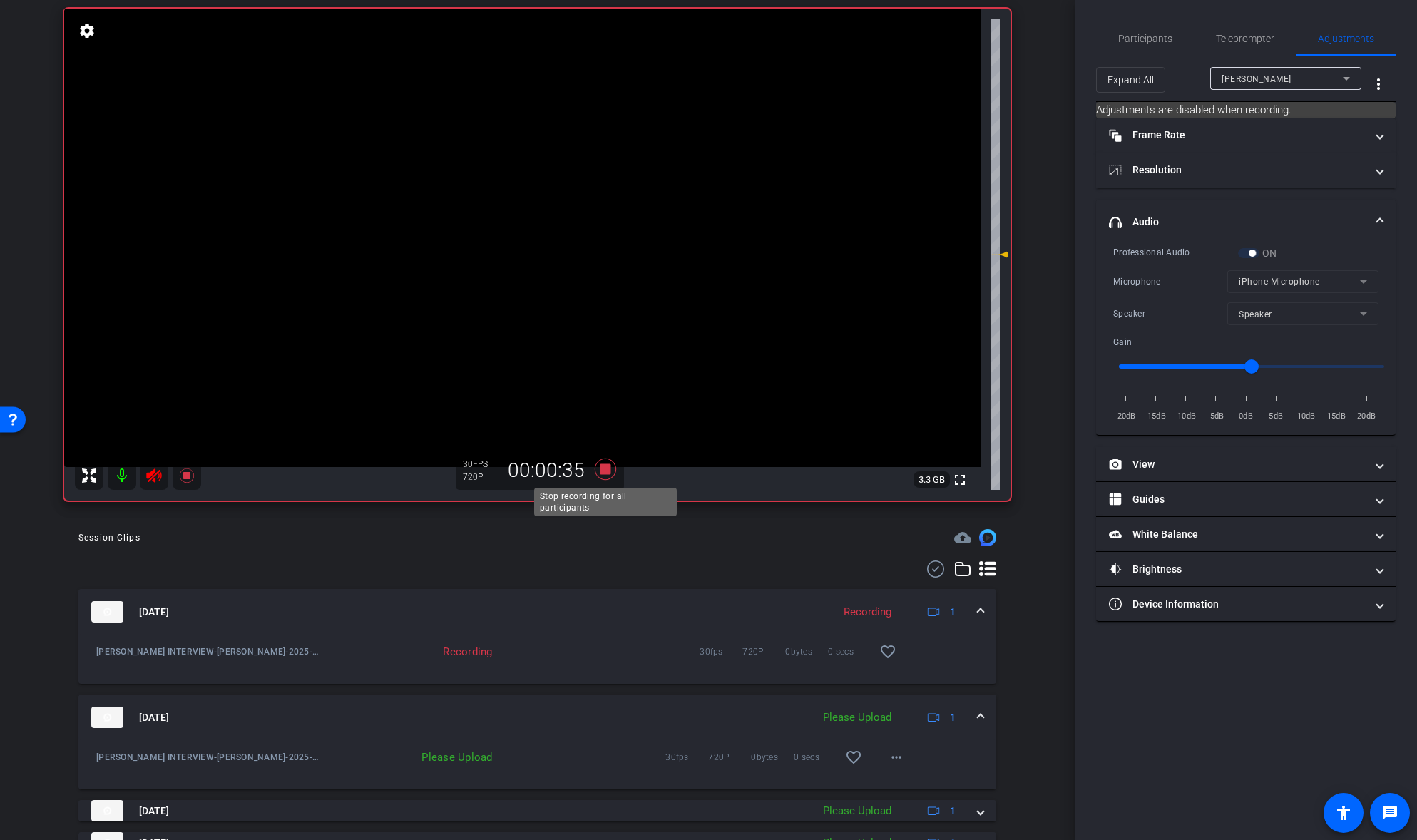
click at [608, 467] on icon at bounding box center [604, 469] width 22 height 22
click at [153, 470] on icon at bounding box center [154, 475] width 15 height 14
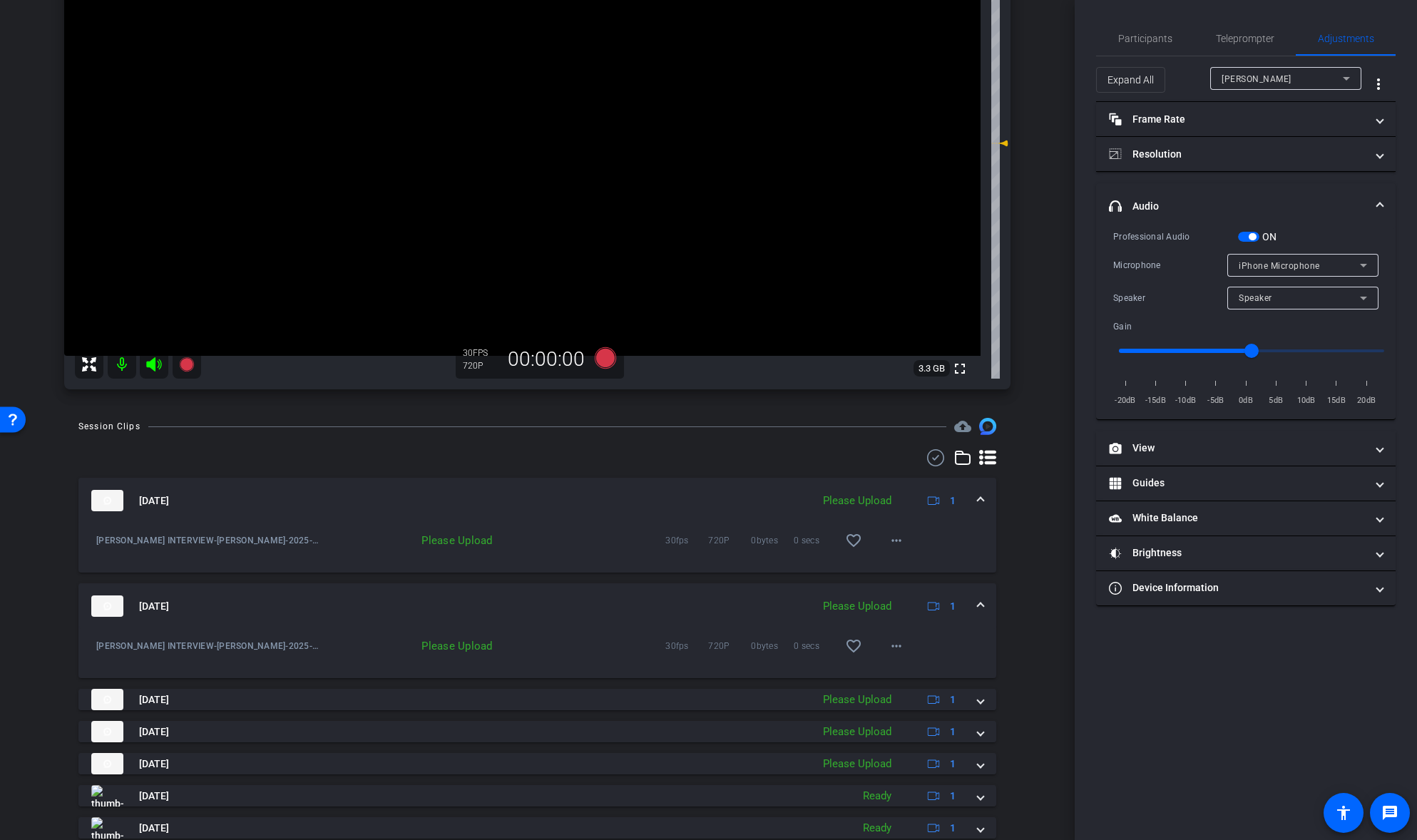
scroll to position [300, 0]
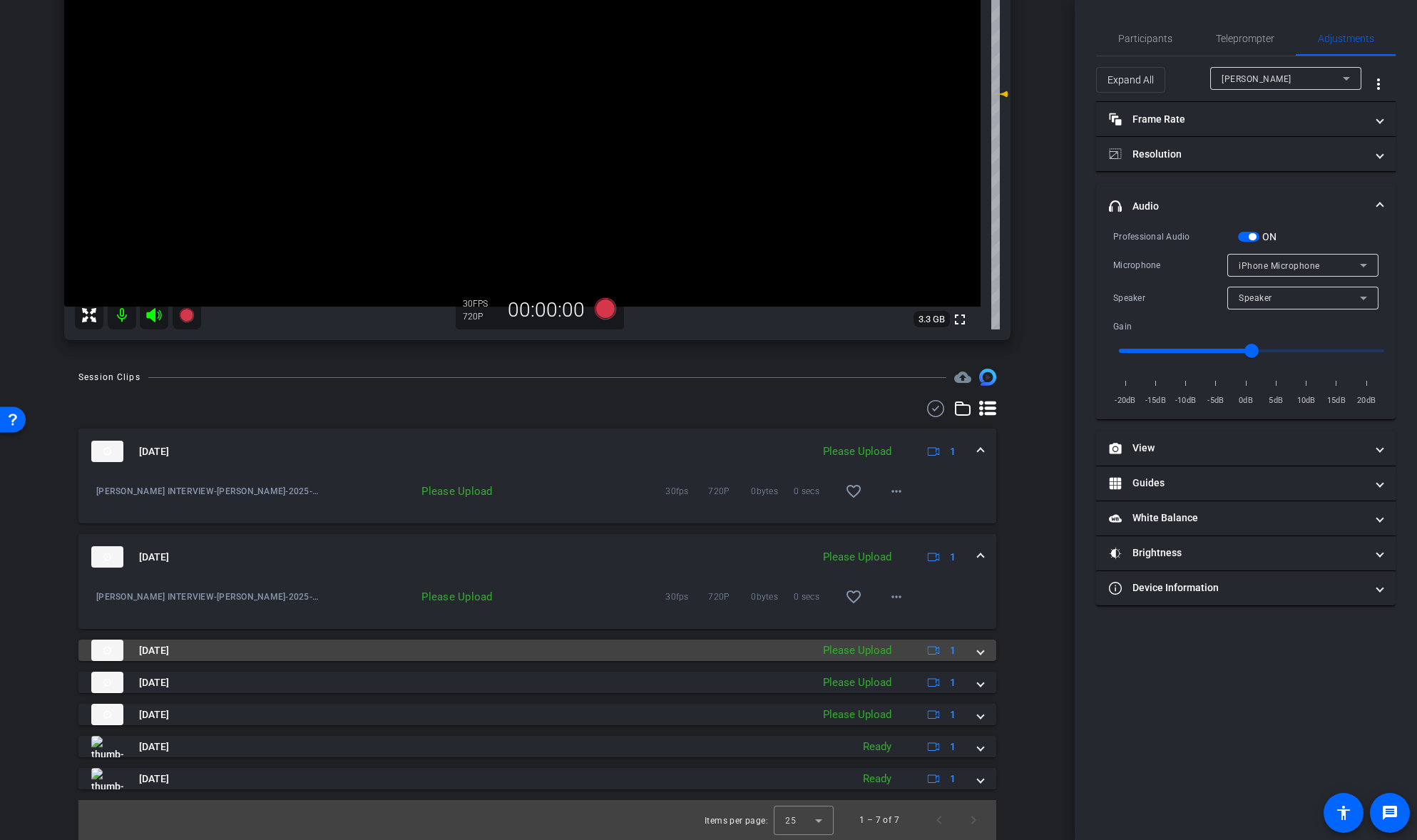
click at [982, 649] on span at bounding box center [981, 650] width 6 height 15
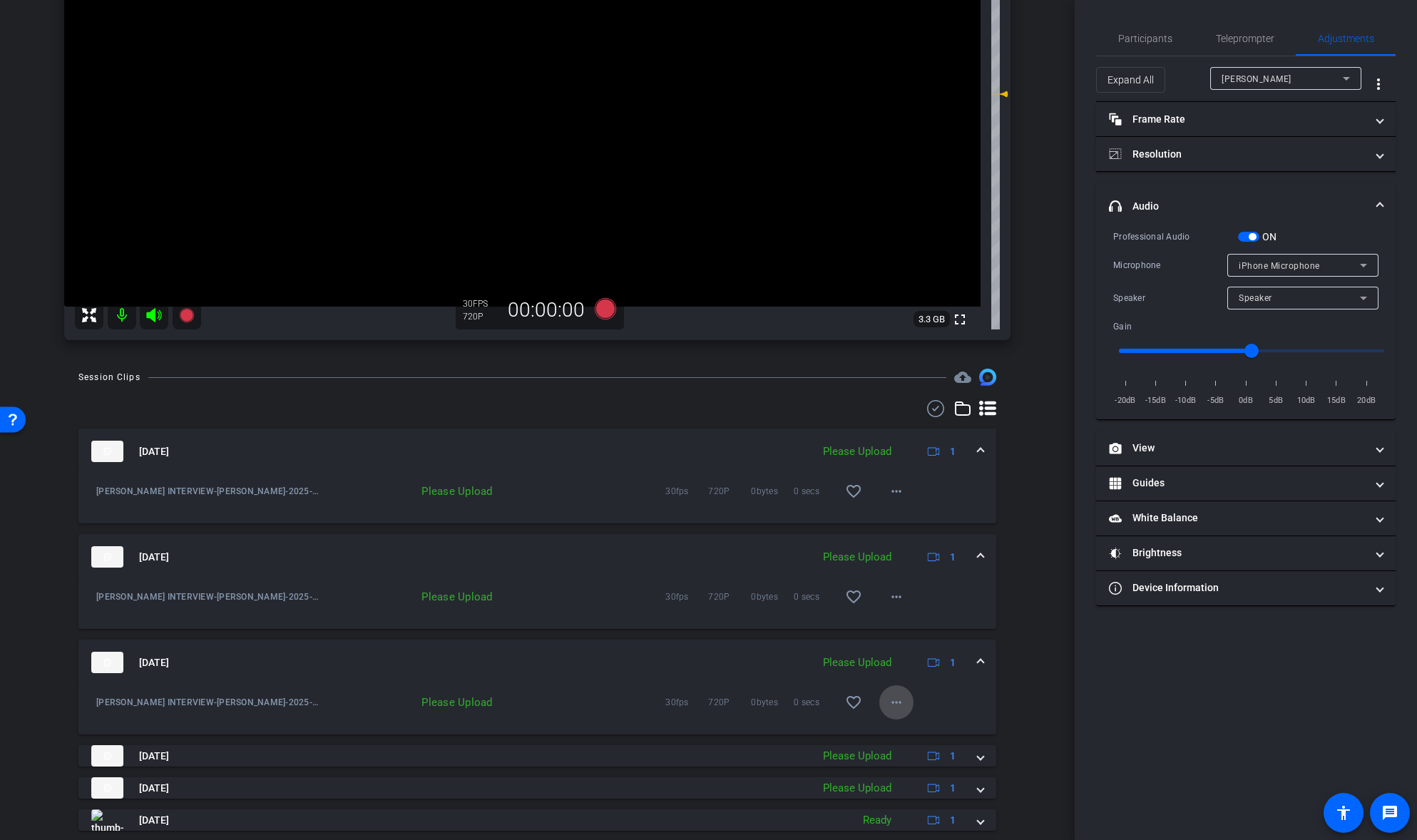
click at [900, 704] on mat-icon "more_horiz" at bounding box center [897, 702] width 17 height 17
click at [908, 731] on span "Upload" at bounding box center [919, 732] width 57 height 17
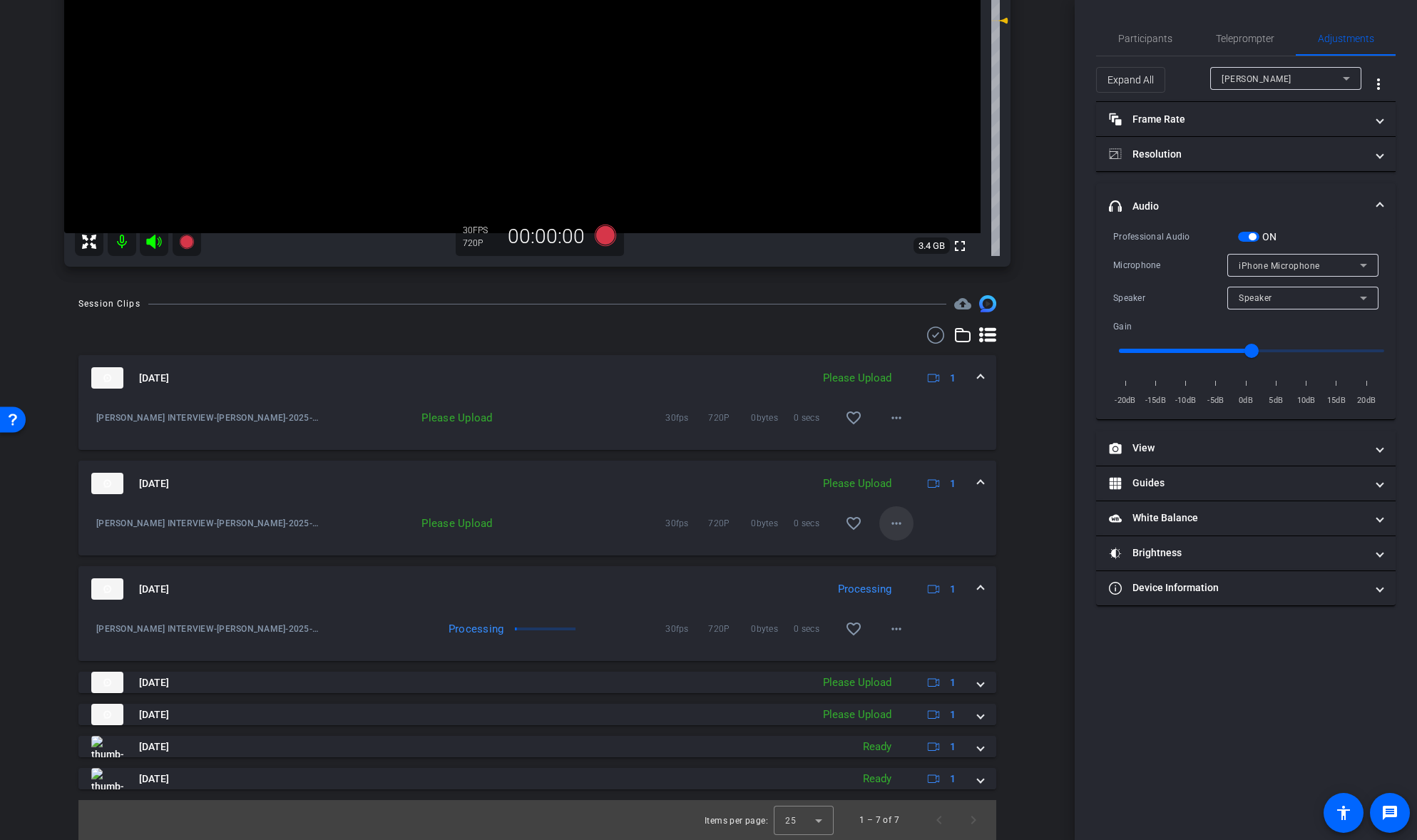
click at [896, 526] on mat-icon "more_horiz" at bounding box center [897, 523] width 17 height 17
click at [900, 554] on span "Upload" at bounding box center [919, 553] width 57 height 17
click at [124, 241] on mat-icon at bounding box center [122, 242] width 28 height 28
click at [124, 240] on mat-icon at bounding box center [122, 242] width 28 height 28
click at [897, 418] on mat-icon "more_horiz" at bounding box center [897, 418] width 17 height 17
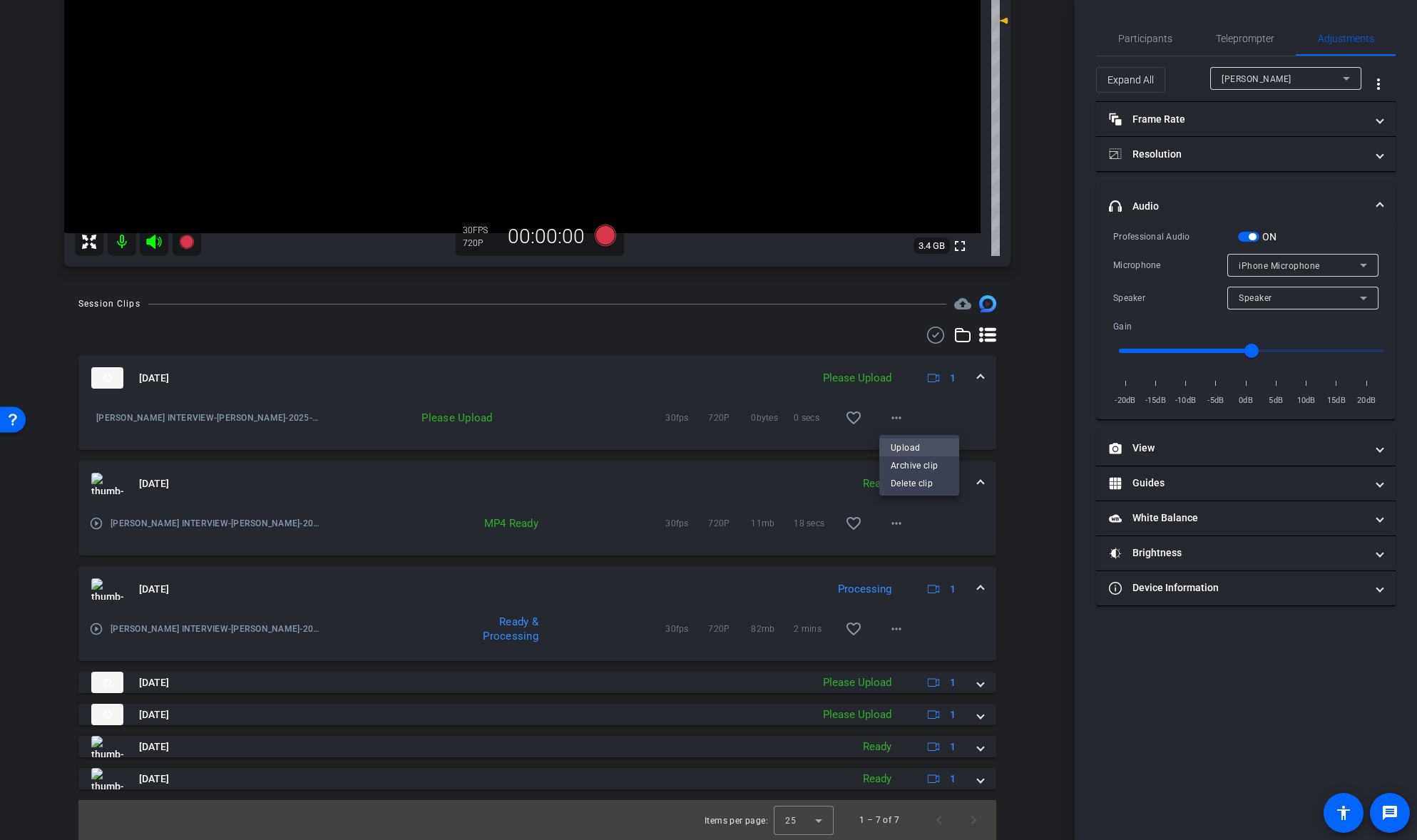
click at [901, 446] on span "Upload" at bounding box center [919, 447] width 57 height 17
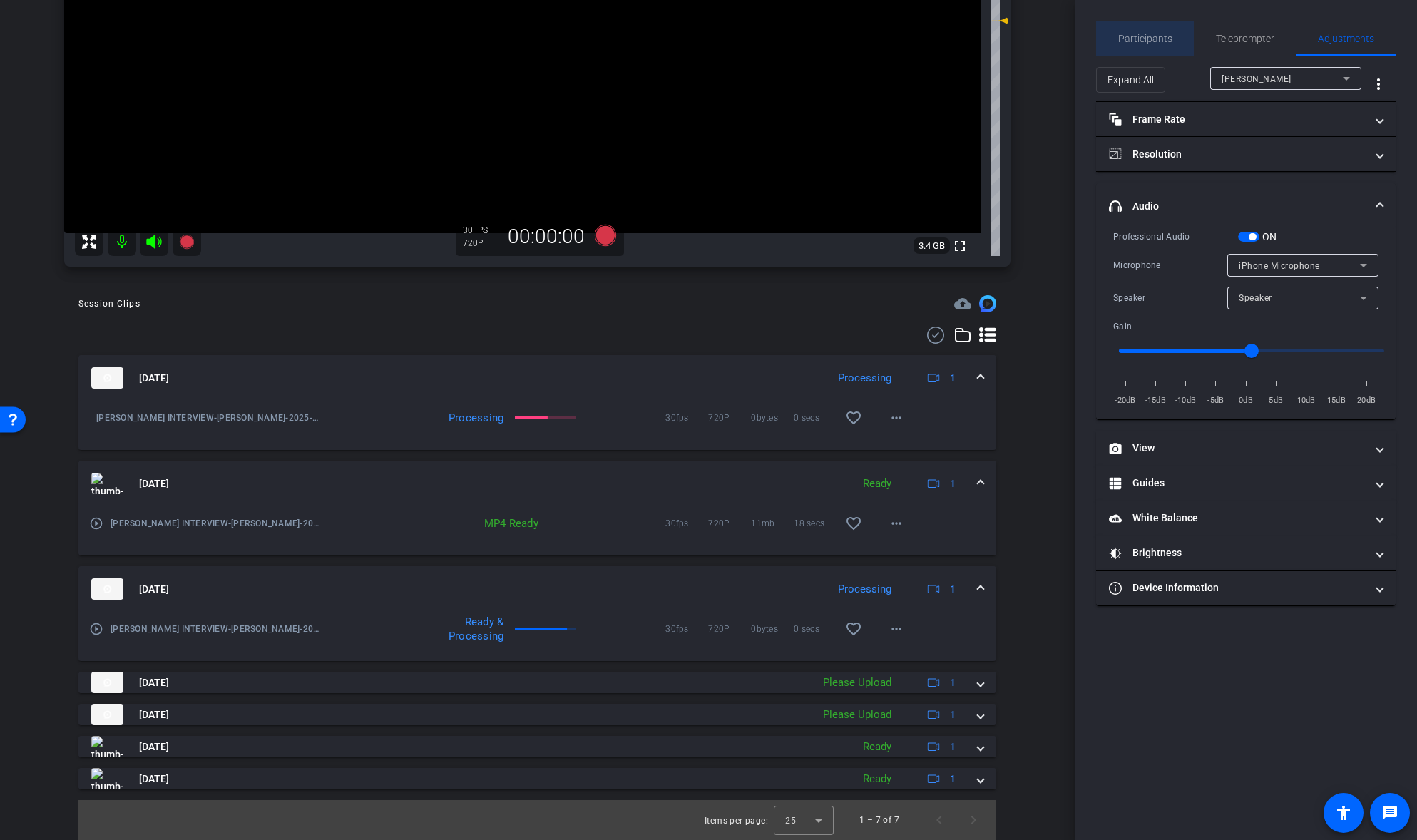
click at [1154, 42] on span "Participants" at bounding box center [1145, 39] width 54 height 10
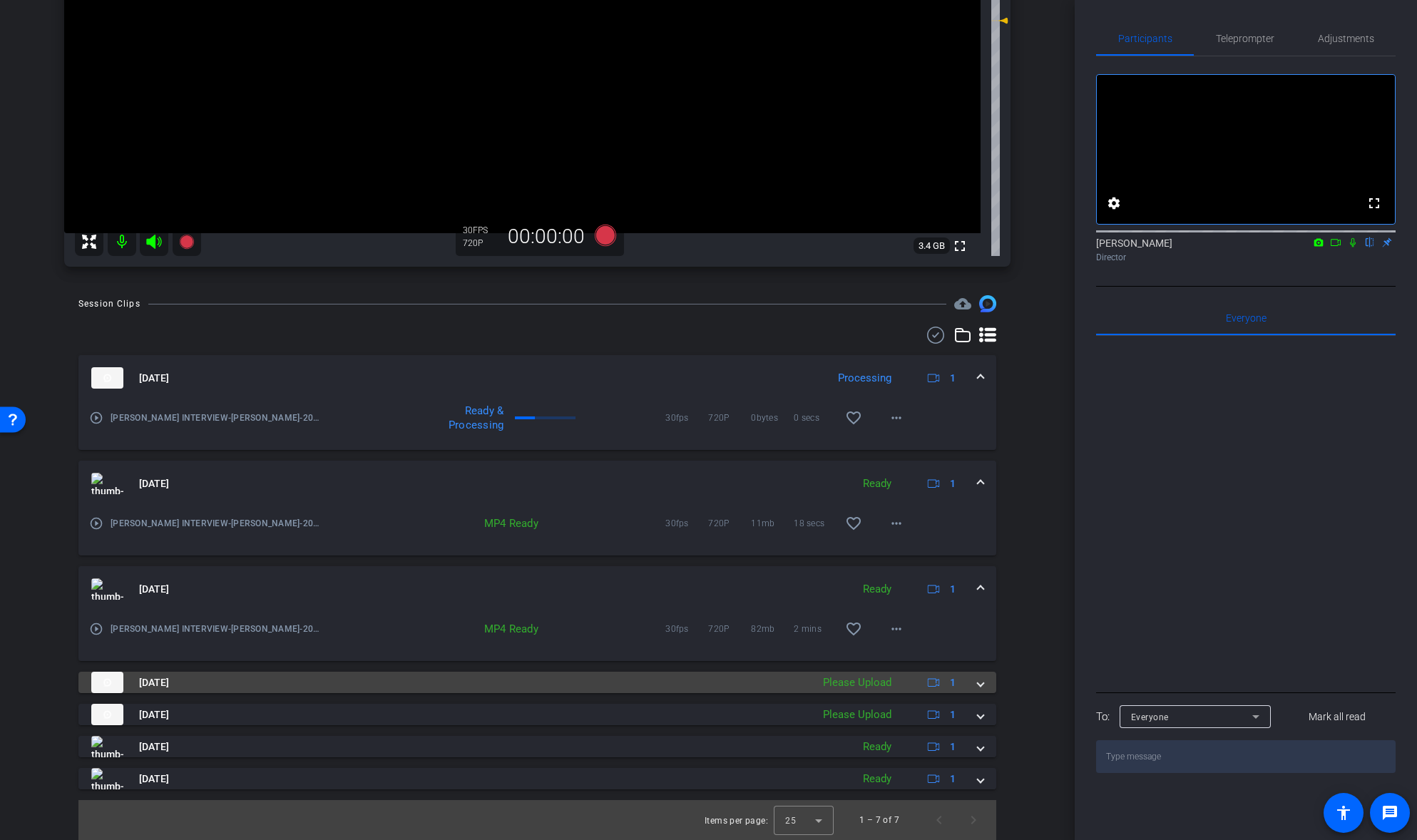
click at [982, 687] on span at bounding box center [981, 682] width 6 height 15
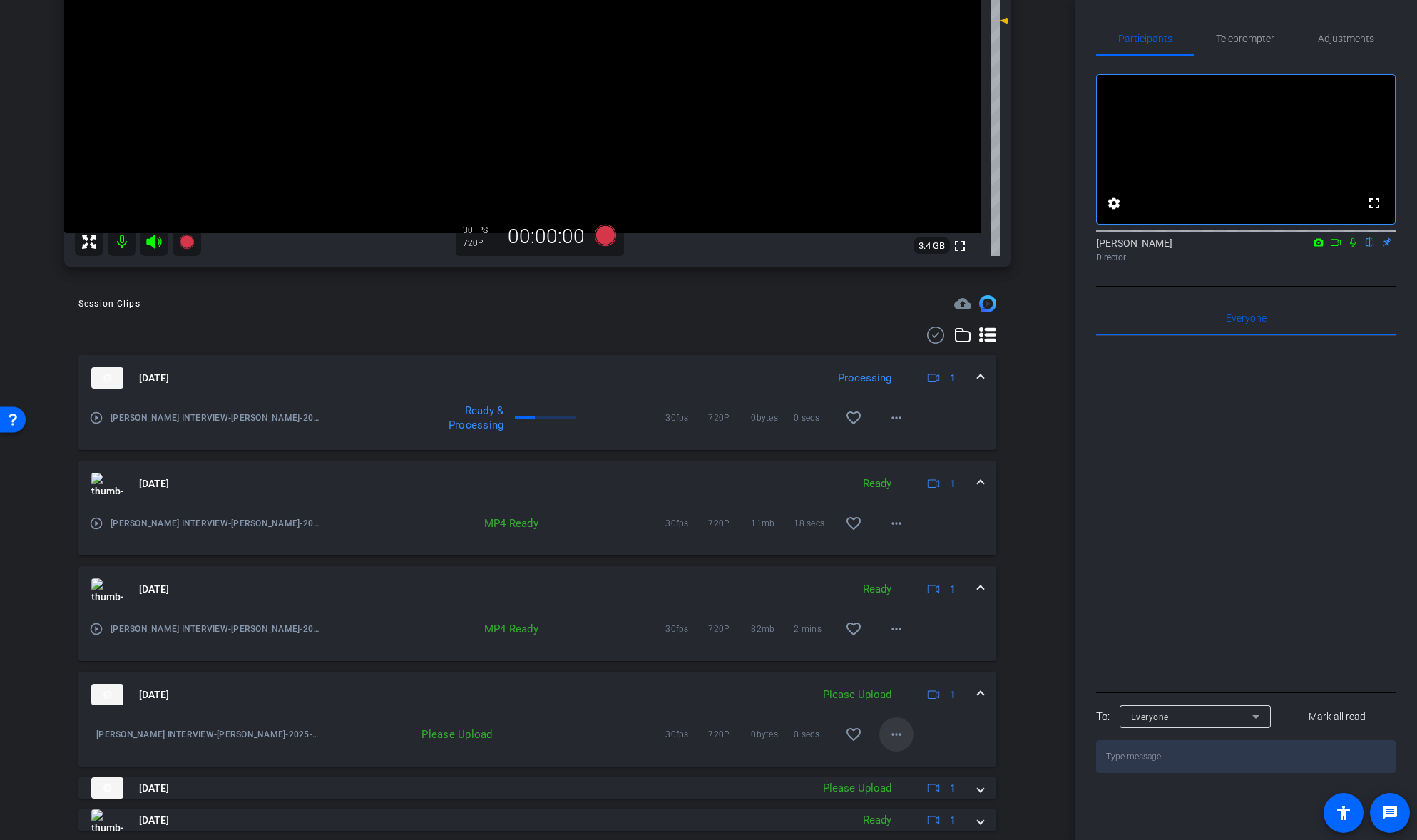
click at [902, 735] on mat-icon "more_horiz" at bounding box center [897, 734] width 17 height 17
click at [910, 767] on span "Upload" at bounding box center [919, 764] width 57 height 17
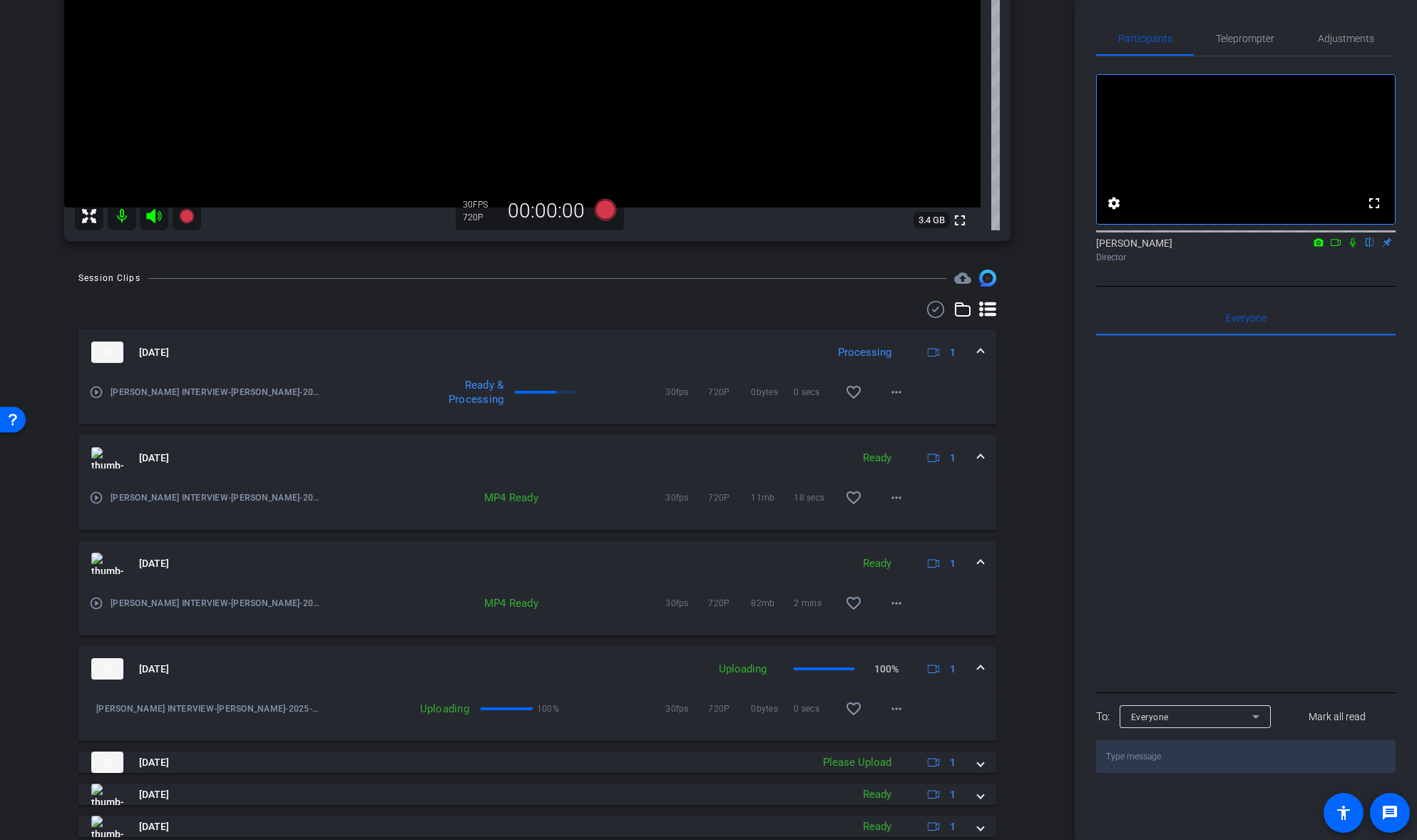
scroll to position [447, 0]
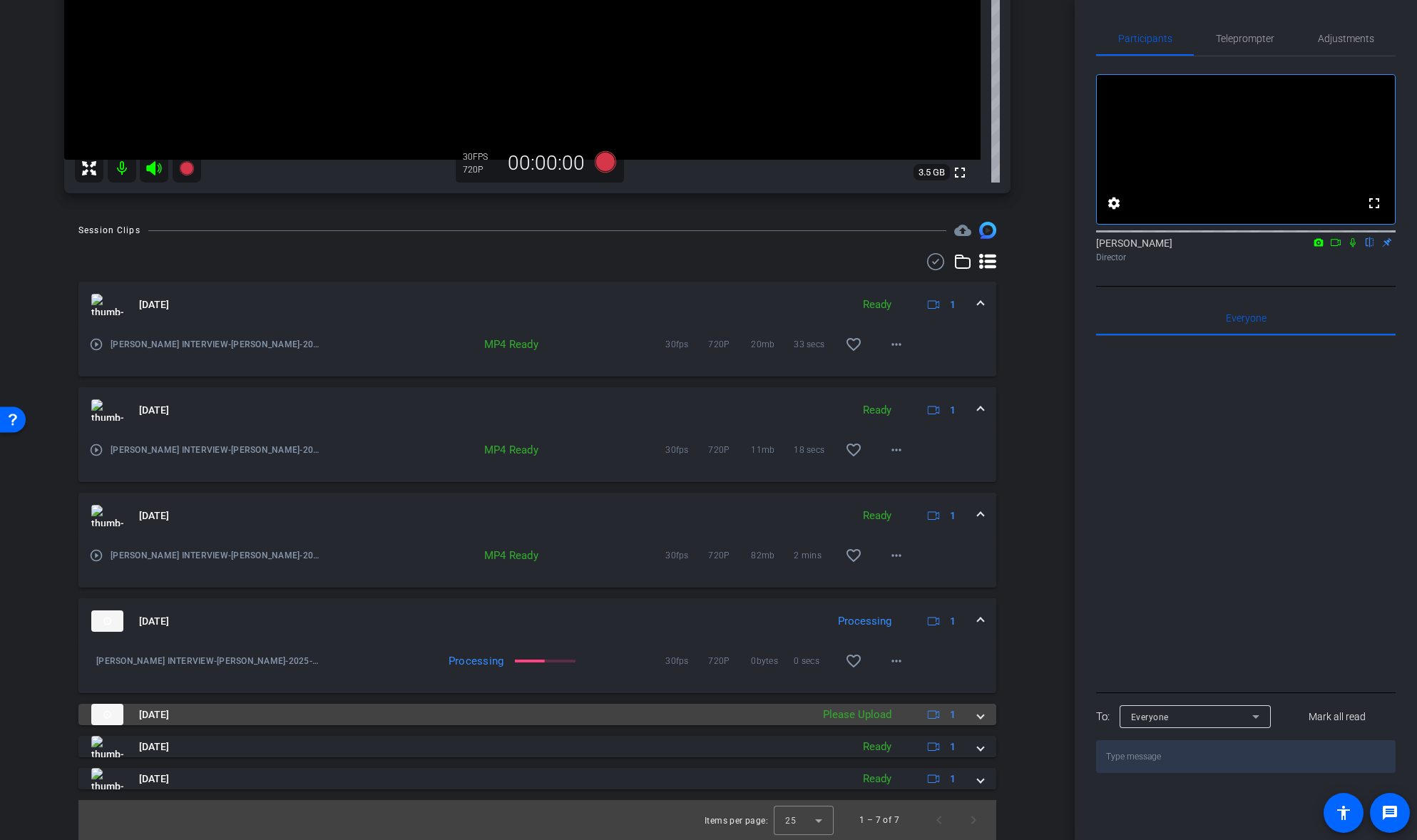
click at [983, 714] on span at bounding box center [981, 714] width 6 height 15
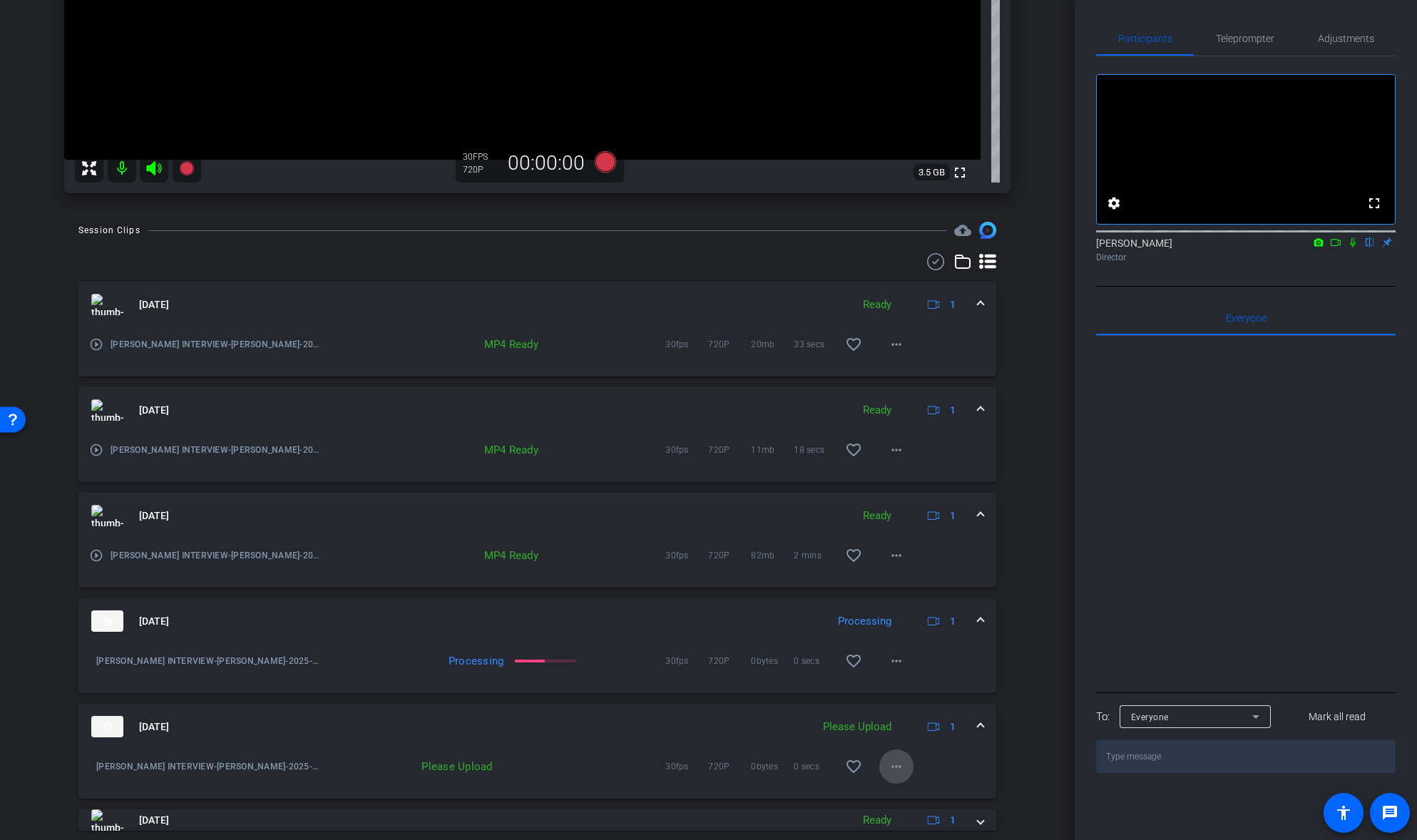
click at [904, 767] on mat-icon "more_horiz" at bounding box center [897, 766] width 17 height 17
click at [908, 698] on span "Upload" at bounding box center [919, 701] width 57 height 17
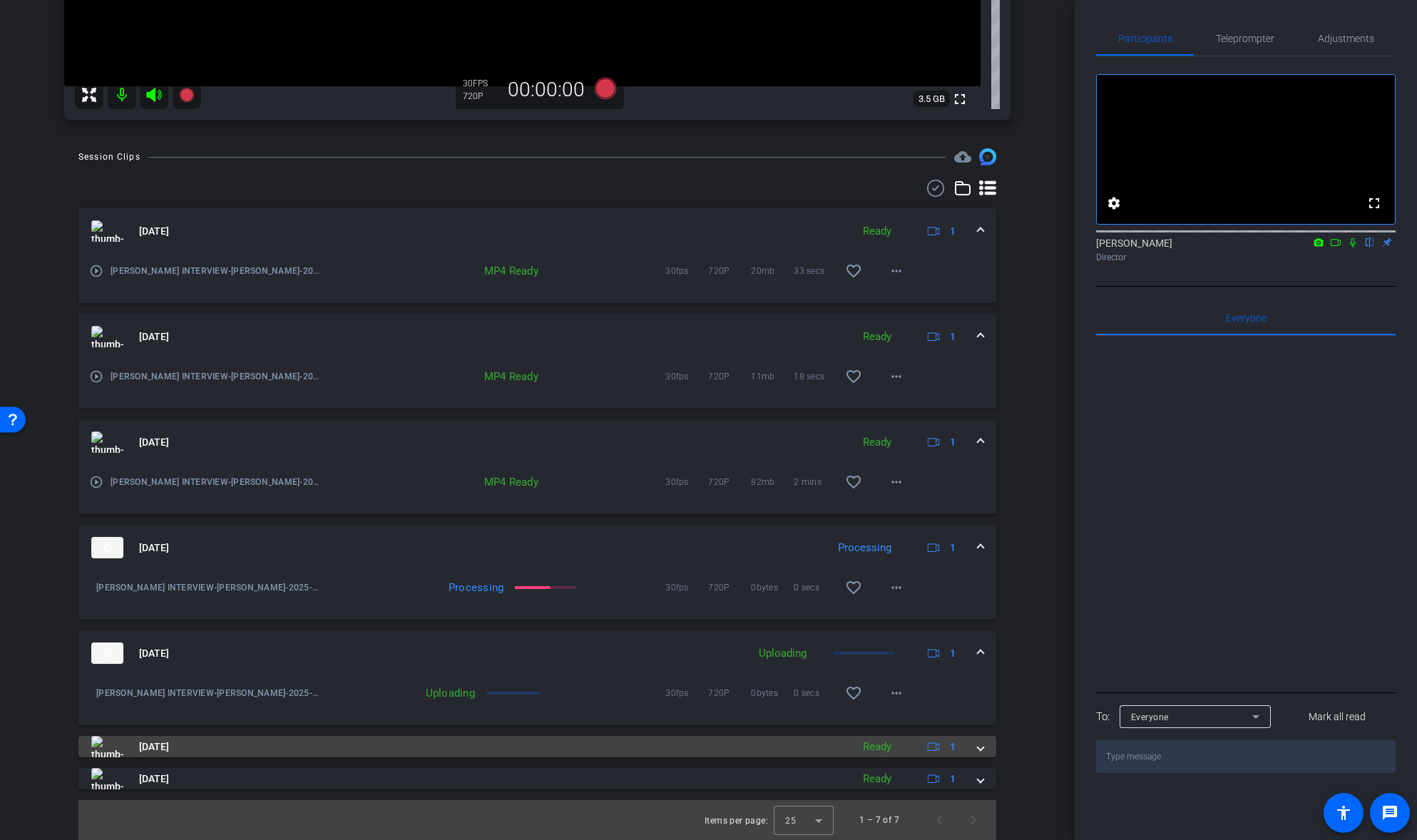
click at [982, 748] on span at bounding box center [981, 747] width 6 height 15
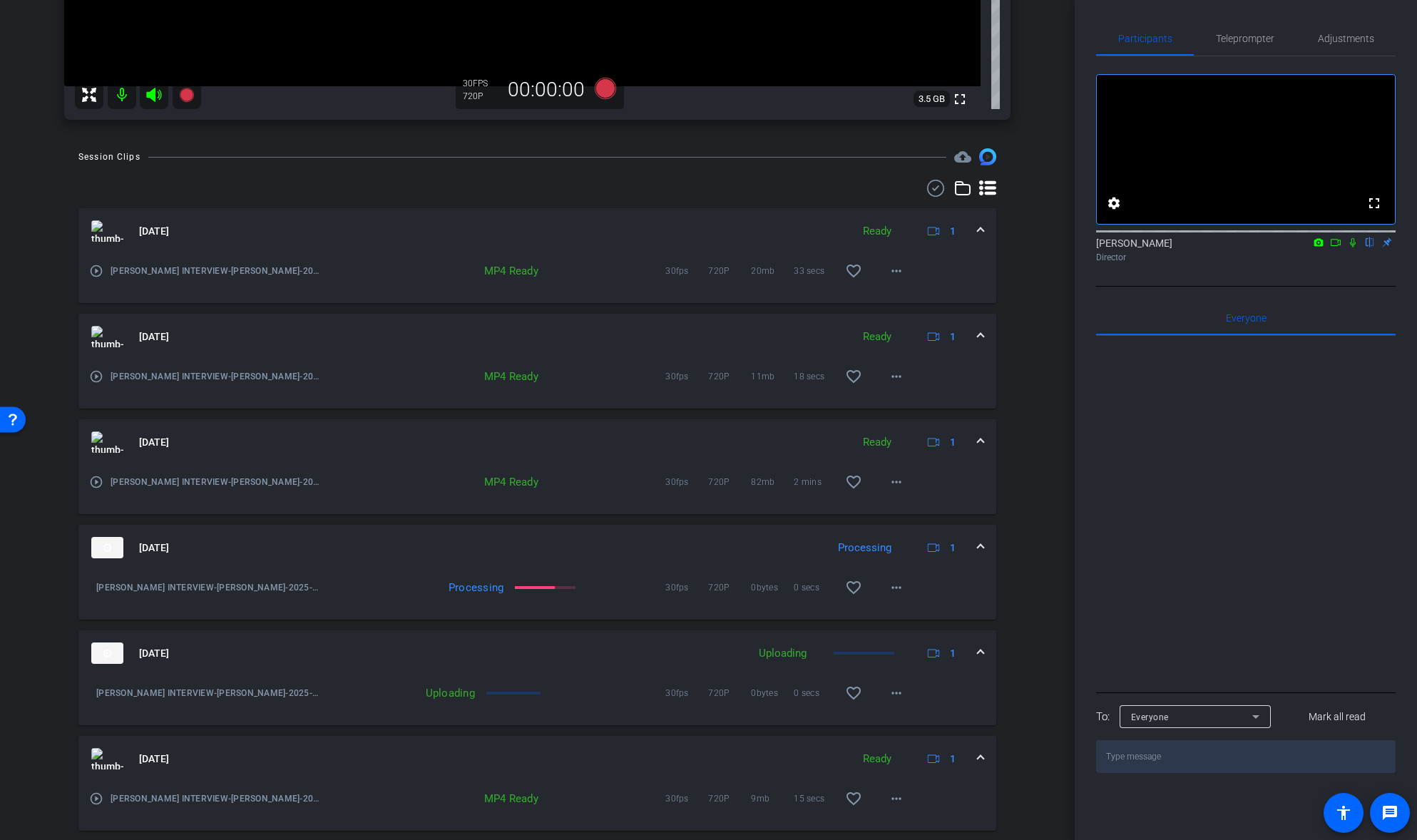
scroll to position [594, 0]
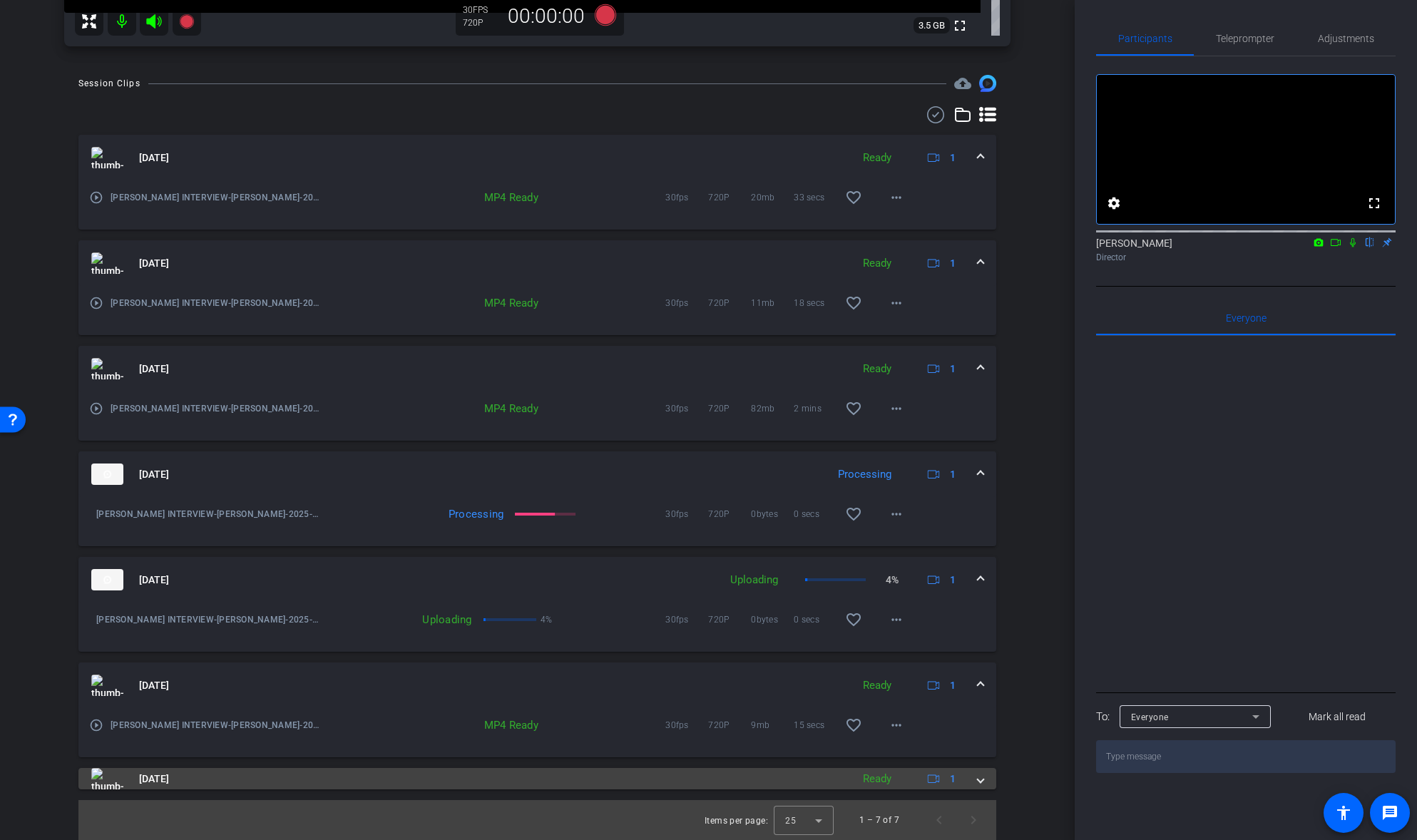
click at [978, 780] on span at bounding box center [981, 779] width 6 height 15
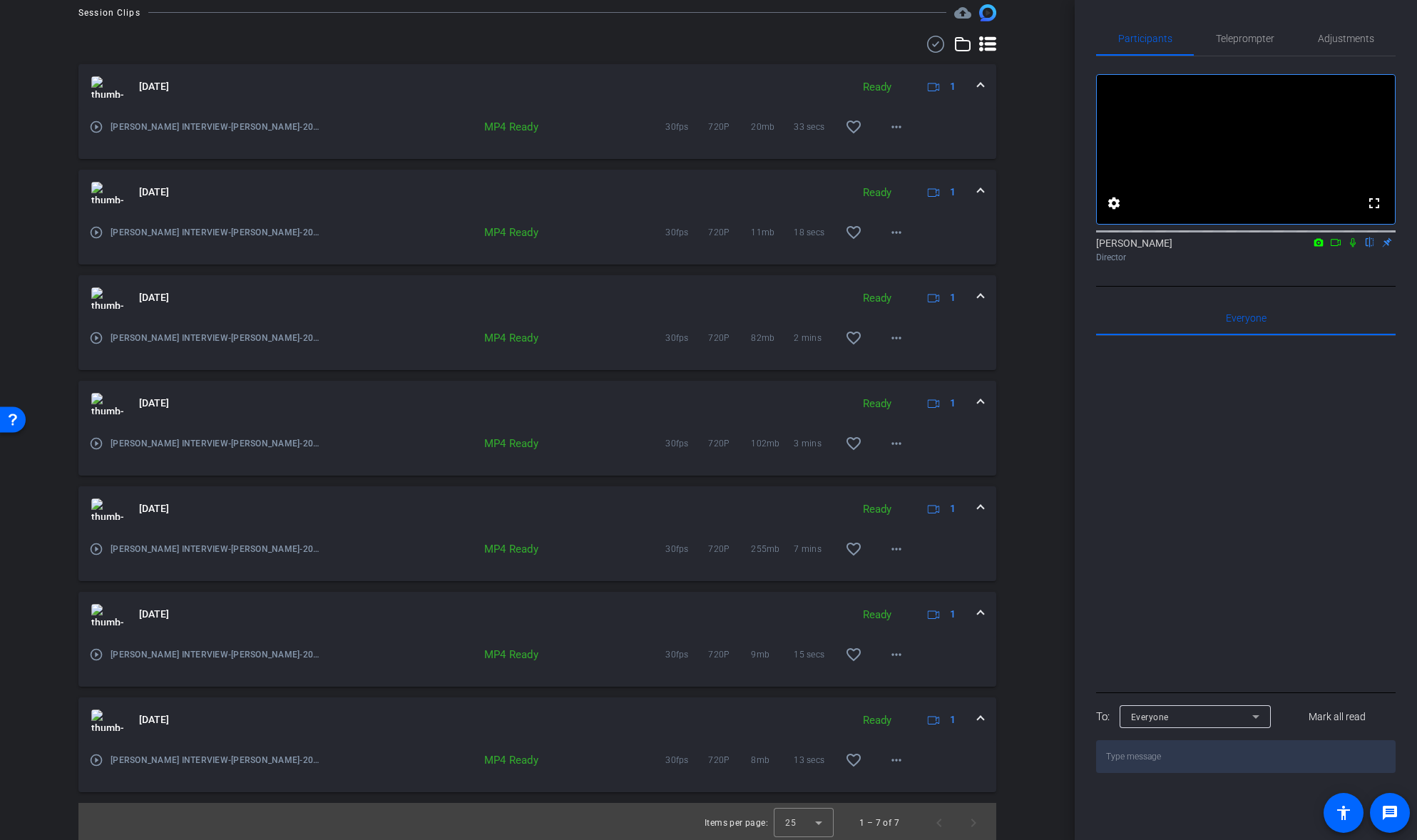
scroll to position [414, 0]
click at [983, 716] on span at bounding box center [981, 717] width 6 height 15
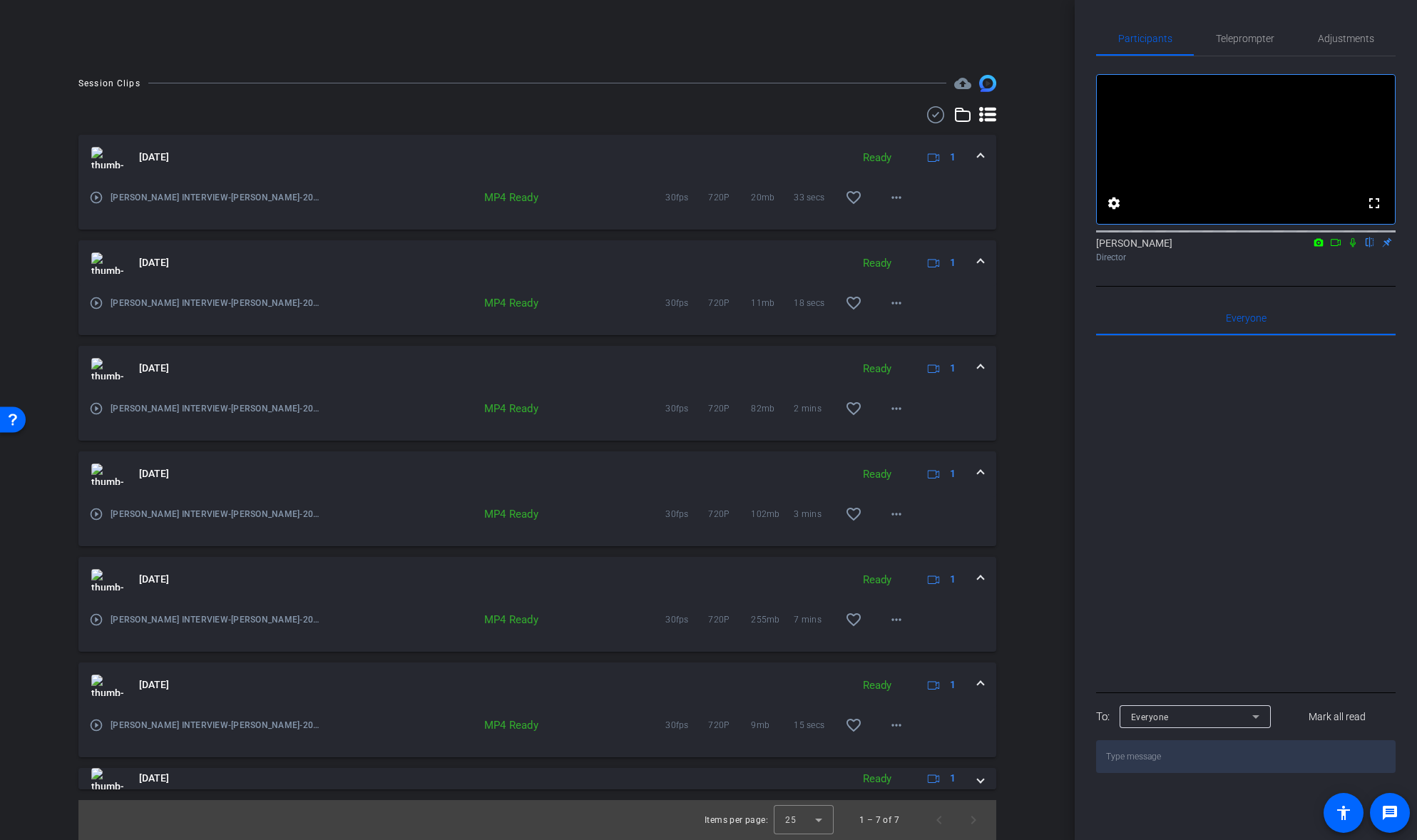
click at [980, 684] on span at bounding box center [981, 685] width 6 height 15
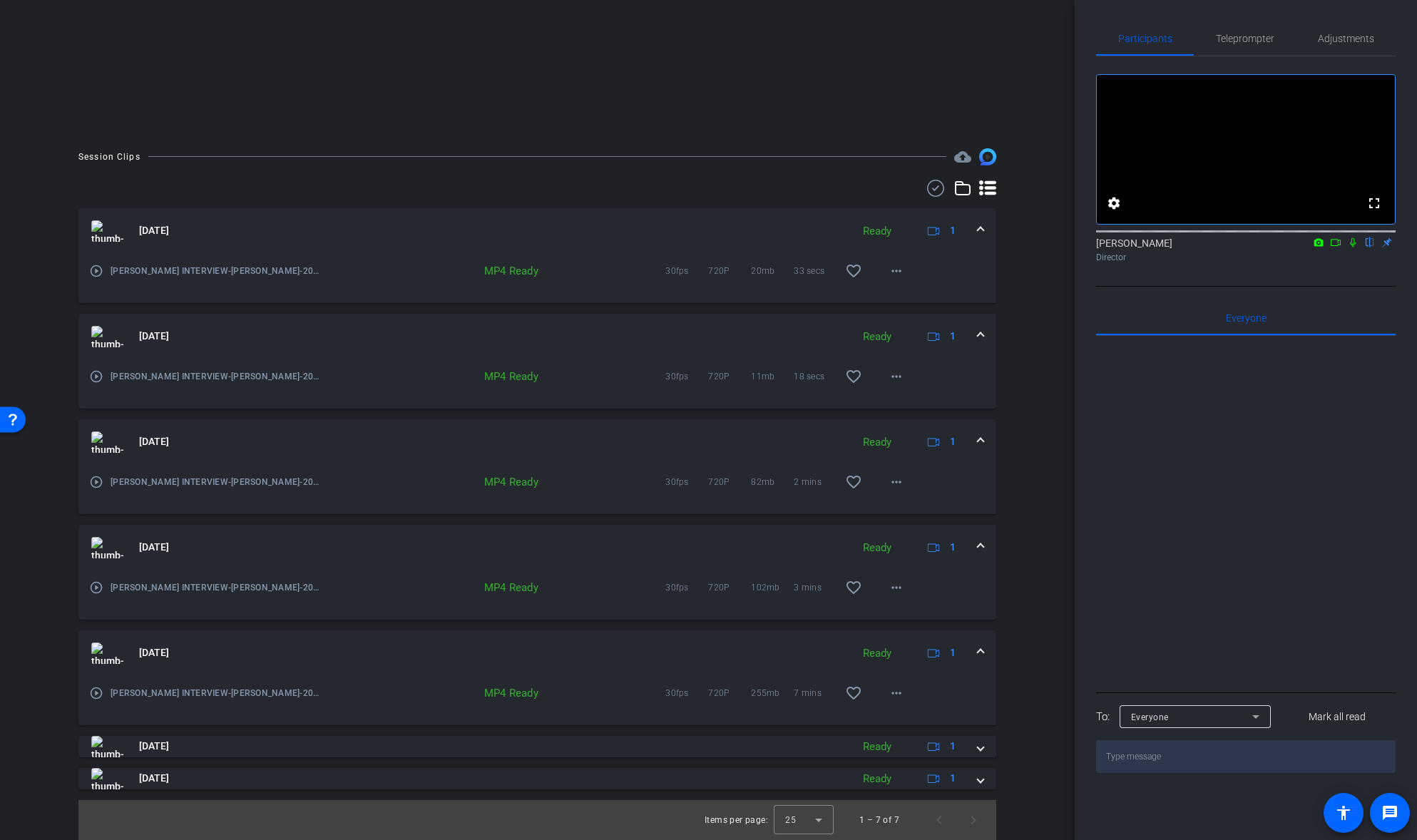
scroll to position [267, 0]
click at [897, 692] on mat-icon "more_horiz" at bounding box center [897, 693] width 17 height 17
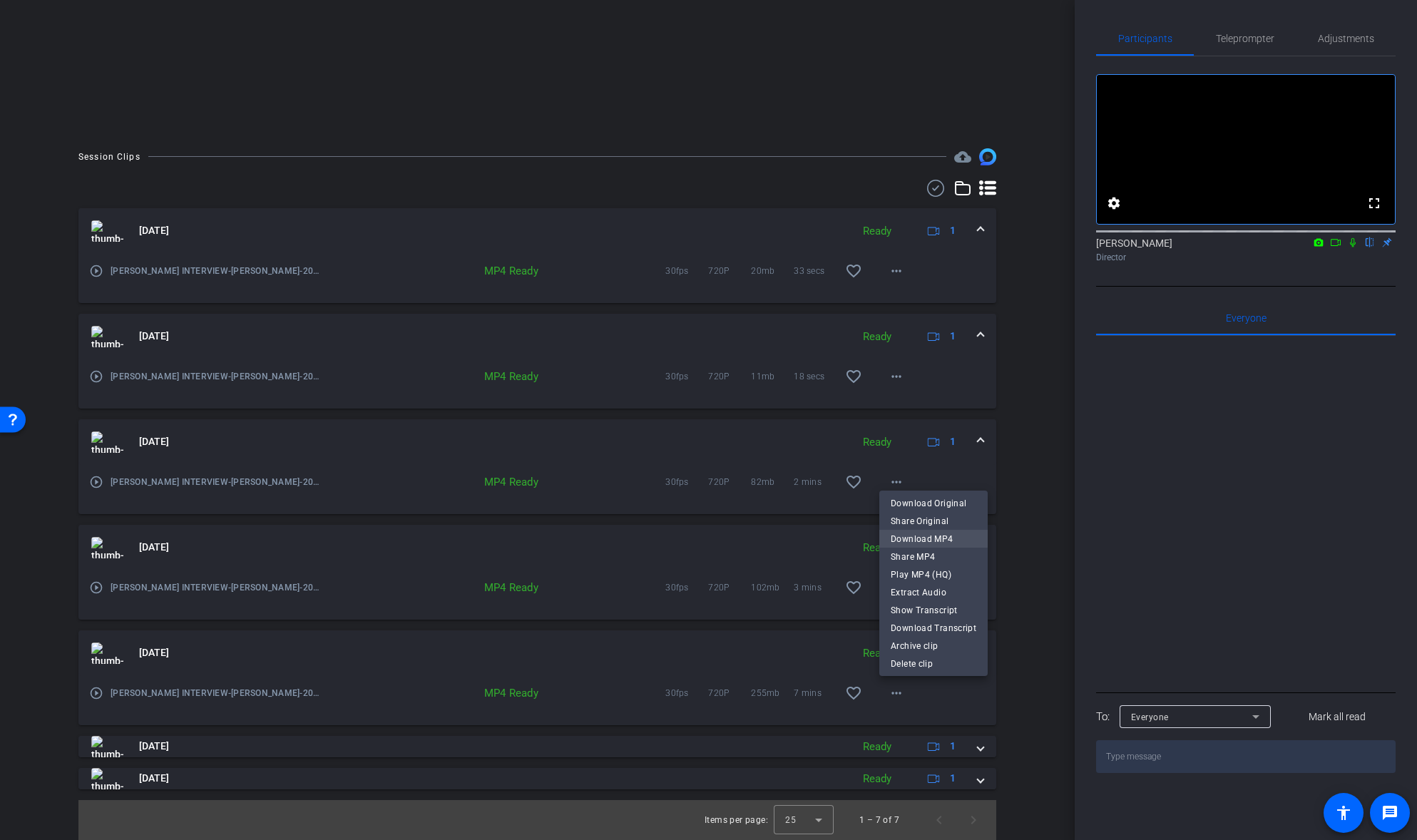
click at [947, 539] on span "Download MP4" at bounding box center [934, 539] width 86 height 17
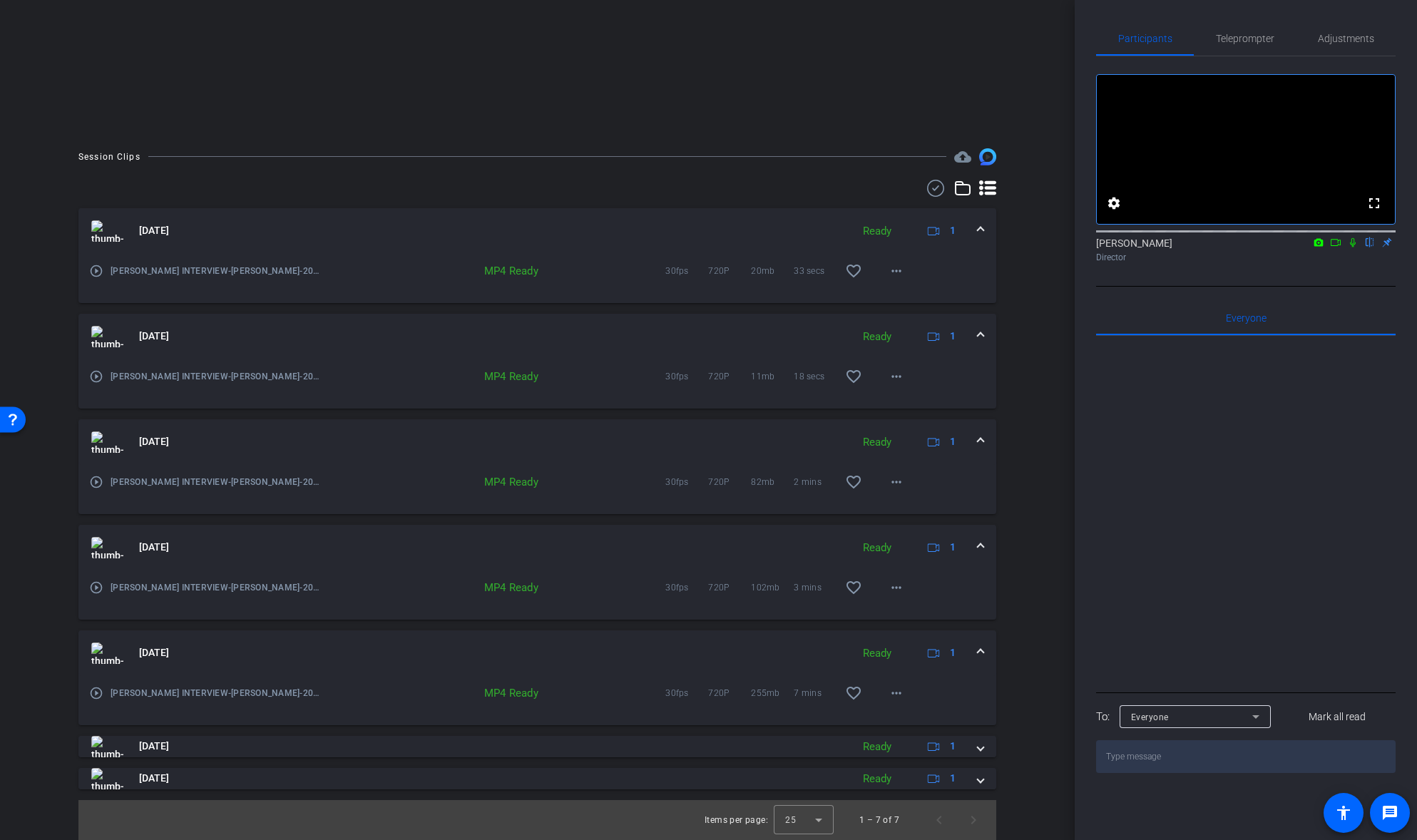
click at [985, 651] on mat-expansion-panel-header "[DATE] Ready 1" at bounding box center [537, 653] width 918 height 45
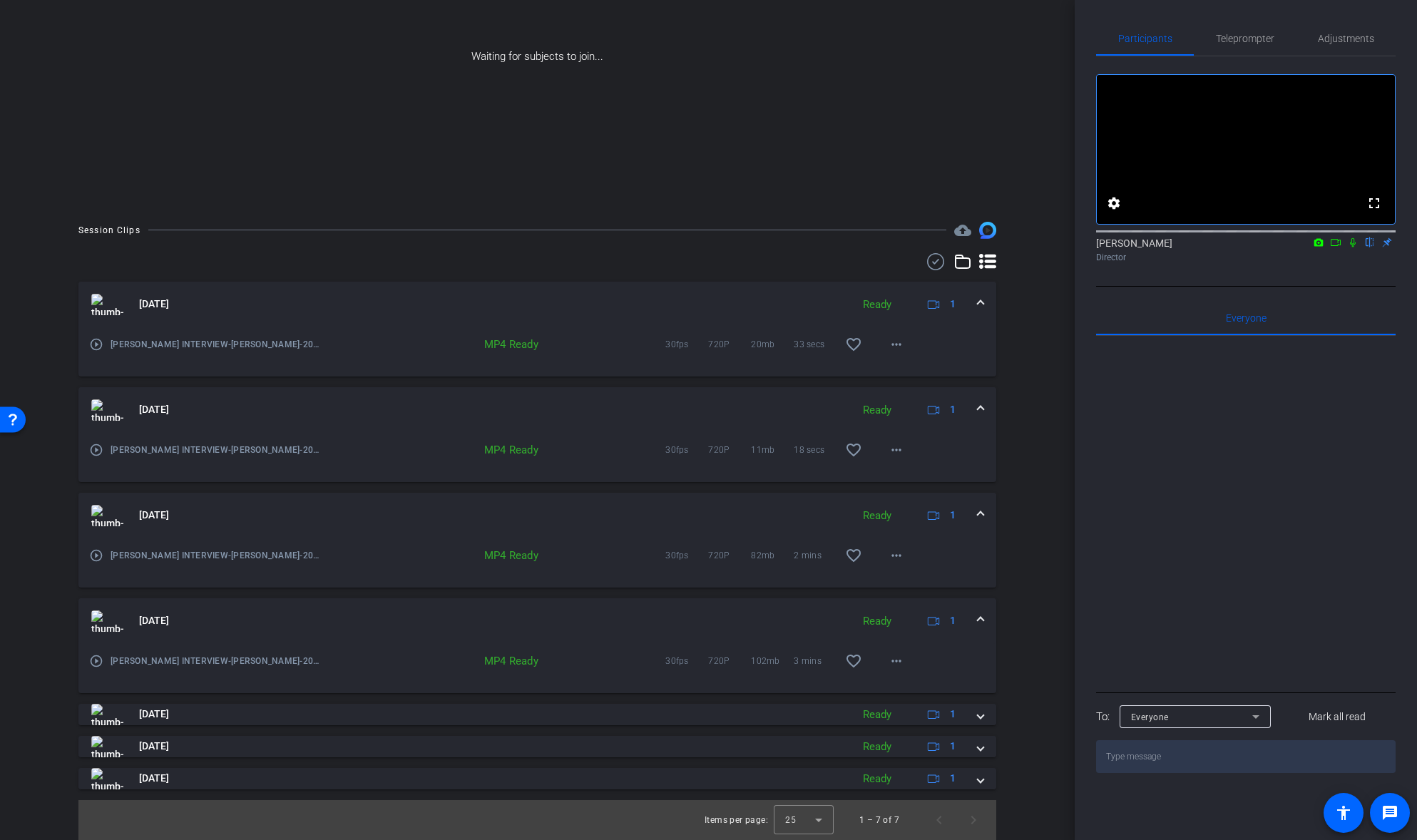
scroll to position [193, 0]
click at [901, 664] on mat-icon "more_horiz" at bounding box center [897, 661] width 17 height 17
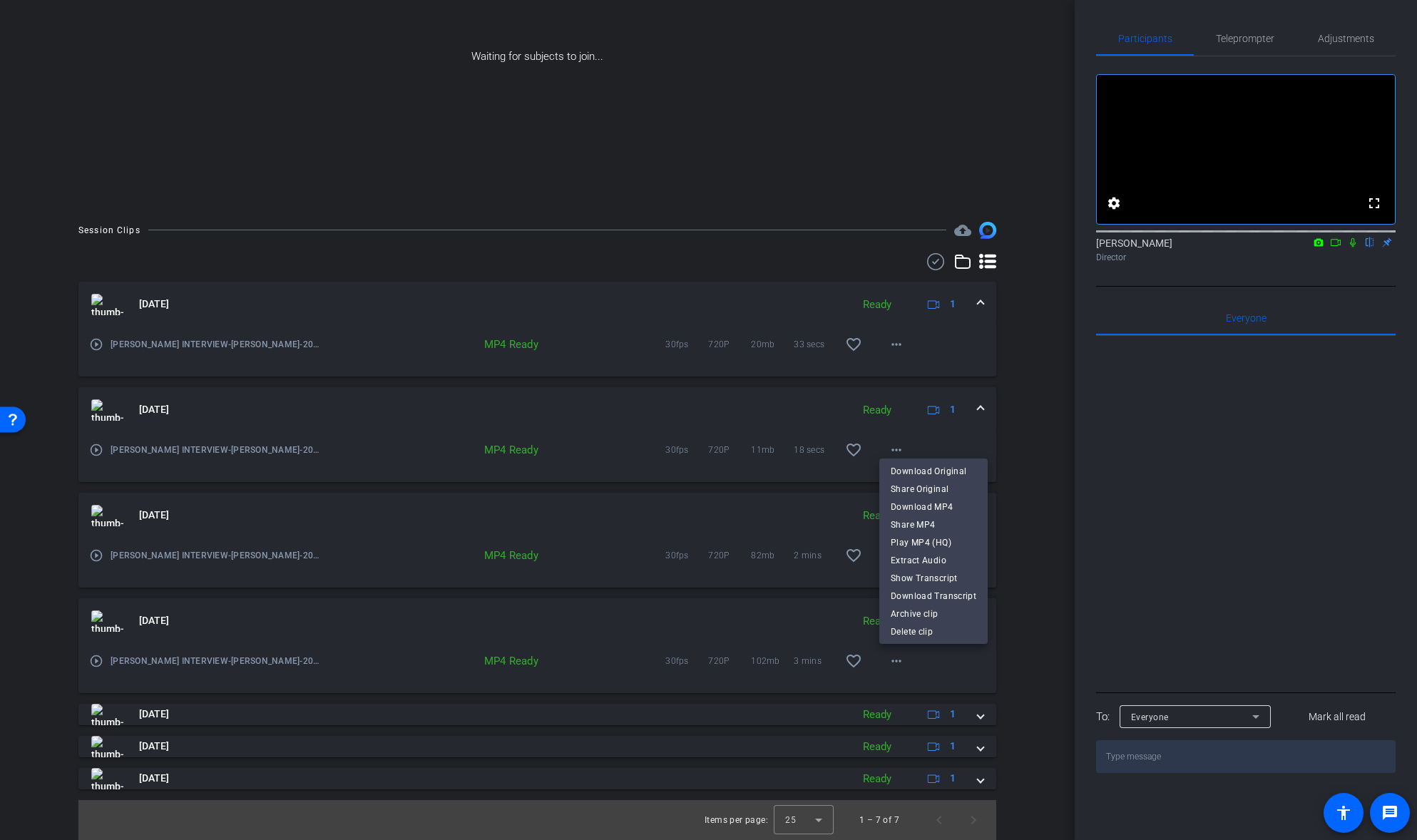
click at [950, 503] on span "Download MP4" at bounding box center [934, 507] width 86 height 17
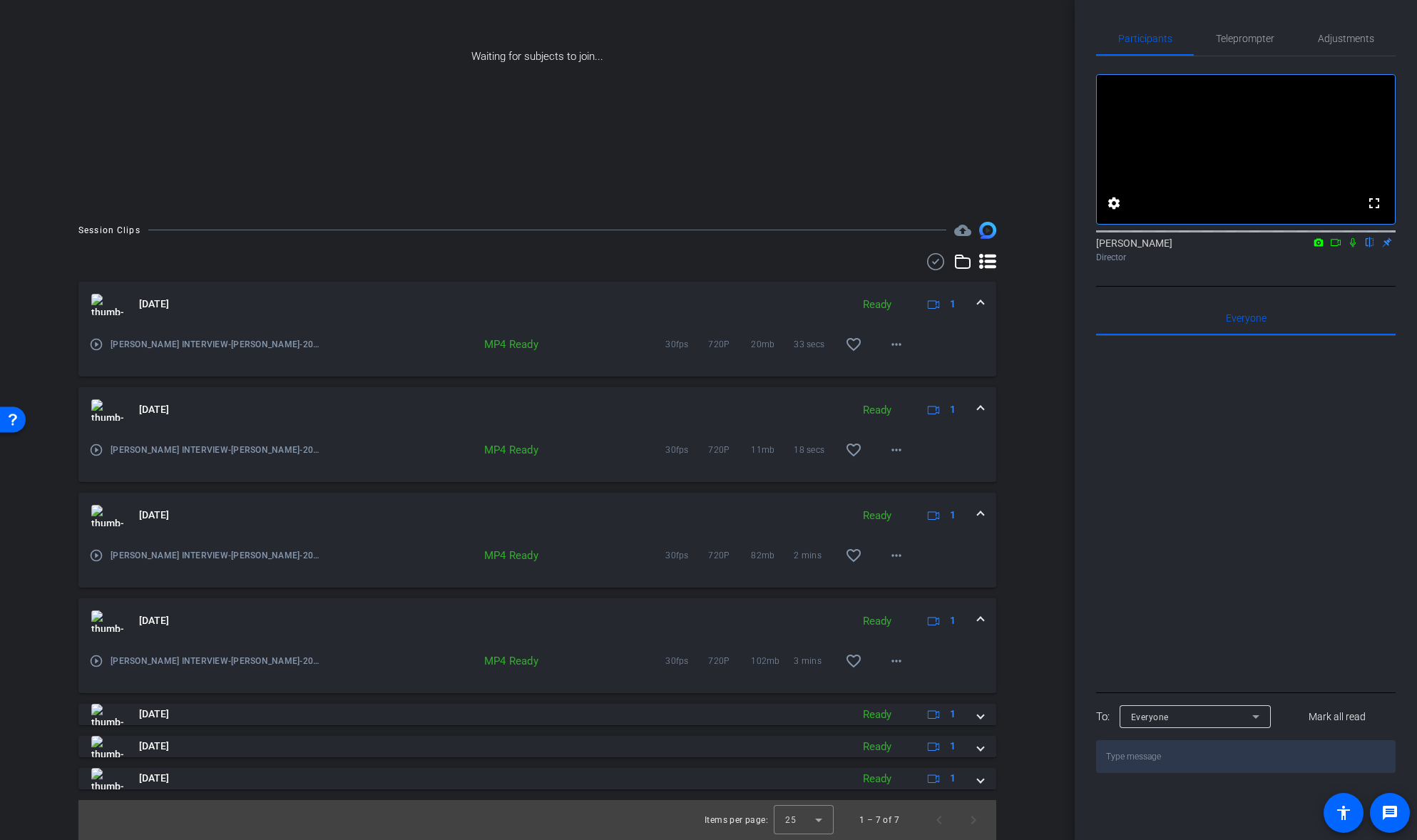
drag, startPoint x: 979, startPoint y: 619, endPoint x: 972, endPoint y: 627, distance: 10.6
click at [979, 619] on span at bounding box center [981, 621] width 6 height 15
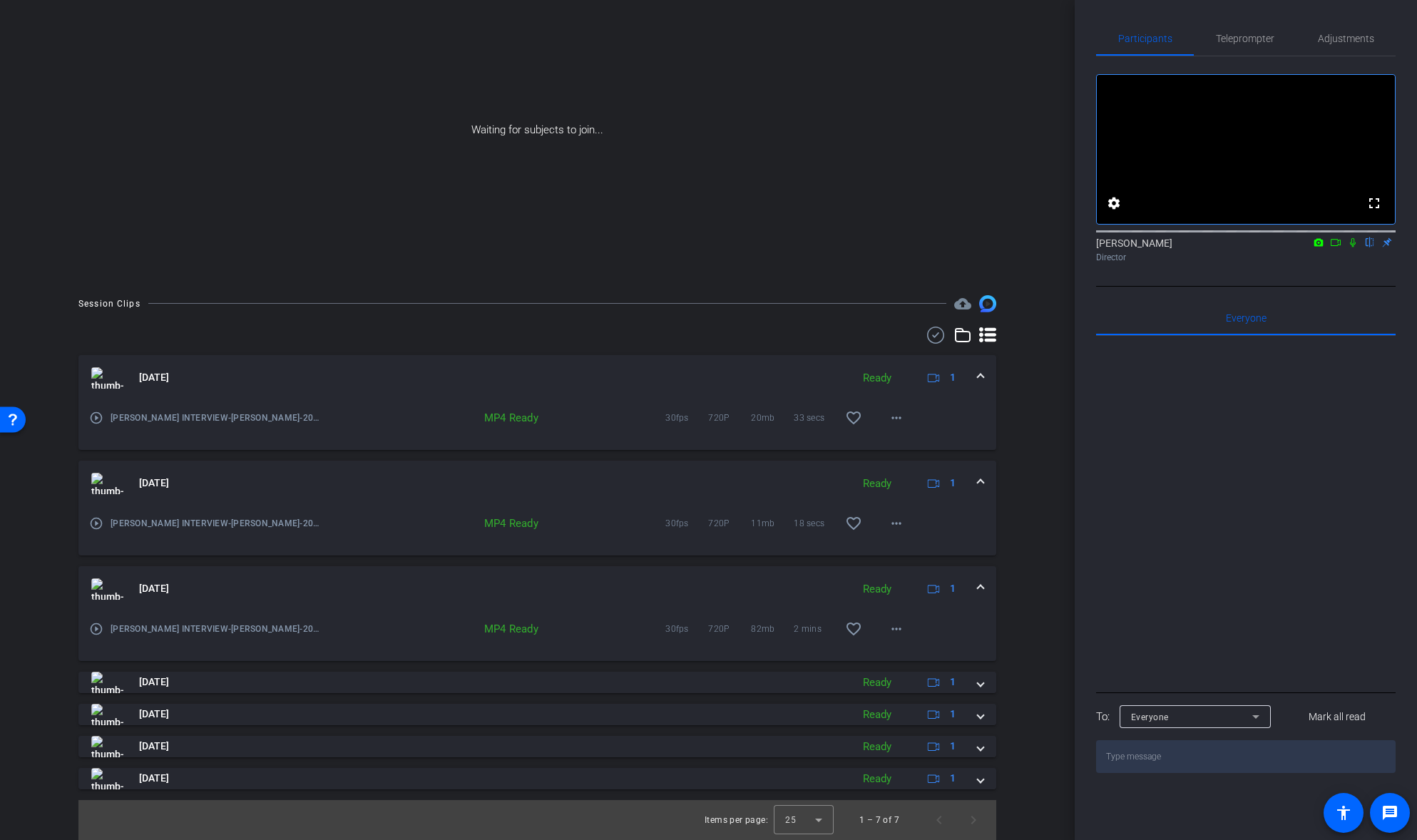
scroll to position [121, 0]
click at [896, 630] on mat-icon "more_horiz" at bounding box center [897, 629] width 17 height 17
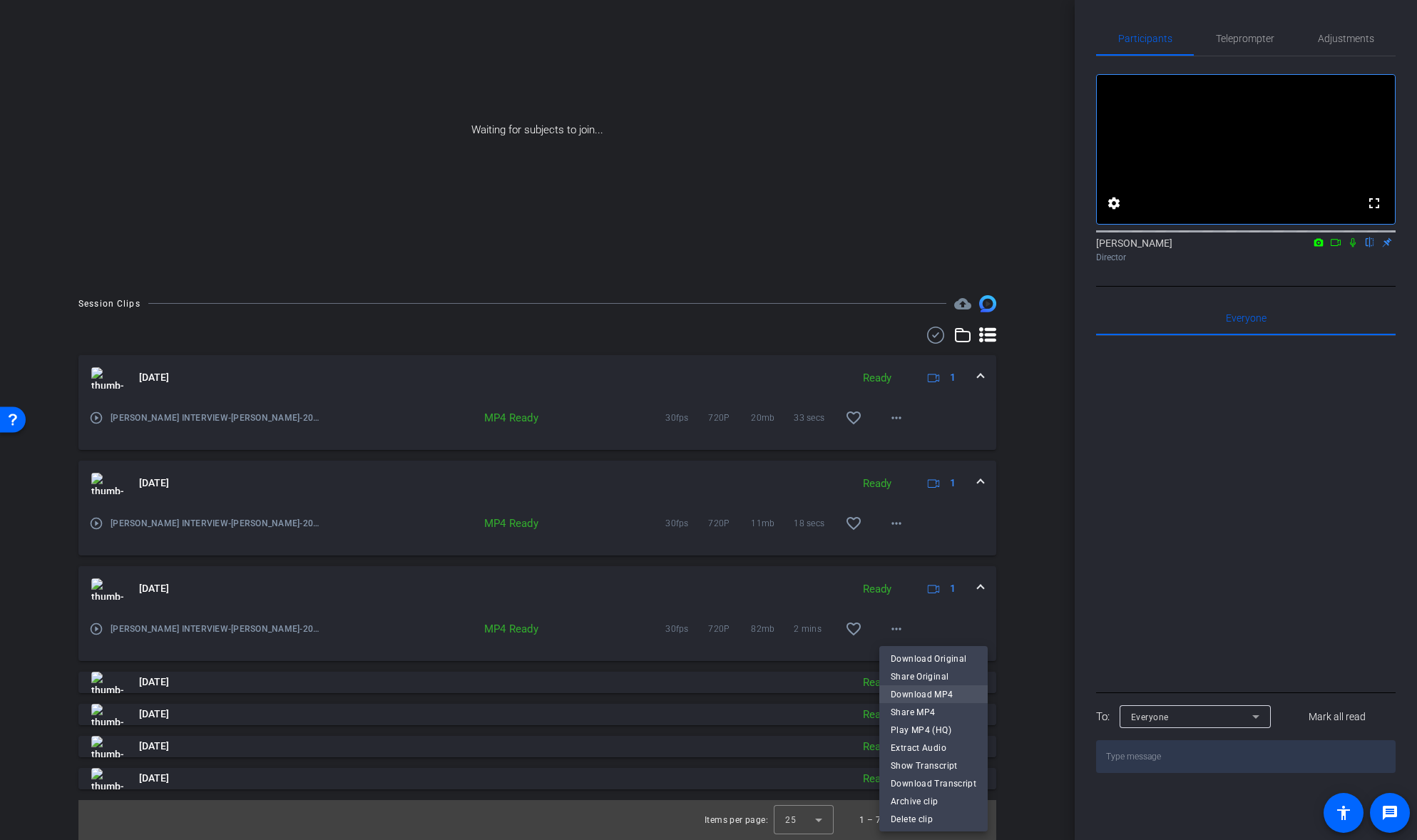
click at [917, 694] on span "Download MP4" at bounding box center [934, 695] width 86 height 17
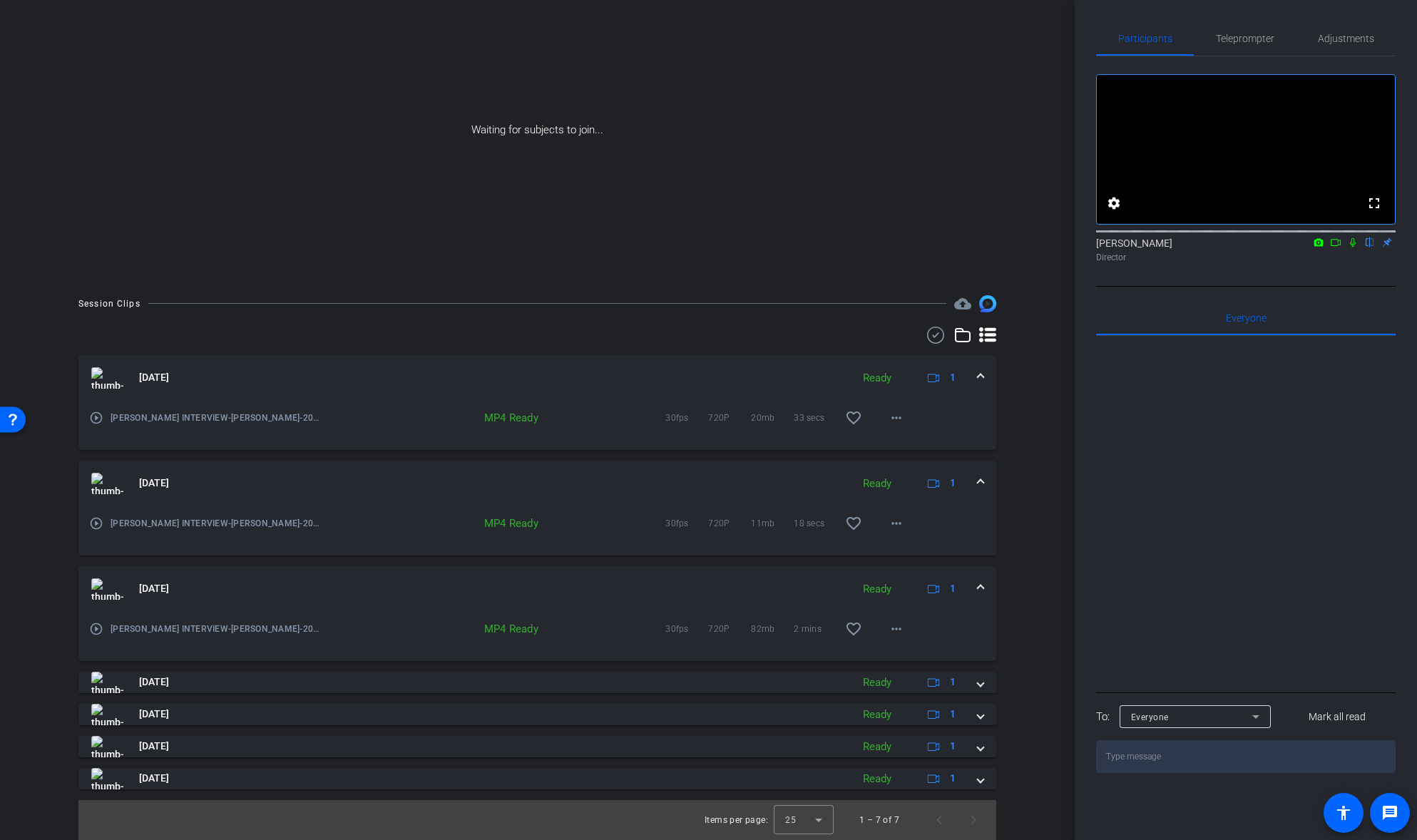
click at [981, 587] on span at bounding box center [981, 589] width 6 height 15
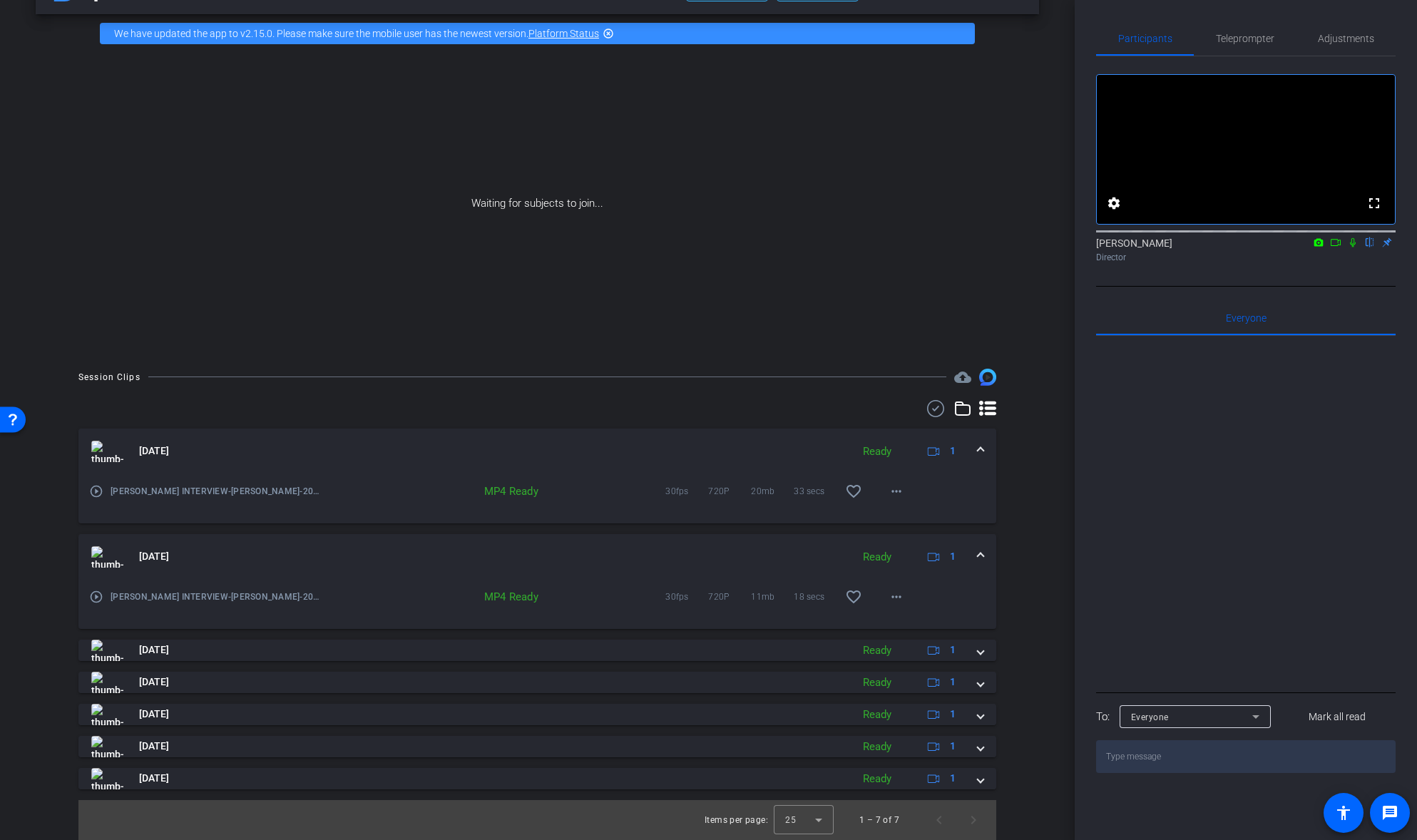
scroll to position [47, 0]
click at [900, 598] on mat-icon "more_horiz" at bounding box center [897, 596] width 17 height 17
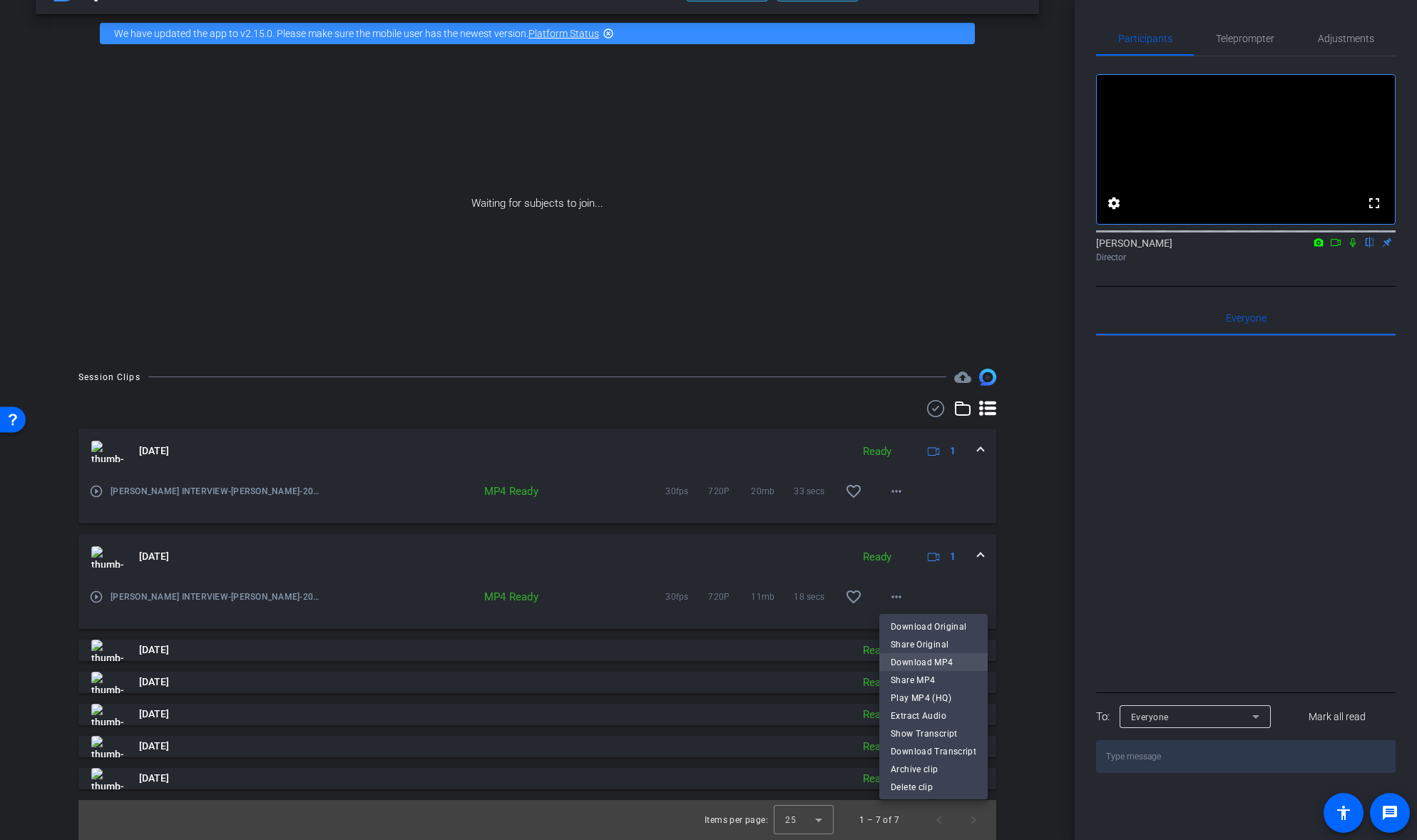
click at [909, 659] on span "Download MP4" at bounding box center [934, 663] width 86 height 17
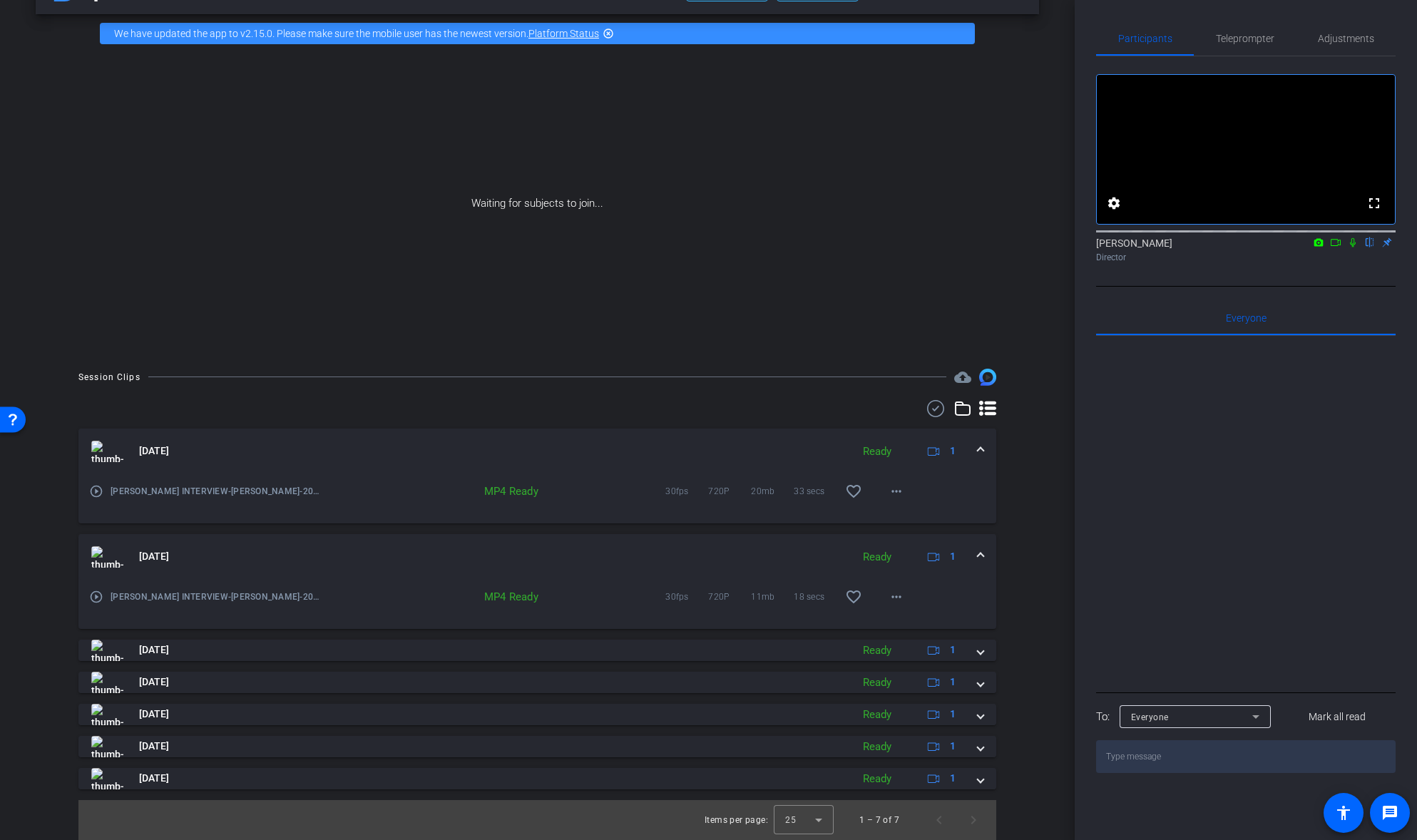
click at [978, 557] on span at bounding box center [981, 557] width 6 height 15
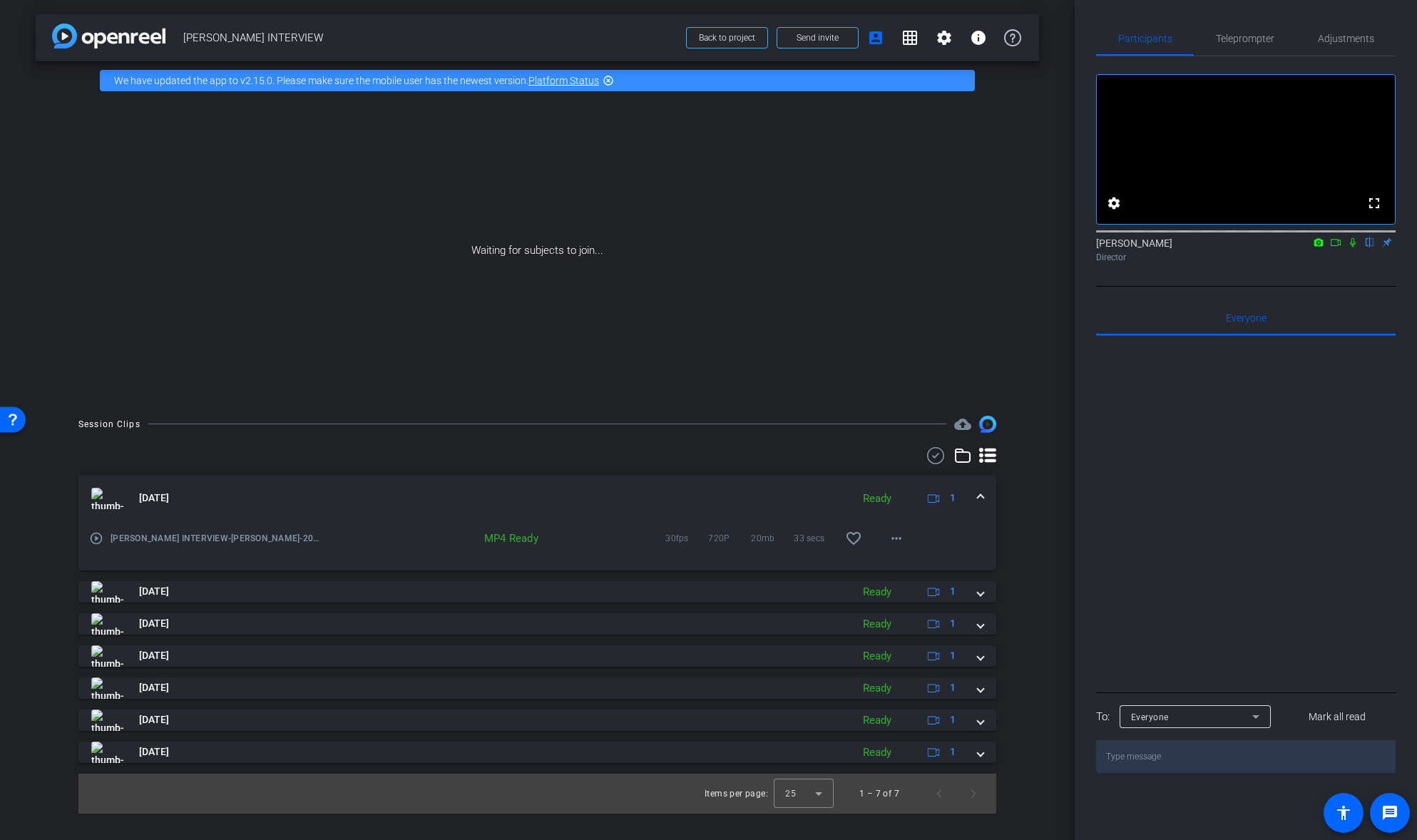
scroll to position [0, 0]
click at [899, 541] on mat-icon "more_horiz" at bounding box center [897, 538] width 17 height 17
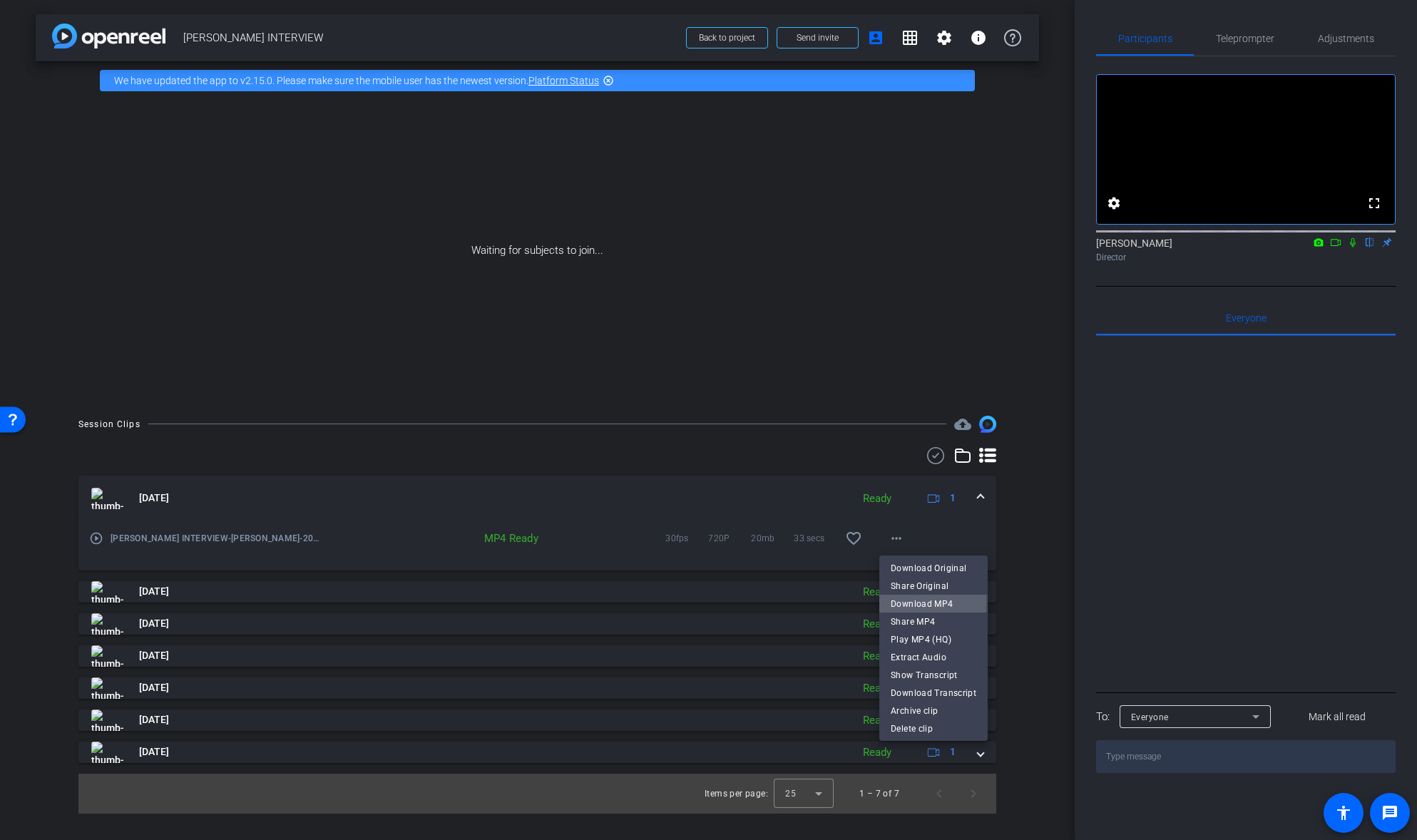
click at [918, 602] on span "Download MP4" at bounding box center [934, 604] width 86 height 17
